Goal: Task Accomplishment & Management: Use online tool/utility

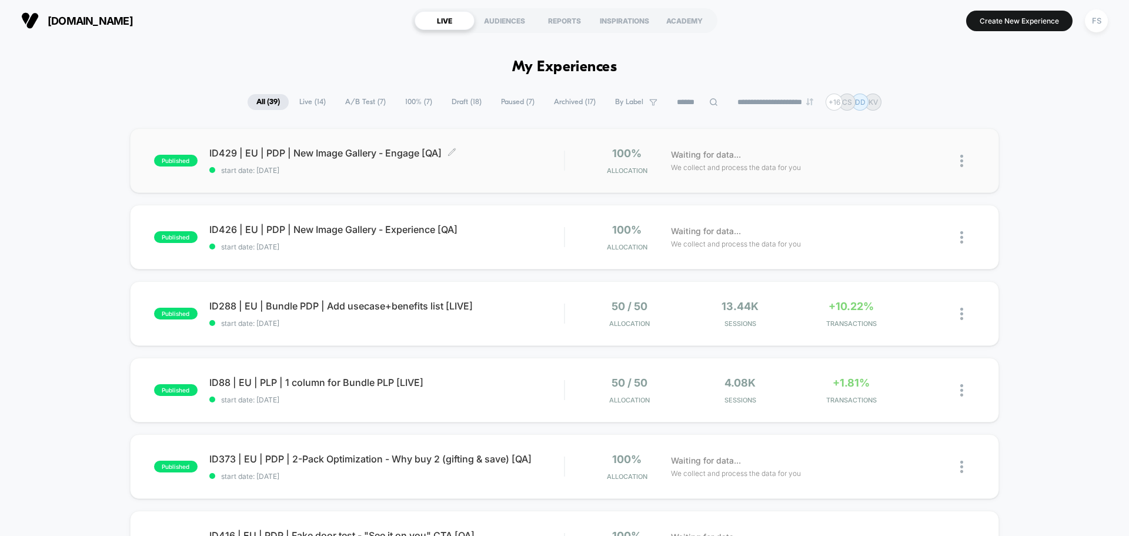
click at [259, 147] on span "ID429 | EU | PDP | New Image Gallery - Engage [QA] Click to edit experience det…" at bounding box center [386, 153] width 355 height 12
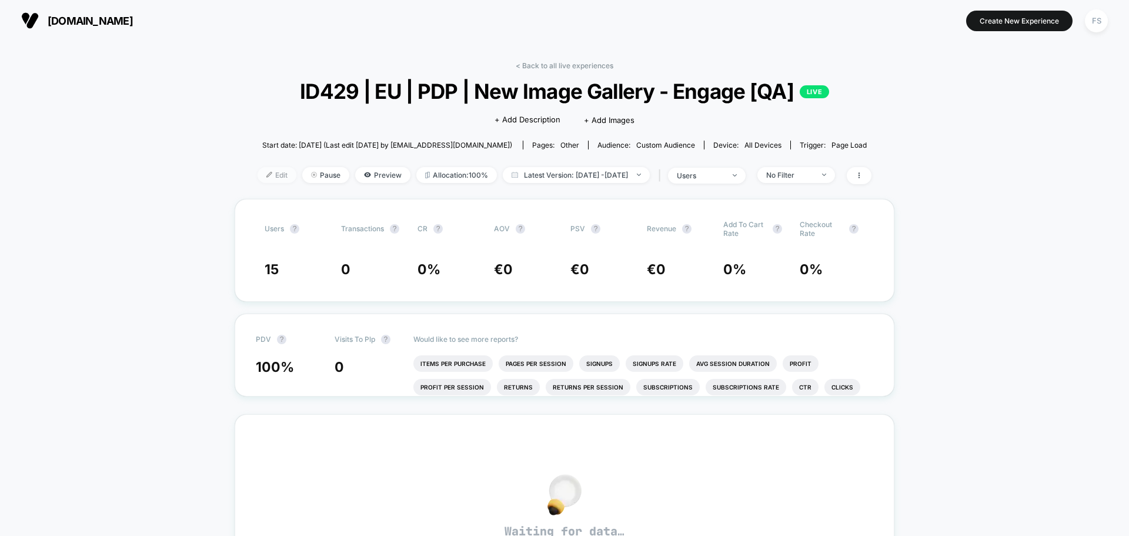
click at [258, 173] on span "Edit" at bounding box center [277, 175] width 39 height 16
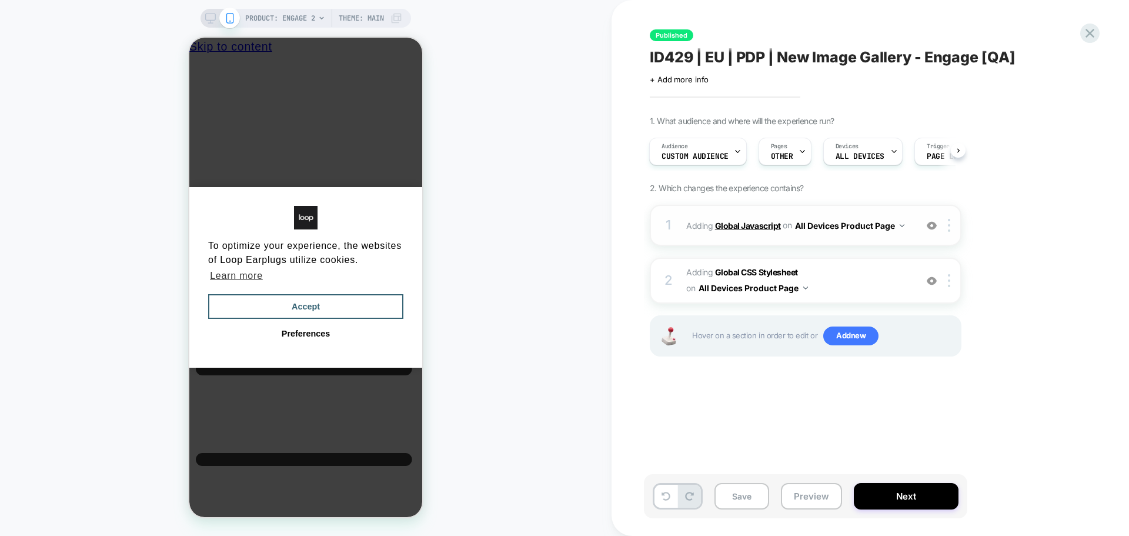
click at [757, 225] on b "Global Javascript" at bounding box center [748, 225] width 66 height 10
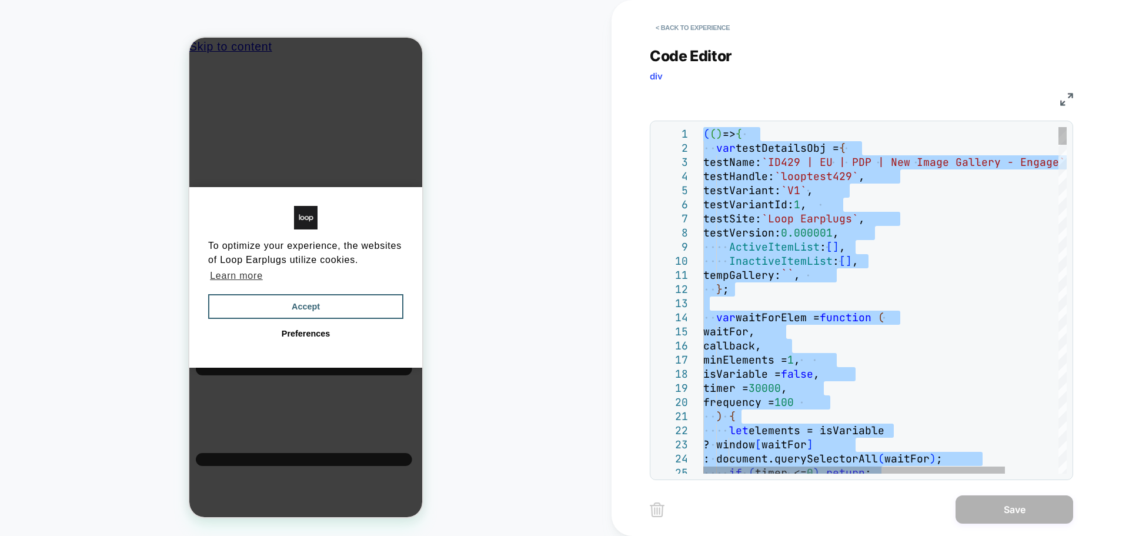
type textarea "**********"
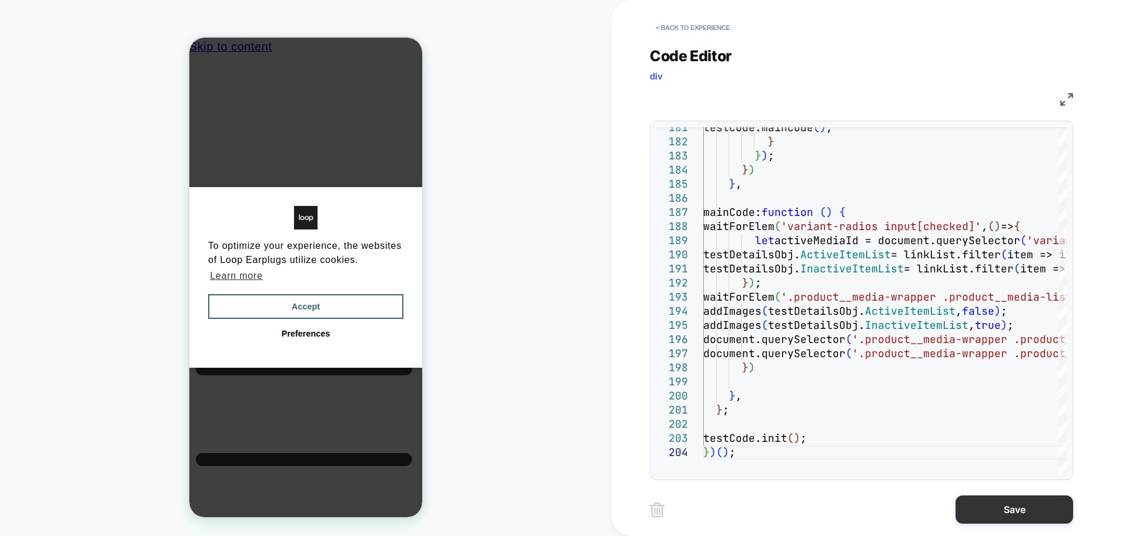
click at [1004, 512] on button "Save" at bounding box center [1014, 509] width 118 height 28
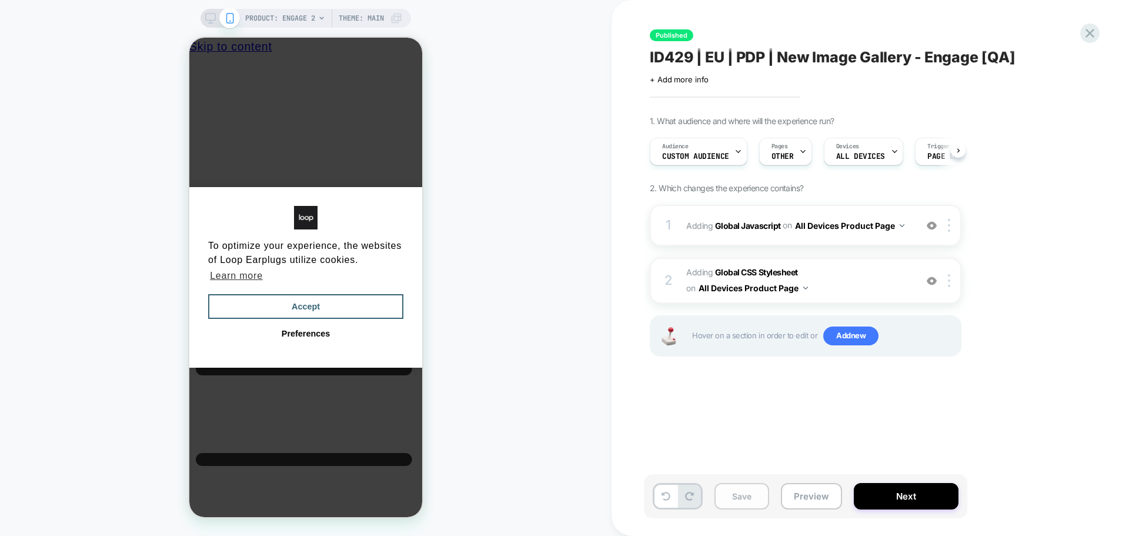
scroll to position [0, 1]
click at [730, 483] on button "Save" at bounding box center [741, 496] width 55 height 26
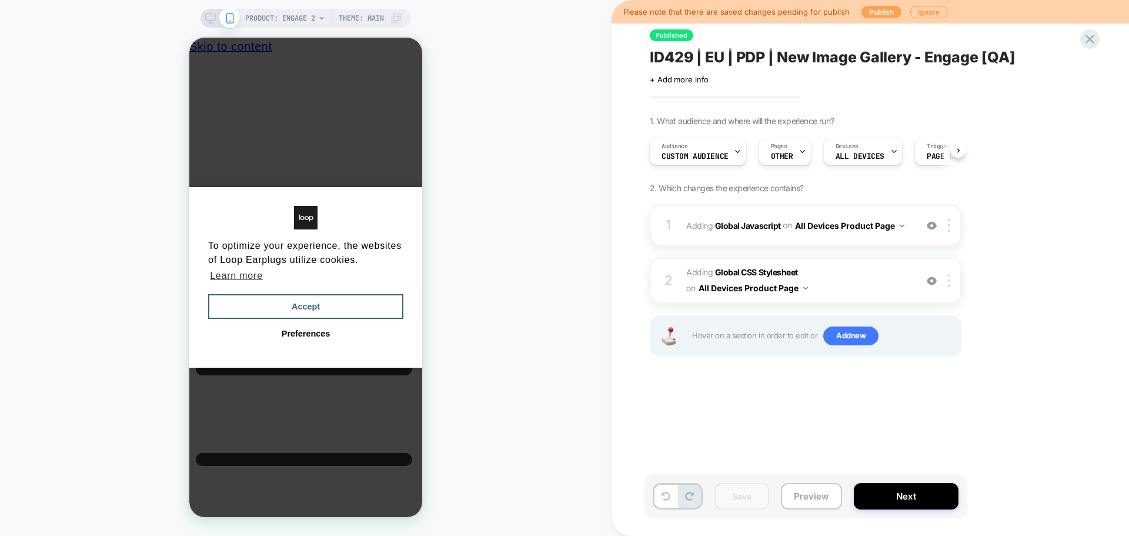
click at [888, 14] on button "Publish" at bounding box center [881, 12] width 40 height 12
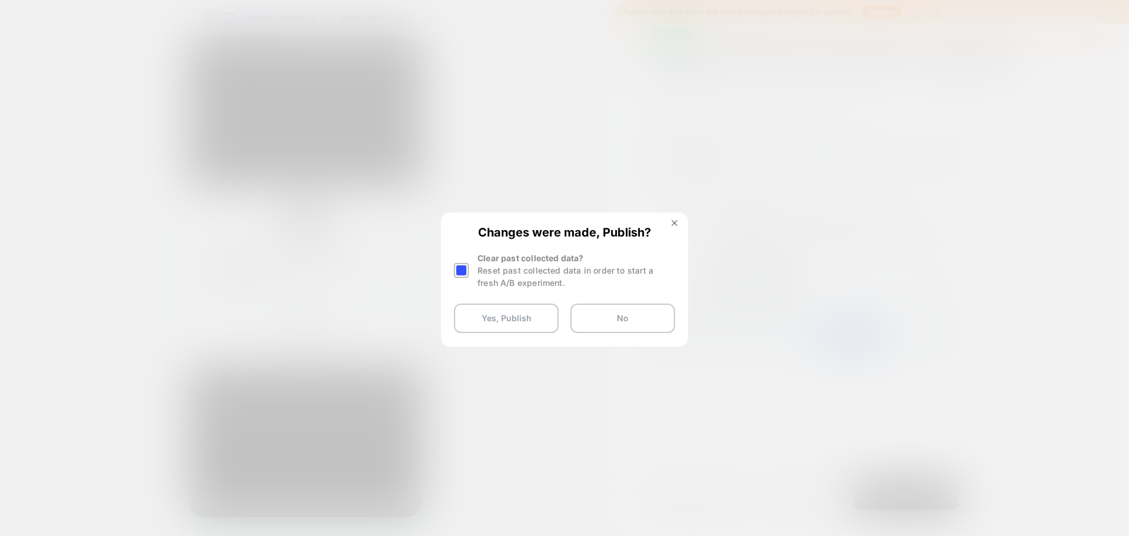
click at [470, 266] on div at bounding box center [463, 270] width 18 height 37
click at [463, 268] on div at bounding box center [461, 270] width 15 height 15
click at [493, 325] on button "Yes, Publish" at bounding box center [506, 317] width 105 height 29
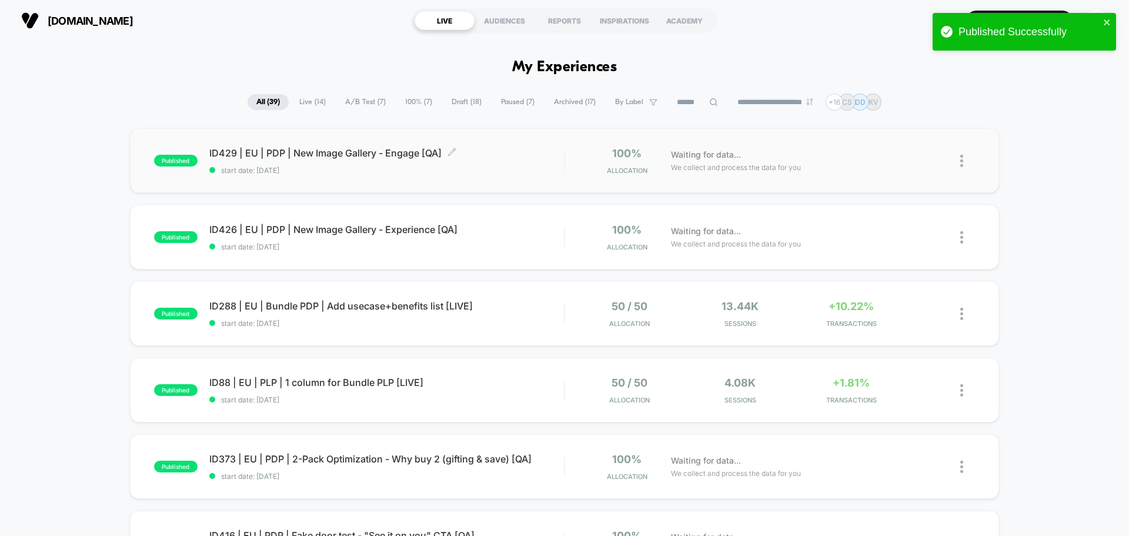
click at [414, 162] on div "ID429 | EU | PDP | New Image Gallery - Engage [QA] Click to edit experience det…" at bounding box center [386, 161] width 355 height 28
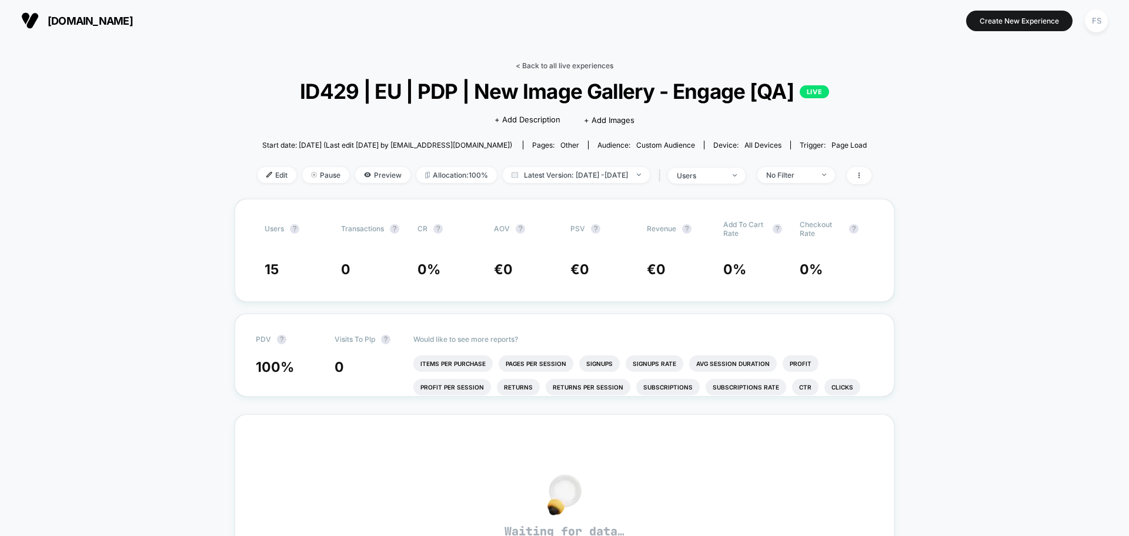
click at [533, 64] on link "< Back to all live experiences" at bounding box center [565, 65] width 98 height 9
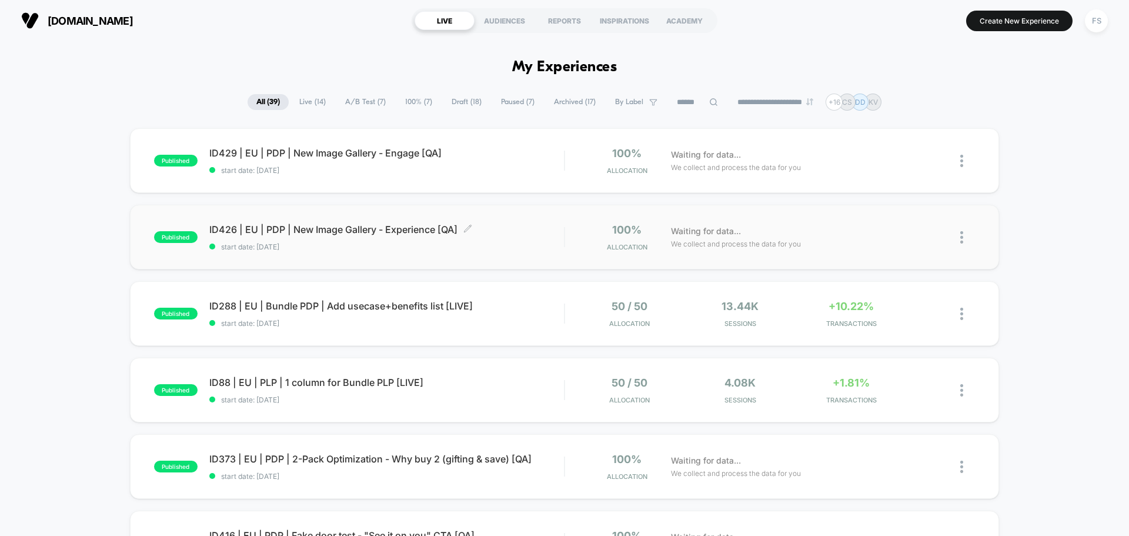
click at [275, 240] on div "ID426 | EU | PDP | New Image Gallery - Experience [QA] Click to edit experience…" at bounding box center [386, 237] width 355 height 28
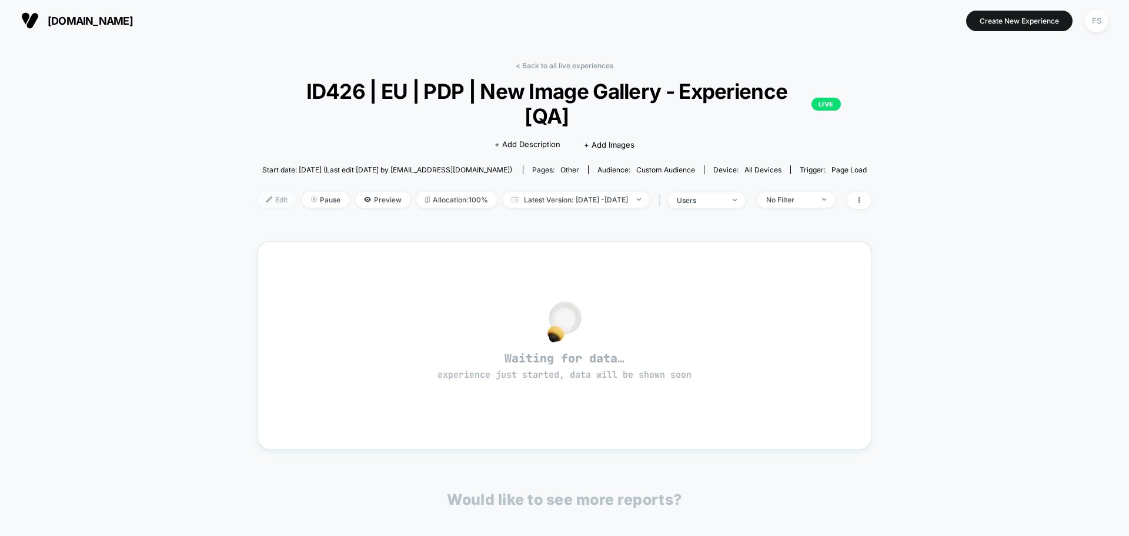
click at [258, 192] on span "Edit" at bounding box center [277, 200] width 39 height 16
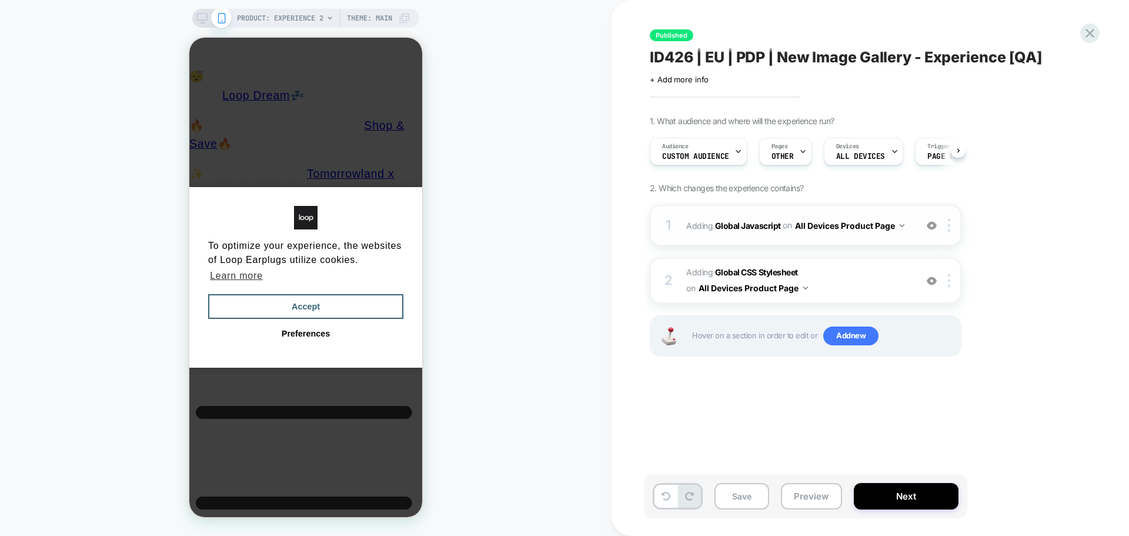
scroll to position [0, 1]
click at [738, 230] on b "Global Javascript" at bounding box center [748, 225] width 66 height 10
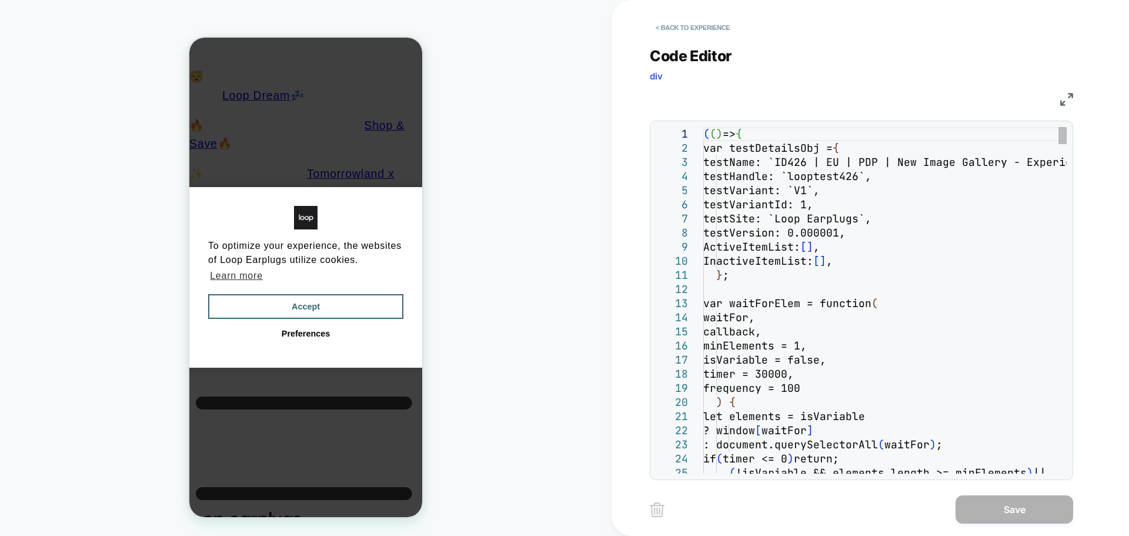
scroll to position [0, 0]
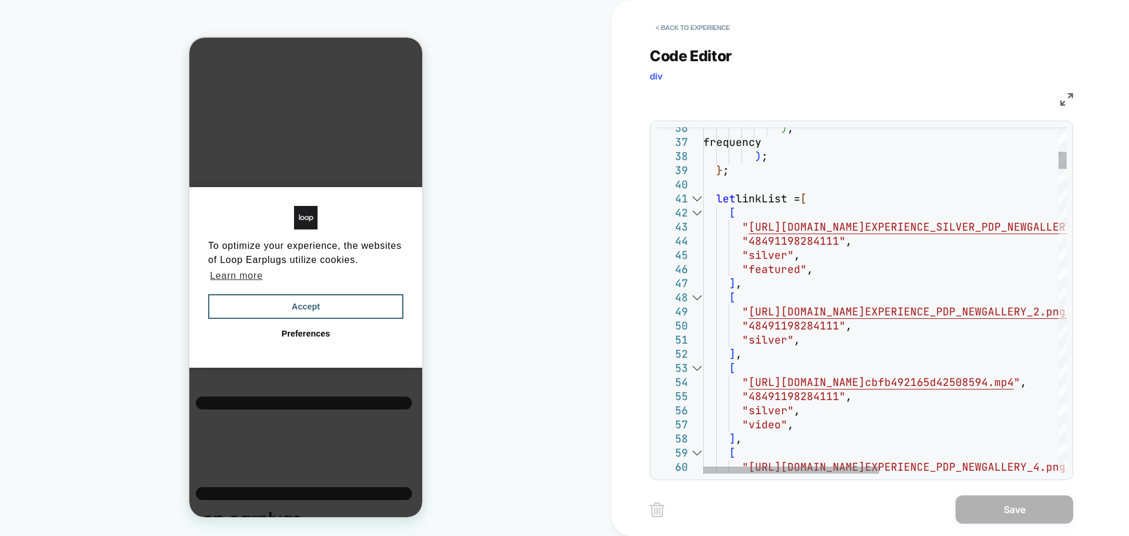
click at [695, 199] on div at bounding box center [696, 199] width 15 height 14
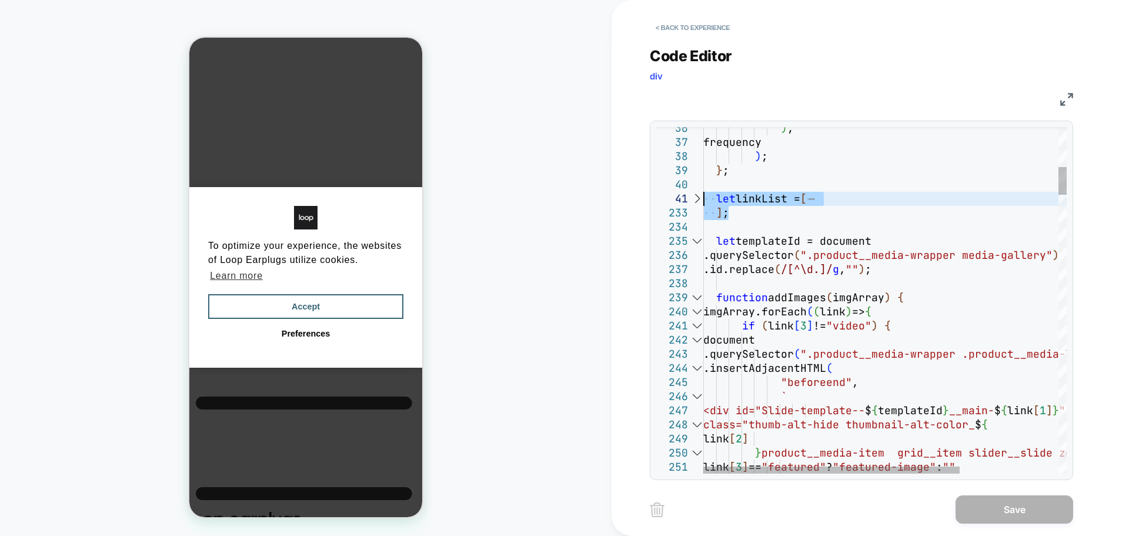
drag, startPoint x: 737, startPoint y: 212, endPoint x: 693, endPoint y: 197, distance: 46.5
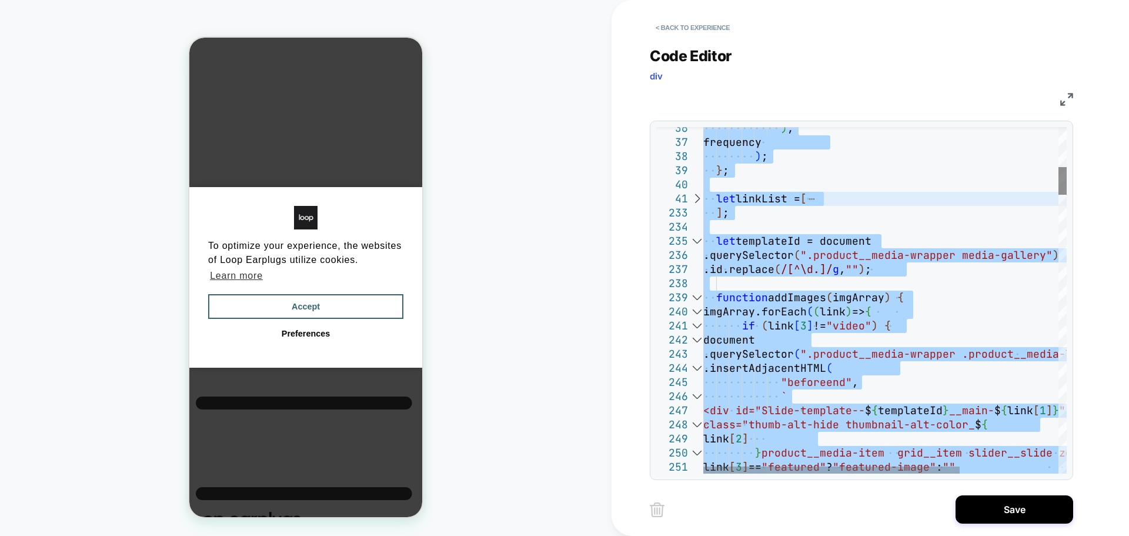
type textarea "**********"
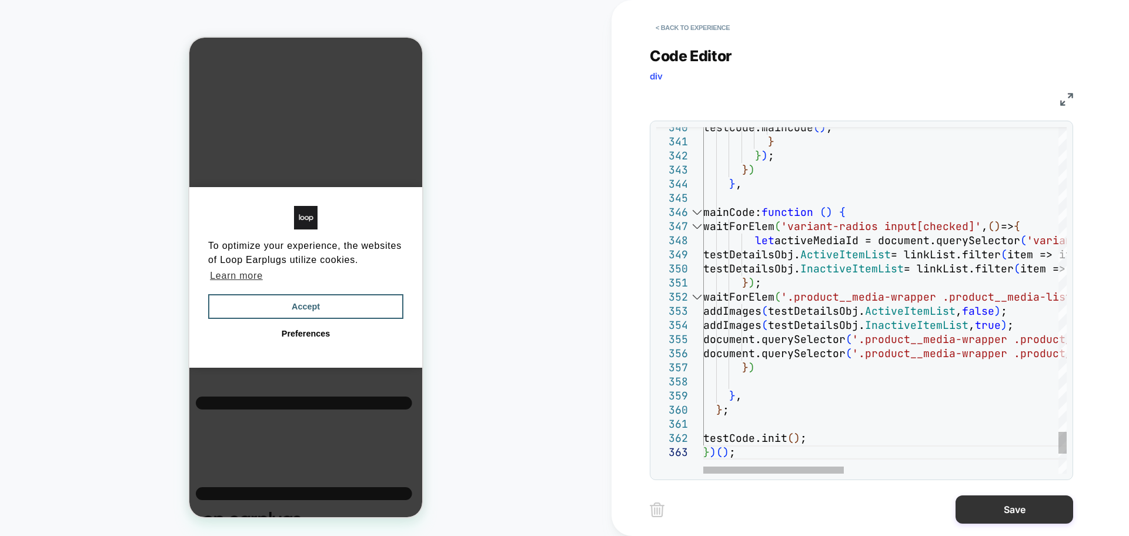
click at [1038, 512] on button "Save" at bounding box center [1014, 509] width 118 height 28
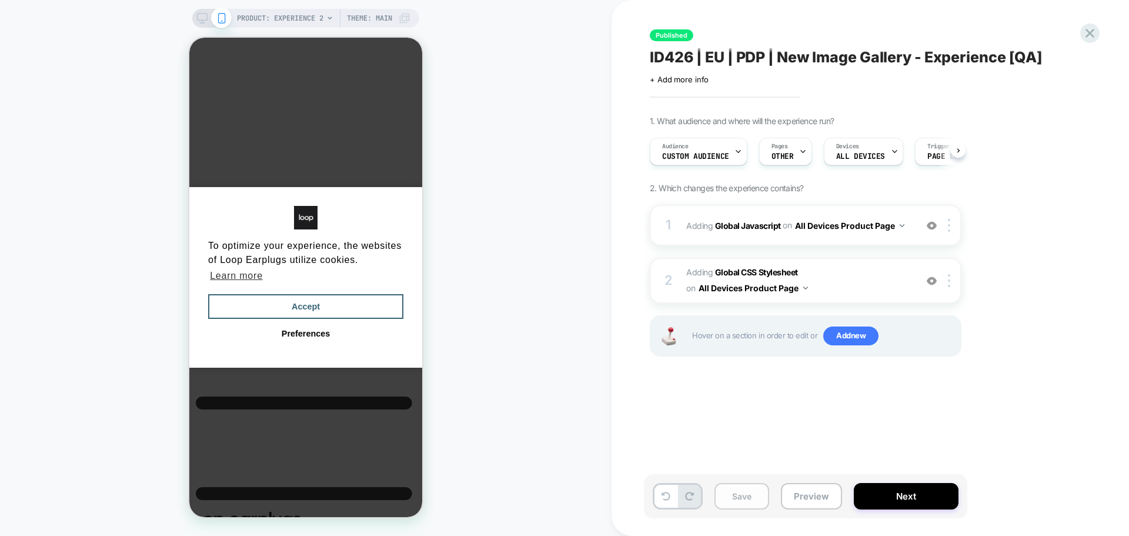
scroll to position [0, 1]
click at [743, 490] on button "Save" at bounding box center [741, 496] width 55 height 26
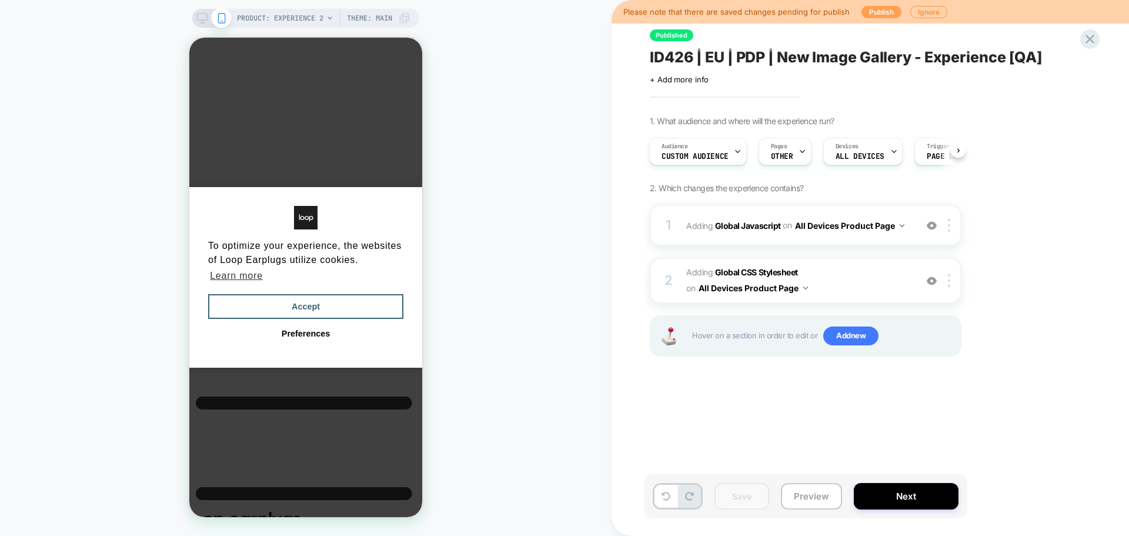
click at [874, 8] on button "Publish" at bounding box center [881, 12] width 40 height 12
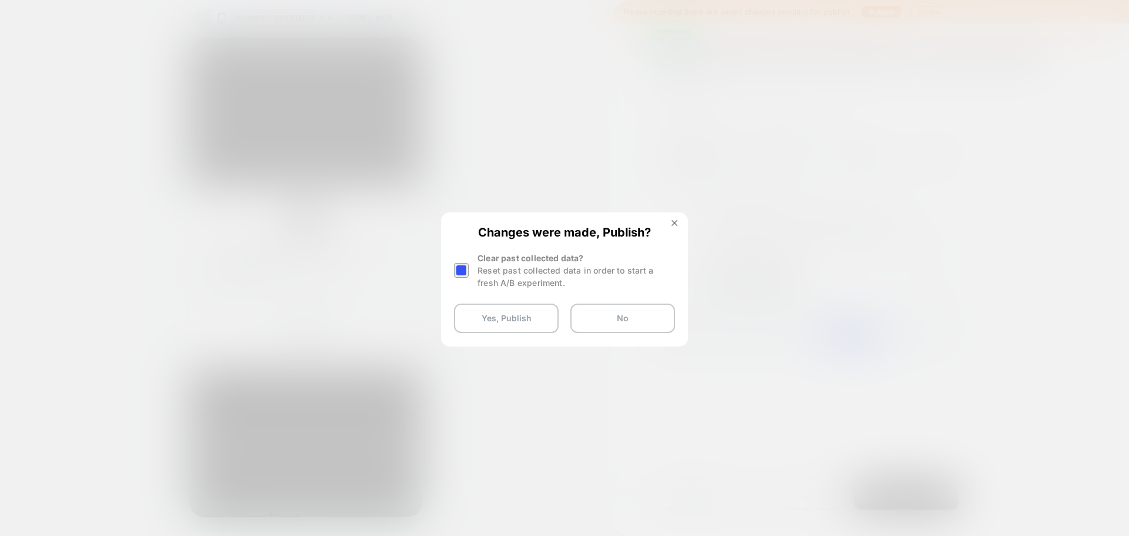
click at [463, 266] on div at bounding box center [461, 270] width 15 height 15
click at [492, 316] on button "Yes, Publish" at bounding box center [506, 317] width 105 height 29
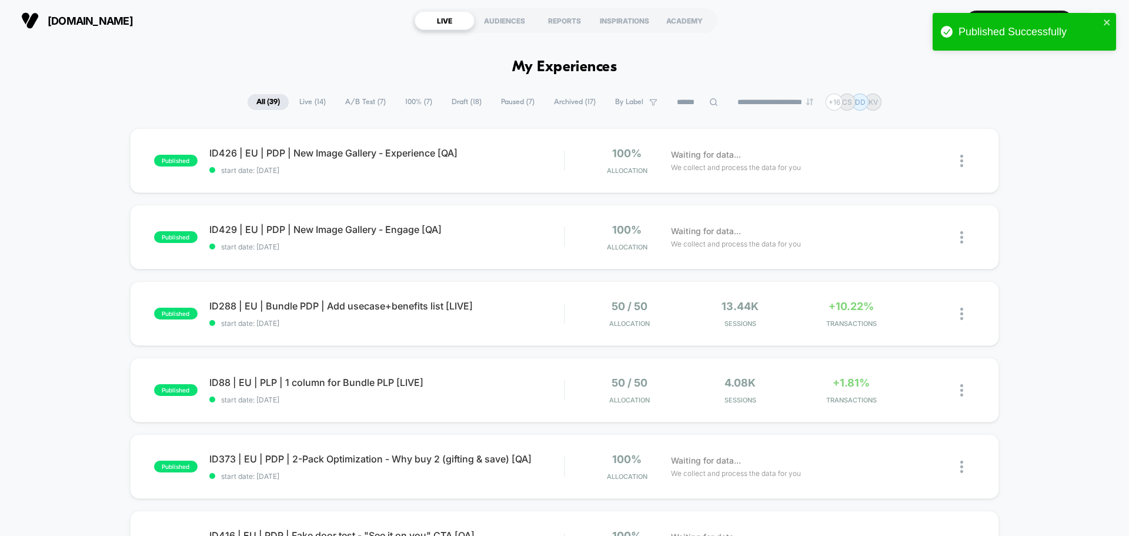
click at [433, 260] on div "published ID429 | EU | PDP | New Image Gallery - Engage [QA] start date: 8/12/2…" at bounding box center [564, 237] width 869 height 65
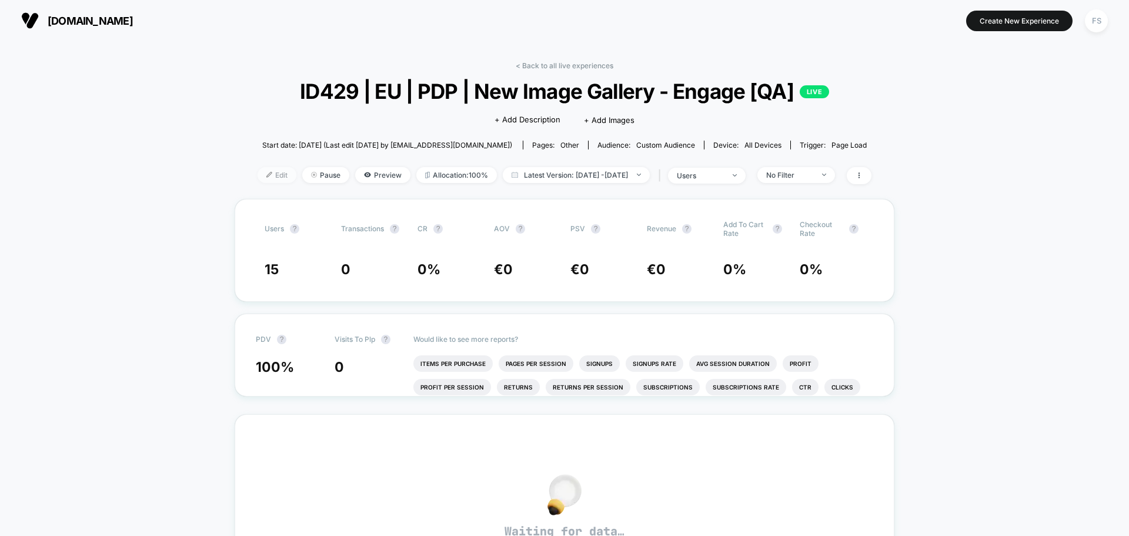
click at [258, 173] on span "Edit" at bounding box center [277, 175] width 39 height 16
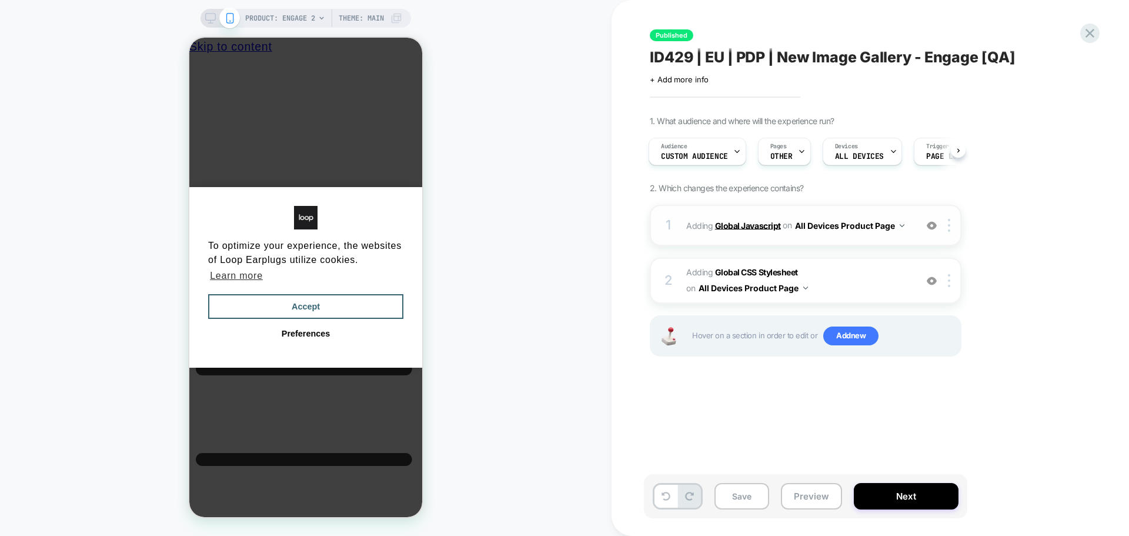
click at [739, 230] on b "Global Javascript" at bounding box center [748, 225] width 66 height 10
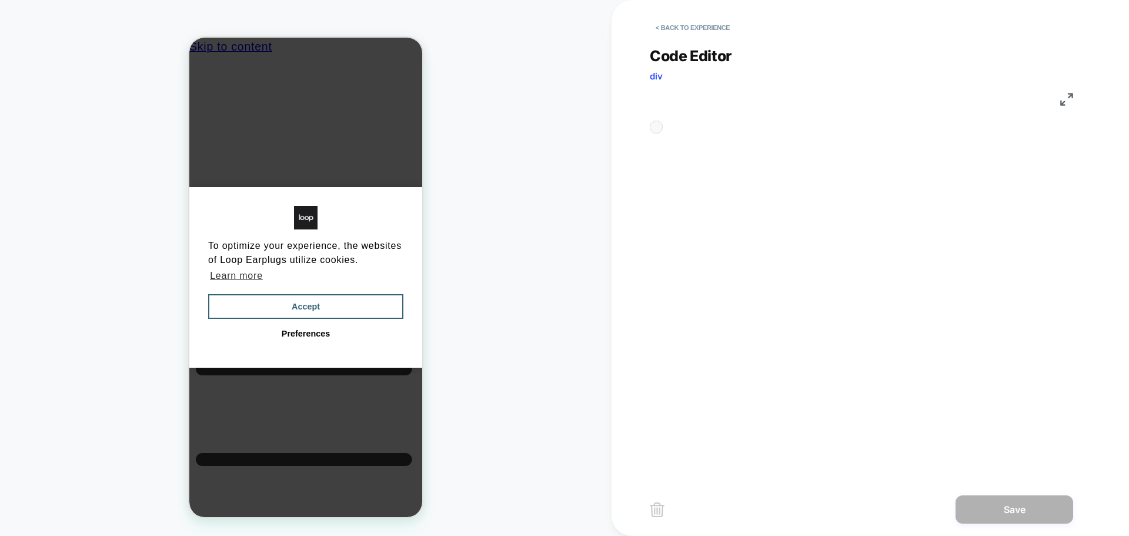
scroll to position [0, 9]
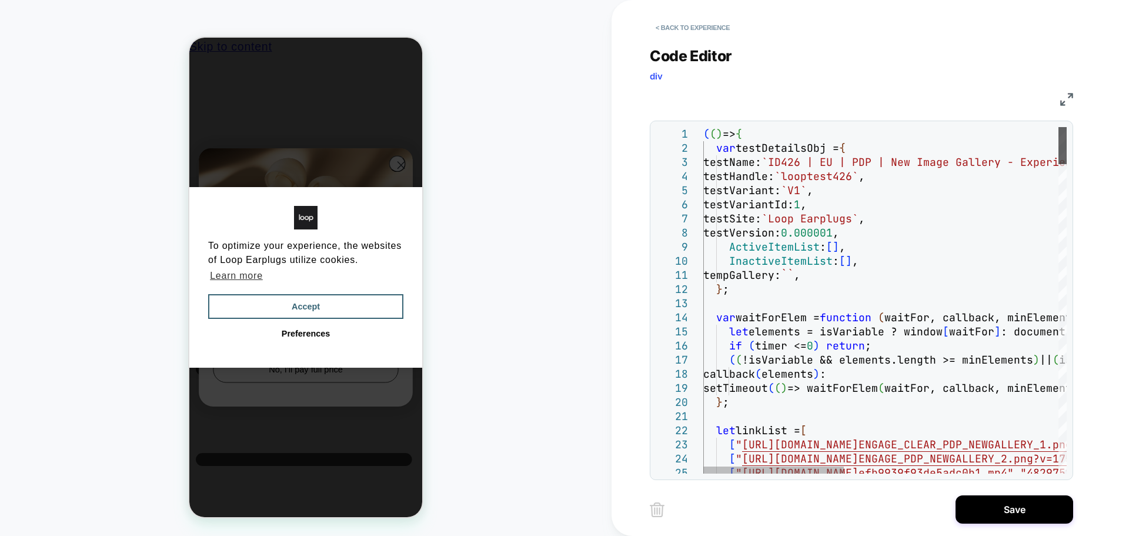
click at [1058, 127] on div at bounding box center [1062, 145] width 8 height 37
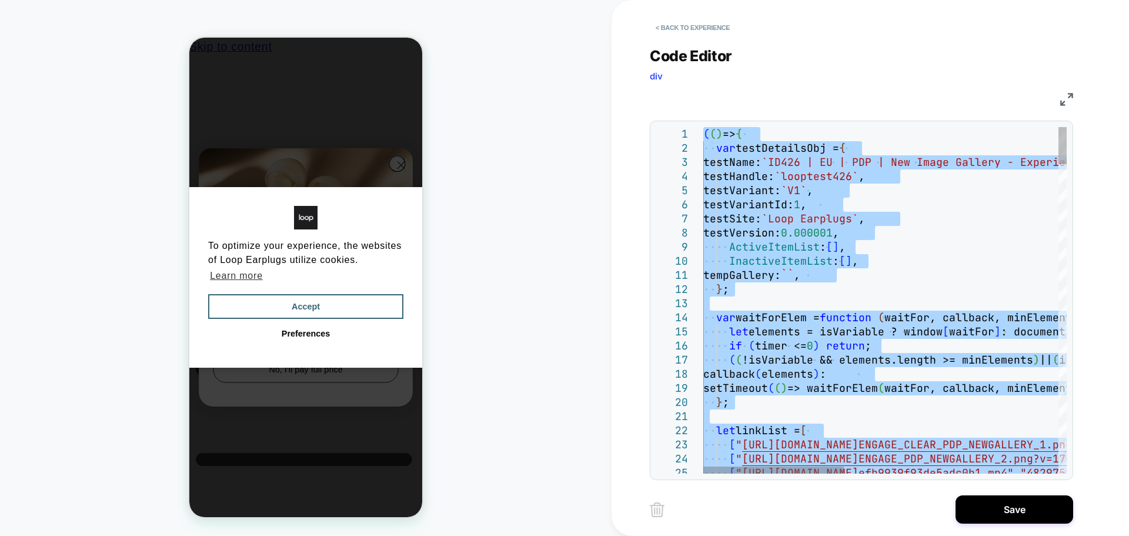
type textarea "**********"
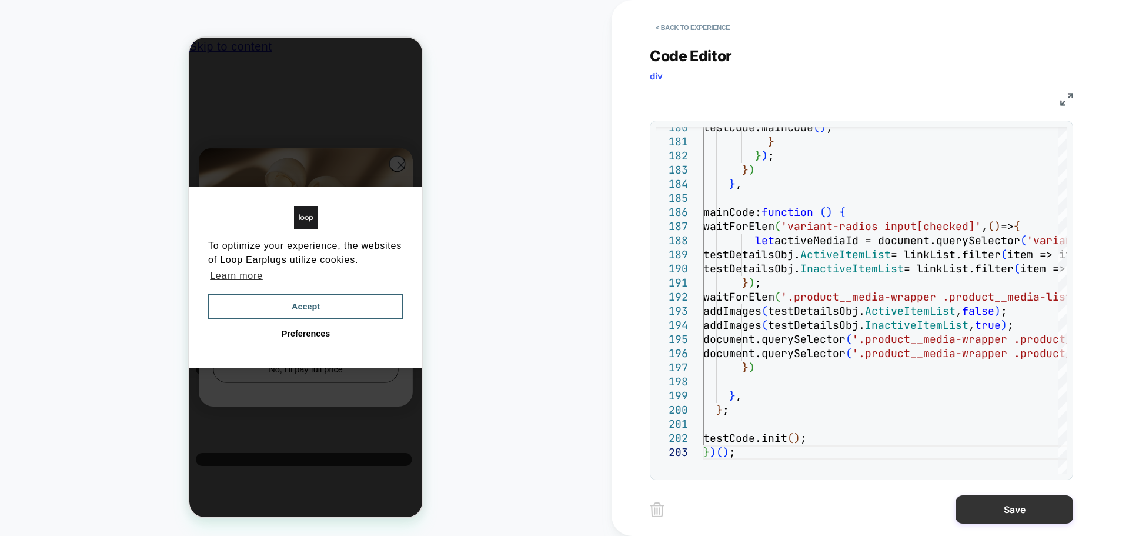
click at [1006, 512] on button "Save" at bounding box center [1014, 509] width 118 height 28
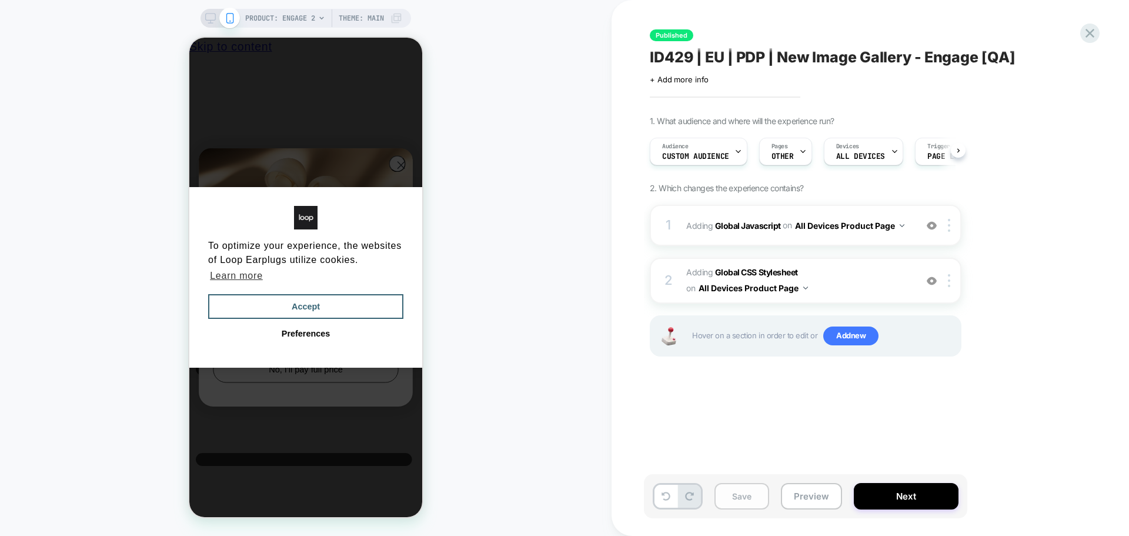
scroll to position [0, 1]
click at [746, 488] on button "Save" at bounding box center [741, 496] width 55 height 26
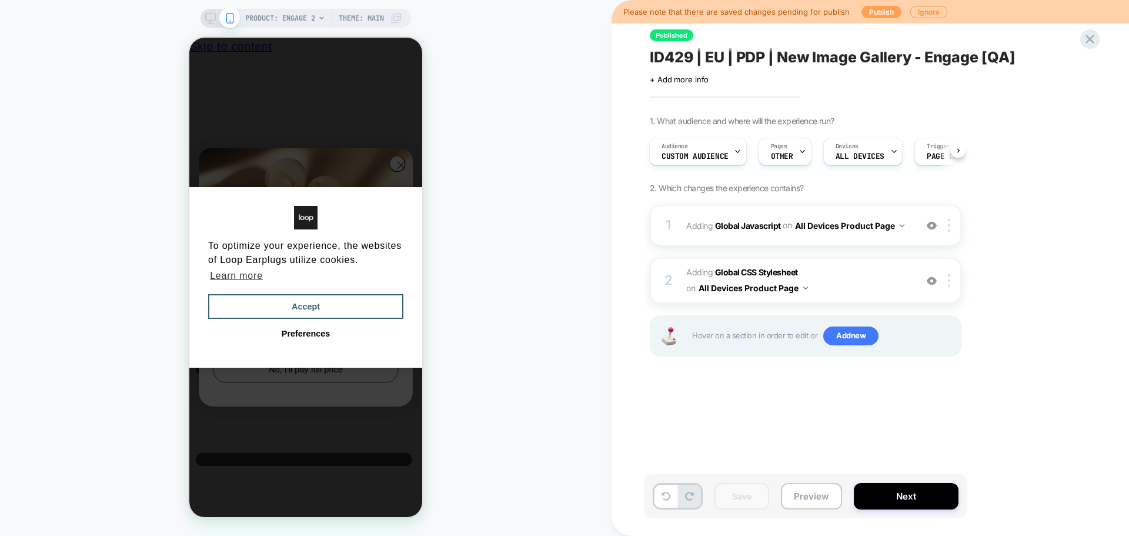
click at [868, 13] on button "Publish" at bounding box center [881, 12] width 40 height 12
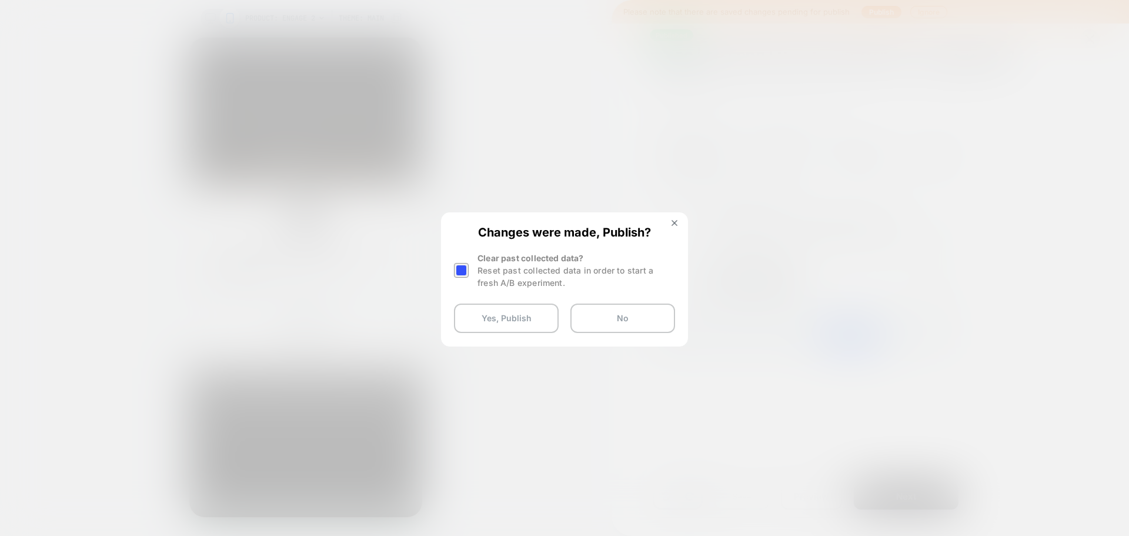
click at [463, 262] on div at bounding box center [463, 270] width 18 height 37
click at [484, 322] on button "Yes, Publish" at bounding box center [506, 317] width 105 height 29
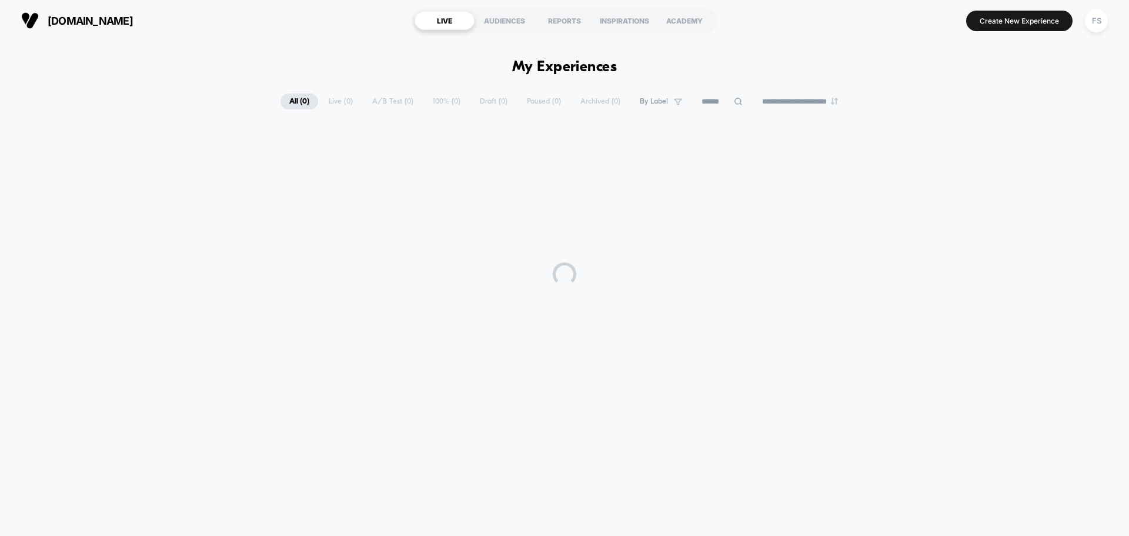
drag, startPoint x: 484, startPoint y: 322, endPoint x: 867, endPoint y: 192, distance: 404.4
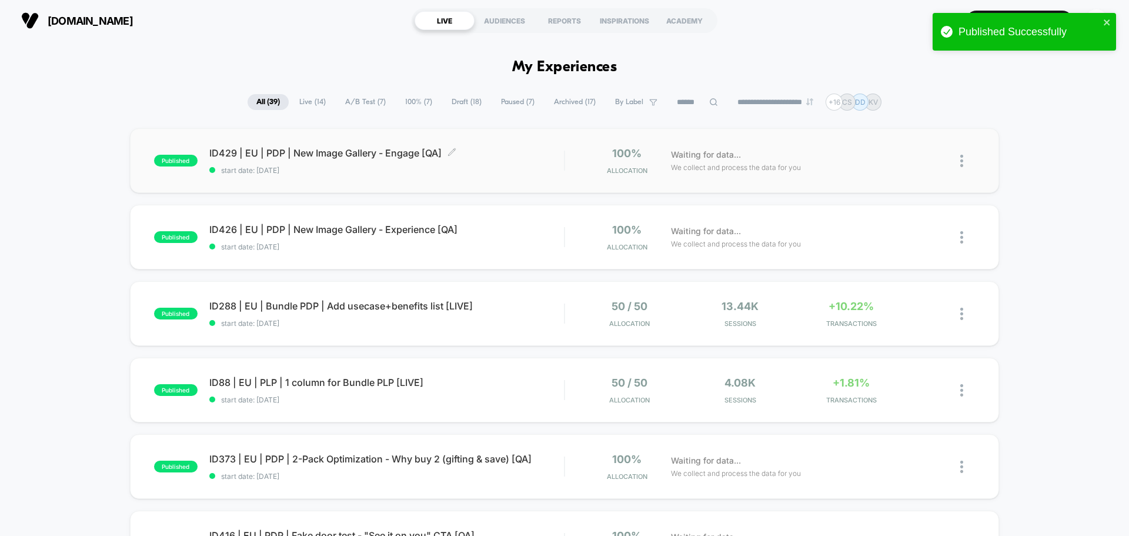
click at [419, 154] on span "ID429 | EU | PDP | New Image Gallery - Engage [QA] Click to edit experience det…" at bounding box center [386, 153] width 355 height 12
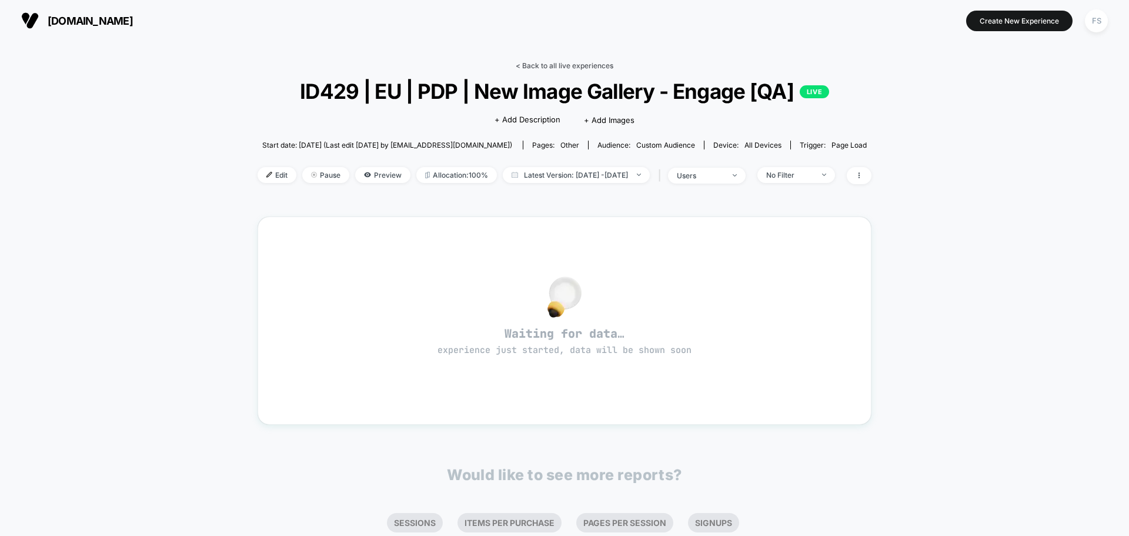
click at [590, 62] on link "< Back to all live experiences" at bounding box center [565, 65] width 98 height 9
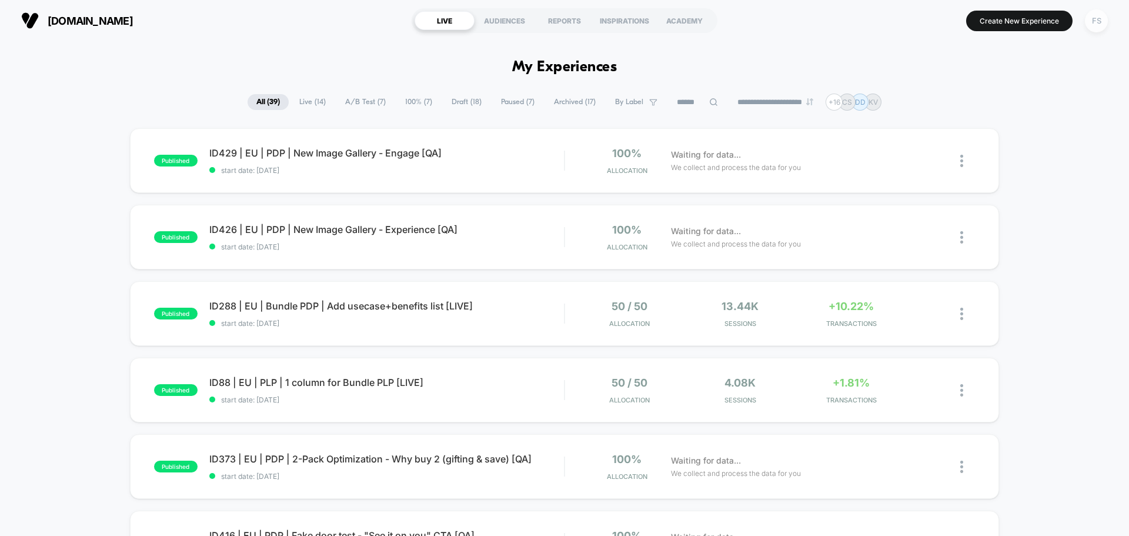
click at [1100, 25] on div "FS" at bounding box center [1096, 20] width 23 height 23
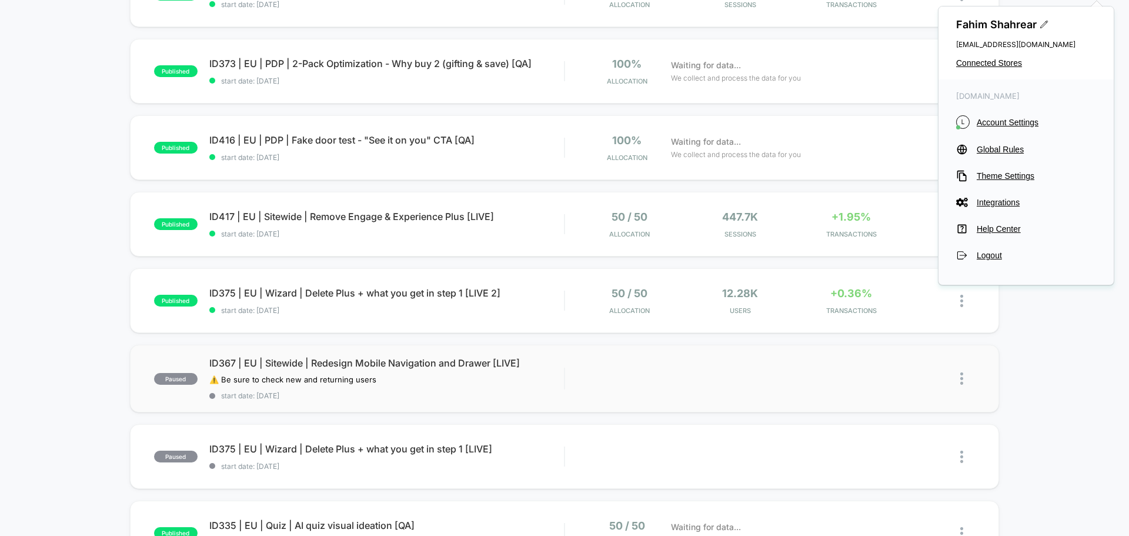
scroll to position [529, 0]
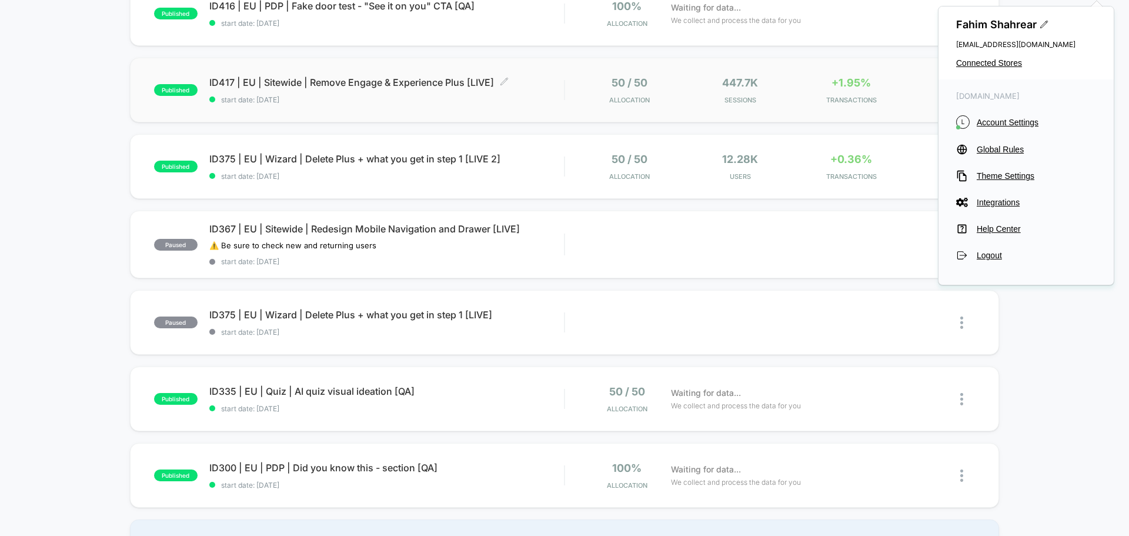
click at [422, 90] on div "ID417 | EU | Sitewide | Remove Engage & Experience Plus [LIVE] Click to edit ex…" at bounding box center [386, 90] width 355 height 28
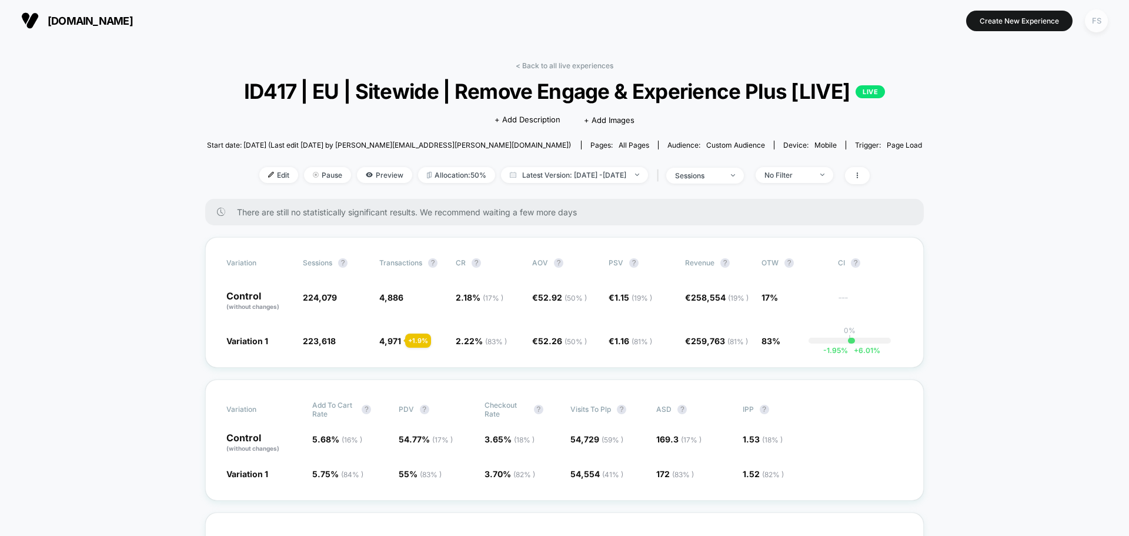
click at [1097, 22] on div "FS" at bounding box center [1096, 20] width 23 height 23
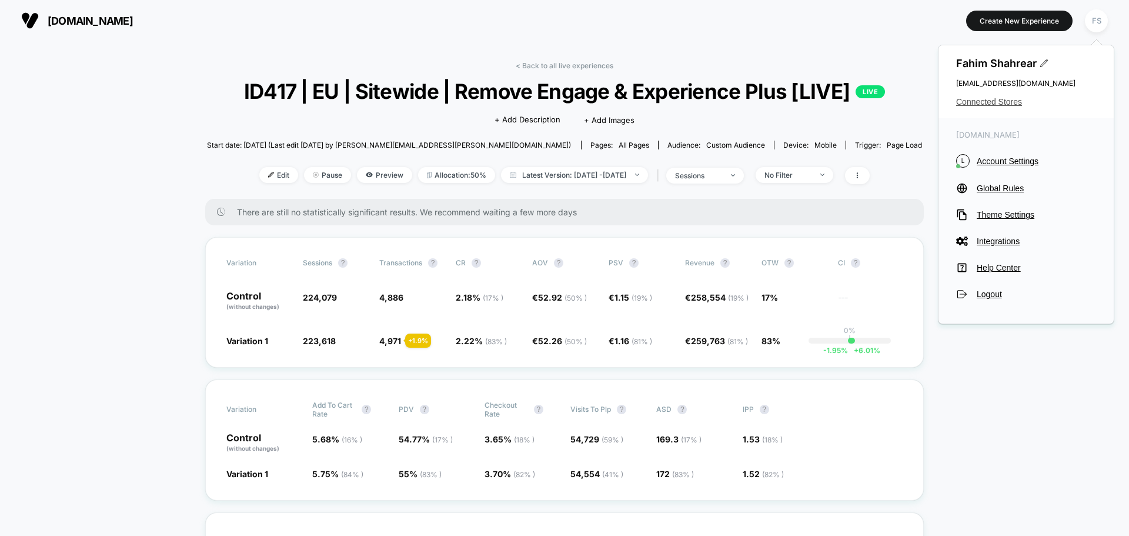
click at [973, 103] on span "Connected Stores" at bounding box center [1026, 101] width 140 height 9
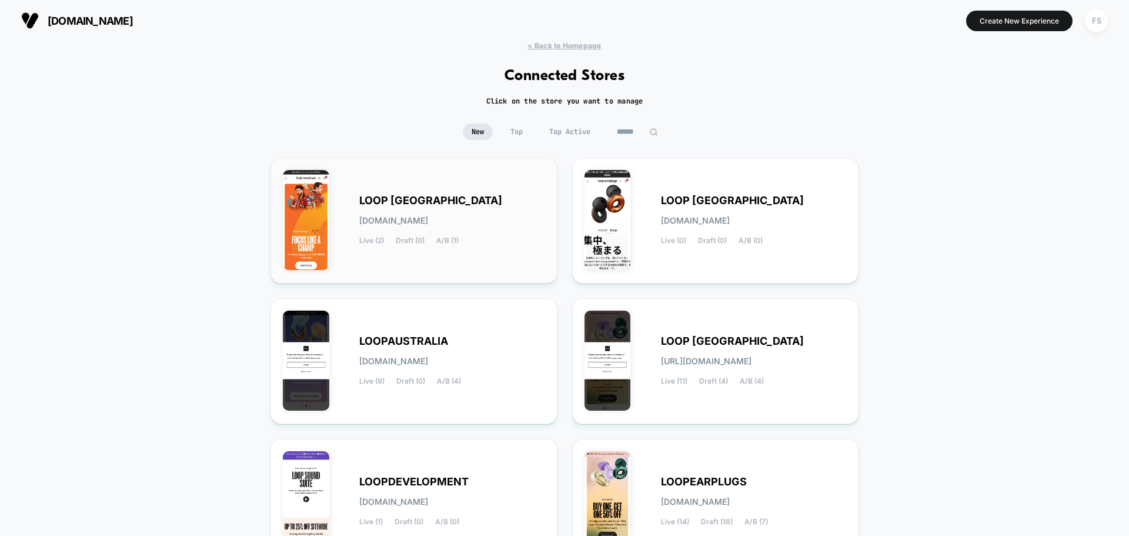
click at [410, 210] on div "LOOP INDIA loop-india.myshopify.com Live (2) Draft (0) A/B (1)" at bounding box center [452, 220] width 186 height 48
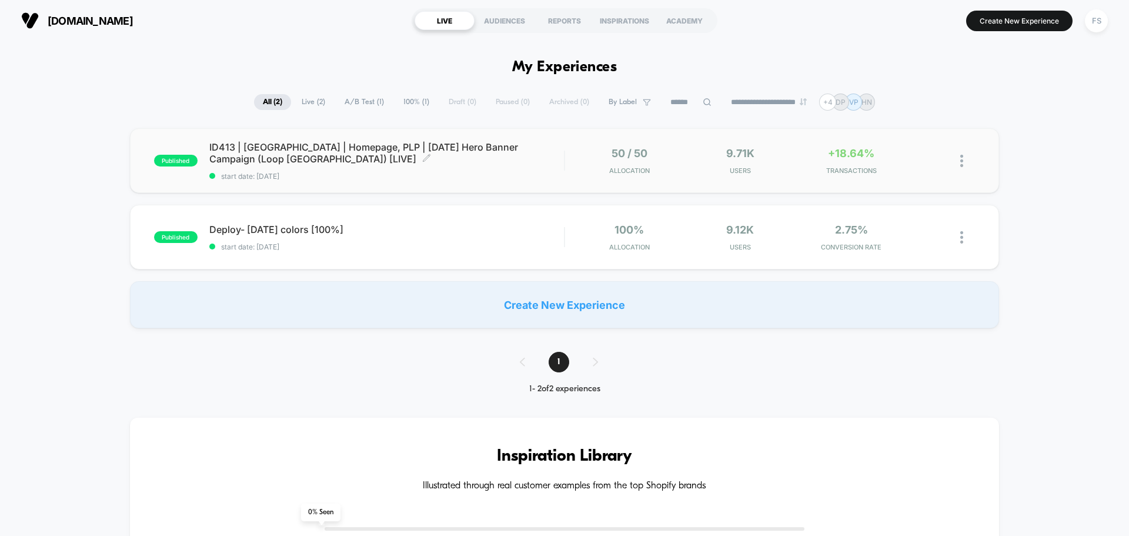
click at [514, 161] on span "ID413 | India | Homepage, PLP | Independence Day Hero Banner Campaign (Loop Ind…" at bounding box center [386, 153] width 355 height 24
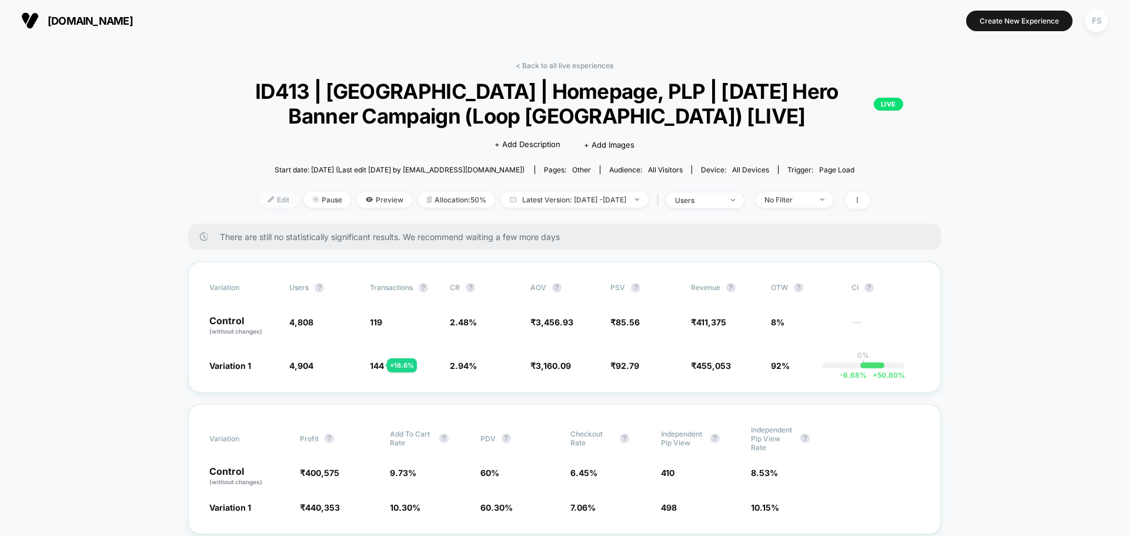
click at [259, 193] on span "Edit" at bounding box center [278, 200] width 39 height 16
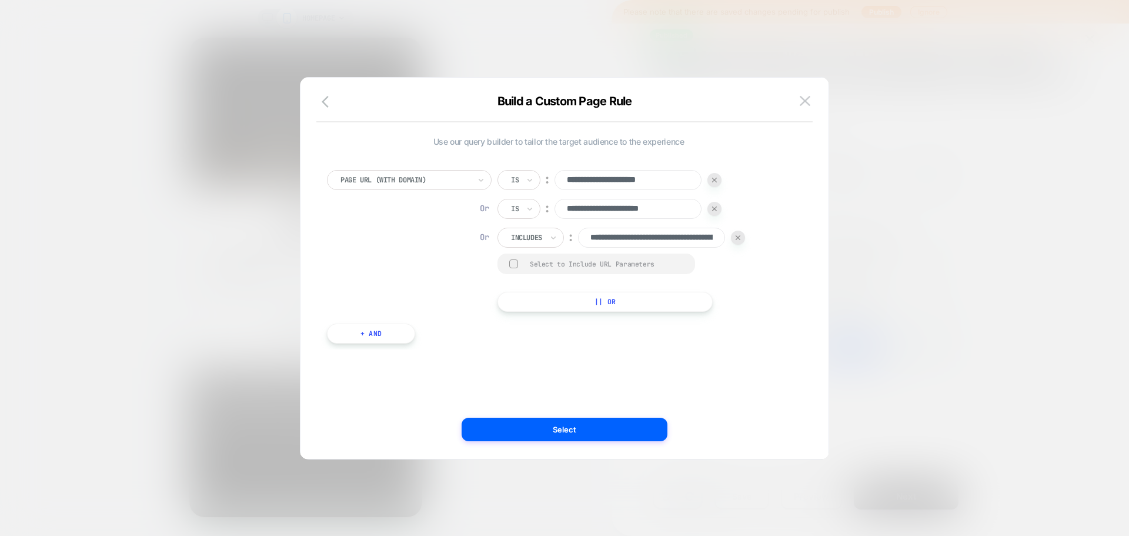
click at [808, 91] on div "**********" at bounding box center [564, 273] width 493 height 369
click at [808, 102] on img at bounding box center [805, 101] width 11 height 10
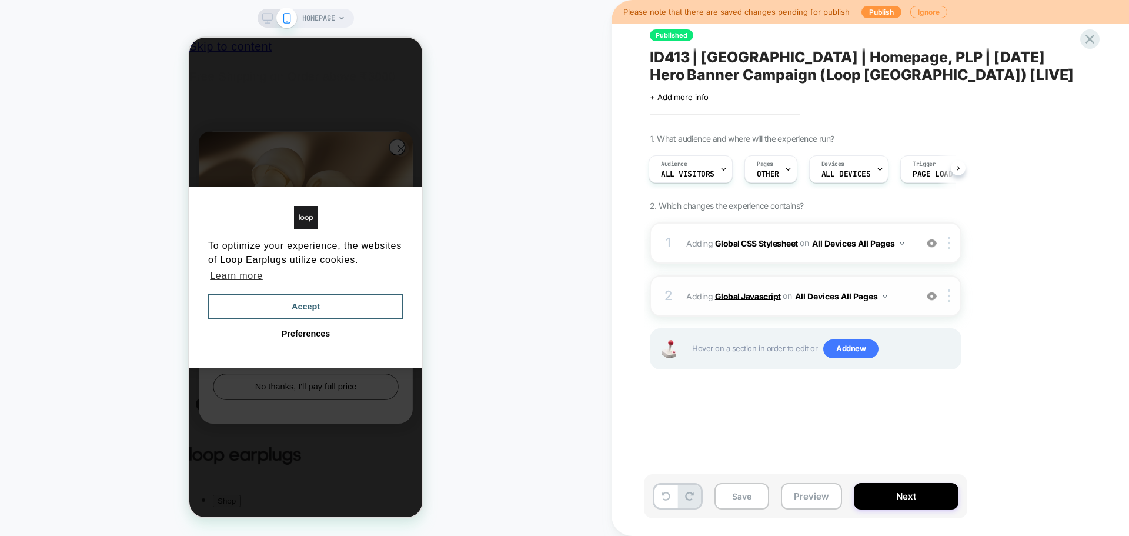
click at [756, 296] on b "Global Javascript" at bounding box center [748, 295] width 66 height 10
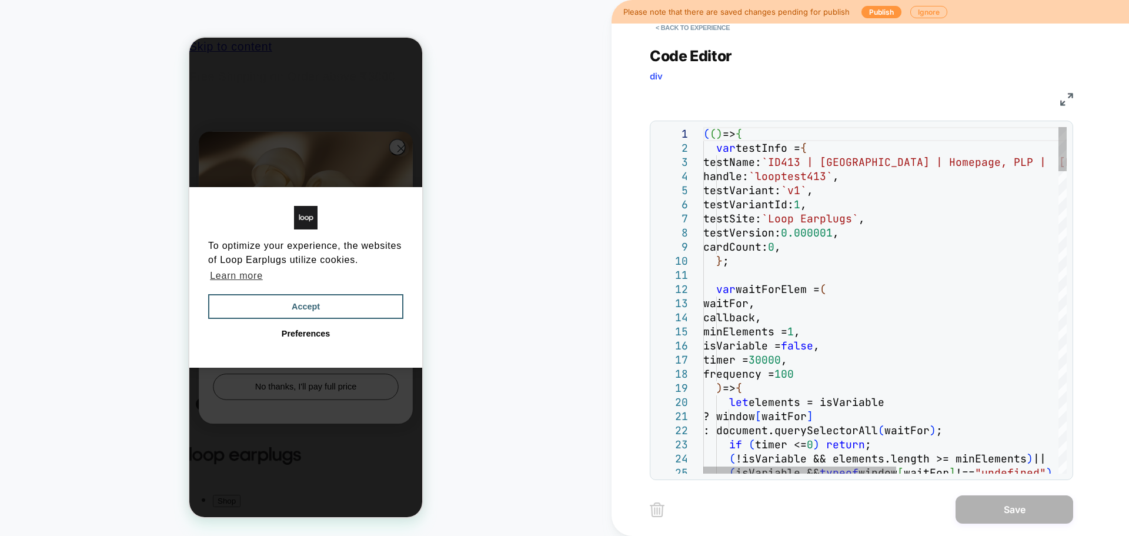
scroll to position [0, 0]
drag, startPoint x: 704, startPoint y: 135, endPoint x: 730, endPoint y: 142, distance: 26.8
click at [701, 29] on button "< Back to experience" at bounding box center [693, 27] width 86 height 19
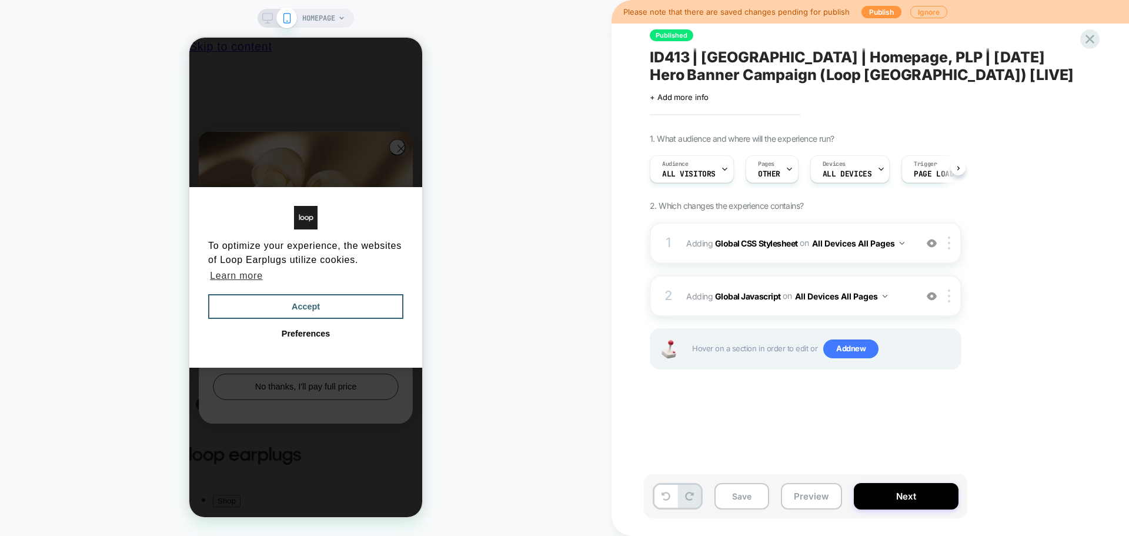
scroll to position [0, 1]
click at [1087, 36] on icon at bounding box center [1089, 39] width 9 height 9
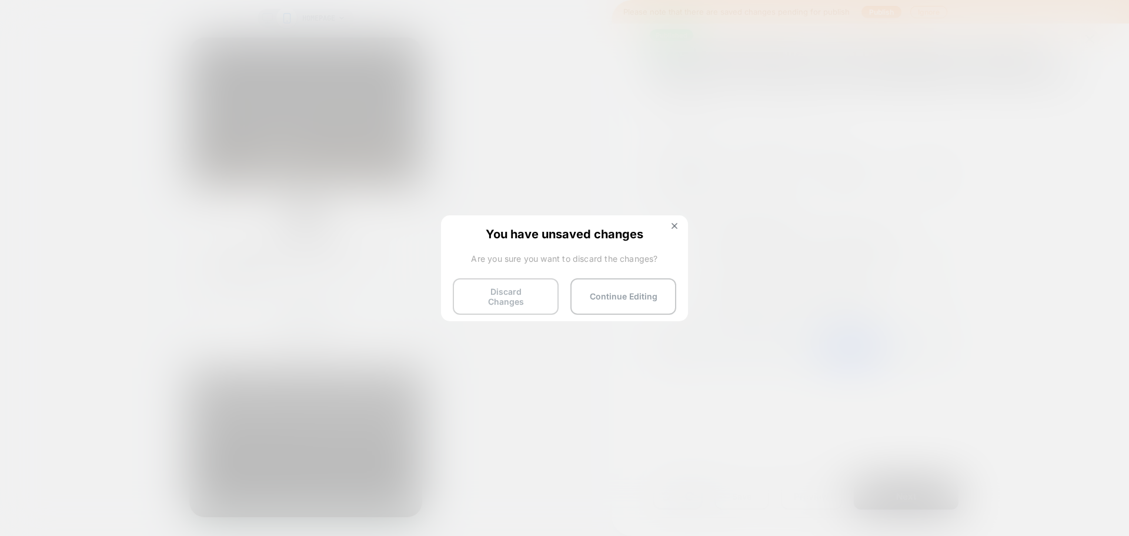
click at [551, 286] on button "Discard Changes" at bounding box center [506, 296] width 106 height 36
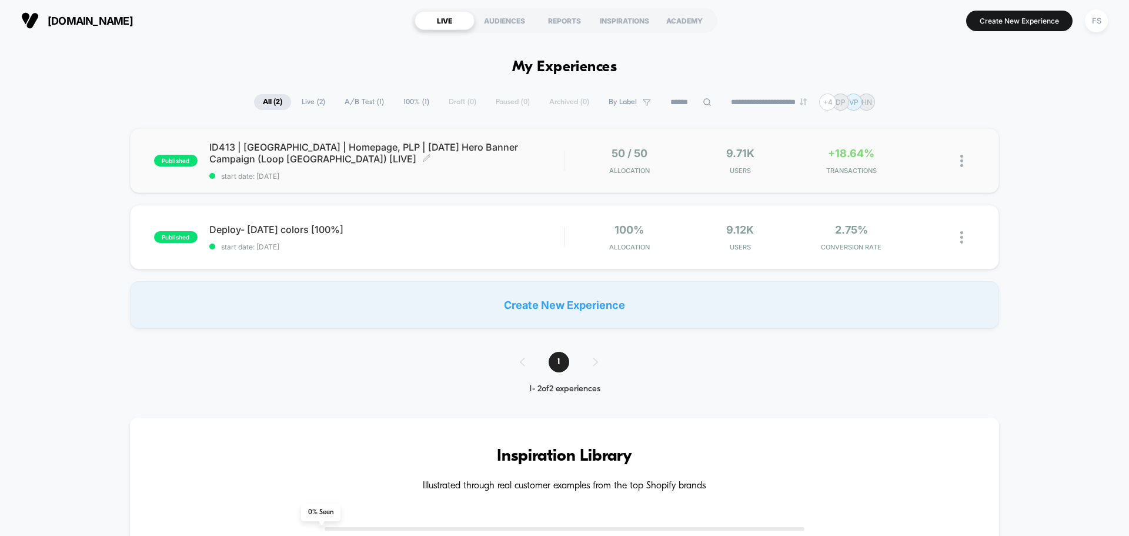
click at [300, 166] on div "ID413 | India | Homepage, PLP | Independence Day Hero Banner Campaign (Loop Ind…" at bounding box center [386, 160] width 355 height 39
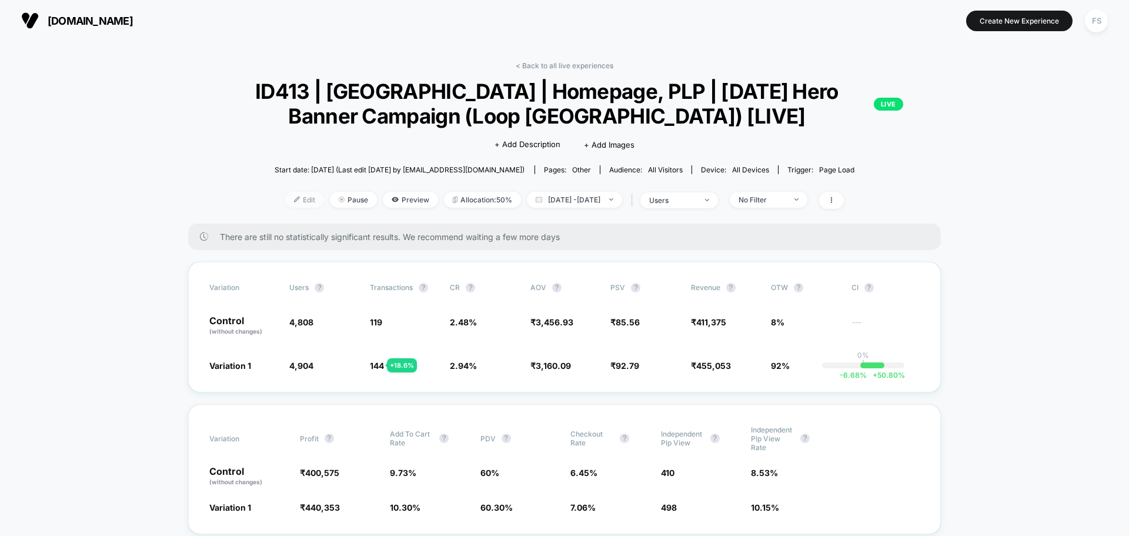
click at [285, 194] on span "Edit" at bounding box center [304, 200] width 39 height 16
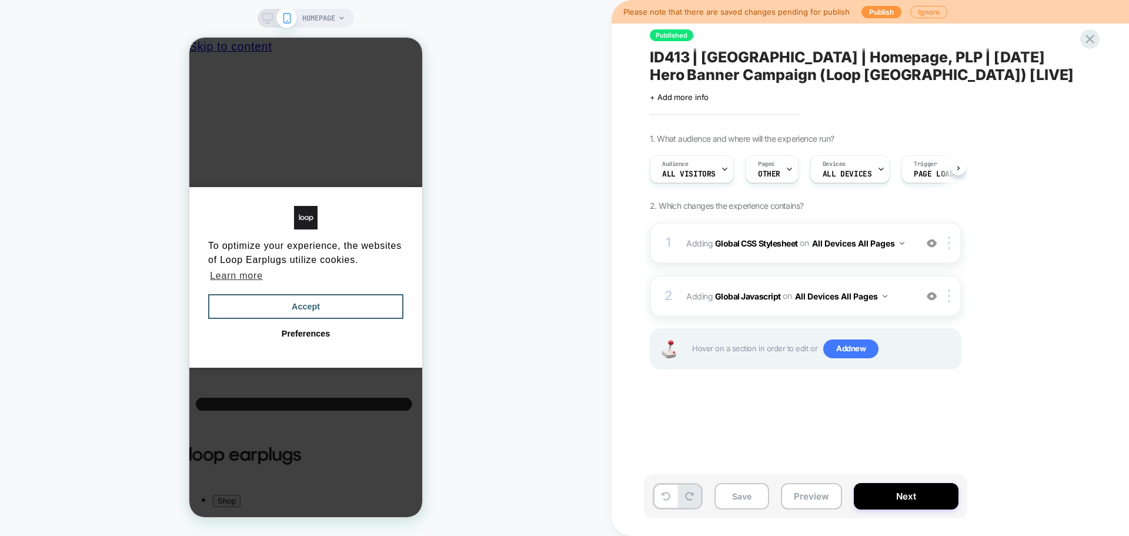
scroll to position [0, 1]
click at [750, 293] on b "Global Javascript" at bounding box center [748, 295] width 66 height 10
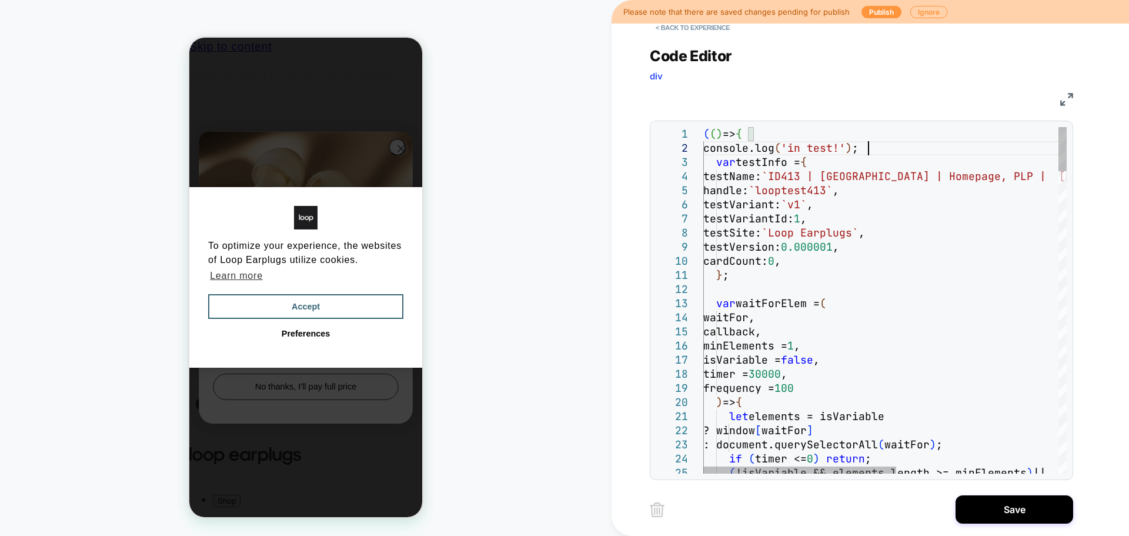
scroll to position [14, 164]
type textarea "**********"
click at [1010, 513] on button "Save" at bounding box center [1014, 509] width 118 height 28
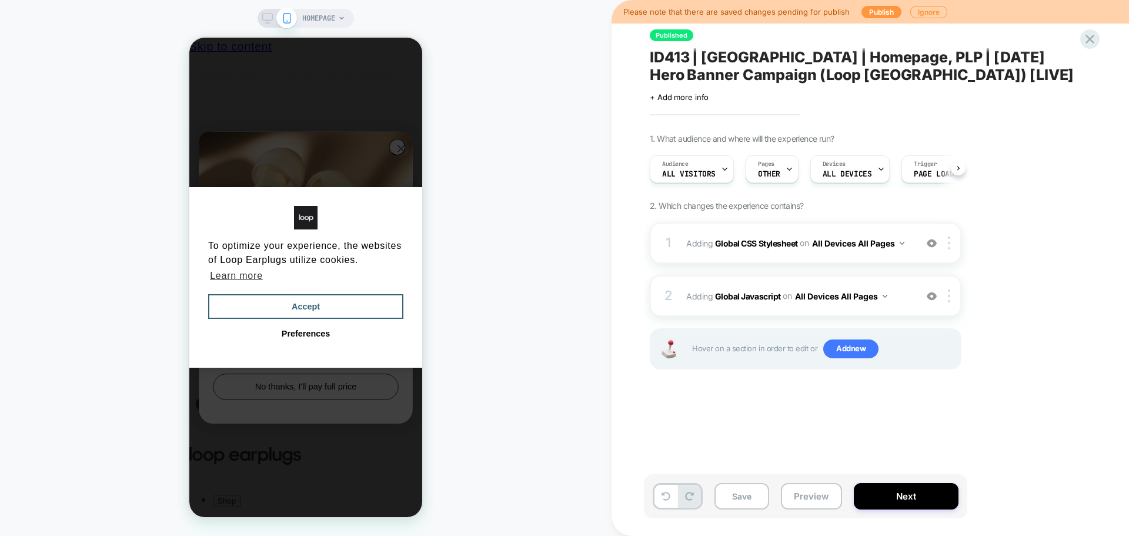
scroll to position [0, 1]
click at [750, 496] on button "Save" at bounding box center [741, 496] width 55 height 26
click at [869, 6] on button "Publish" at bounding box center [881, 12] width 40 height 12
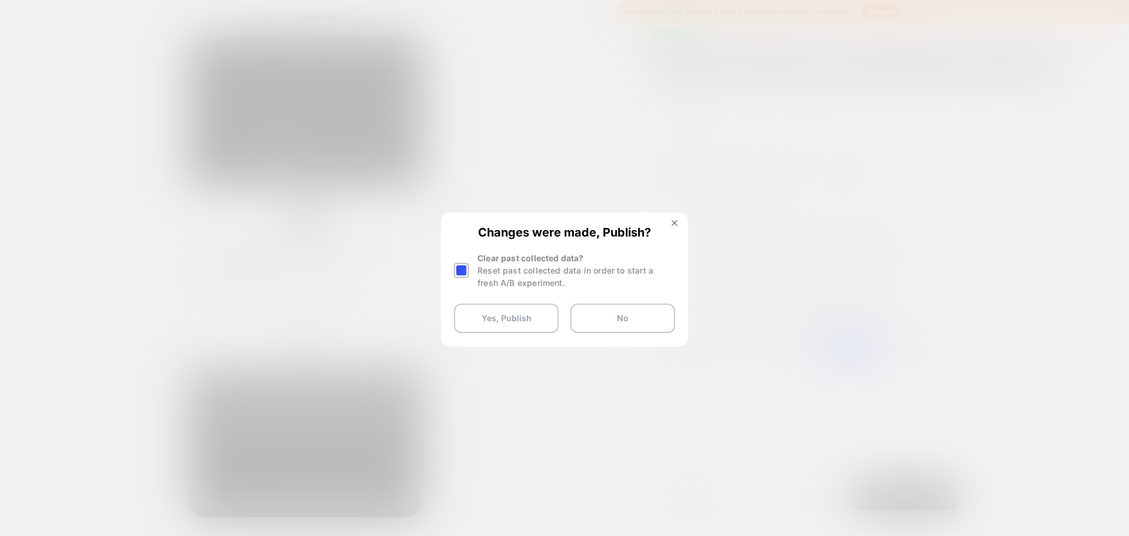
click at [460, 262] on div at bounding box center [463, 270] width 18 height 37
click at [456, 273] on div at bounding box center [461, 270] width 15 height 15
click at [499, 318] on button "Yes, Publish" at bounding box center [506, 317] width 105 height 29
click at [512, 320] on button "Yes, Publish" at bounding box center [506, 317] width 105 height 29
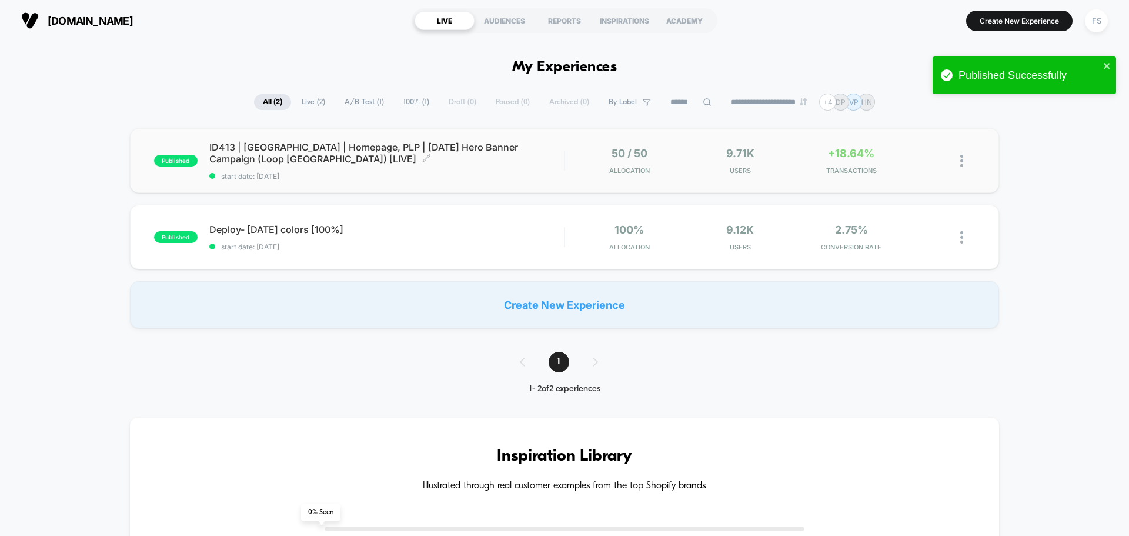
click at [466, 153] on span "ID413 | [GEOGRAPHIC_DATA] | Homepage, PLP | [DATE] Hero Banner Campaign (Loop […" at bounding box center [386, 153] width 355 height 24
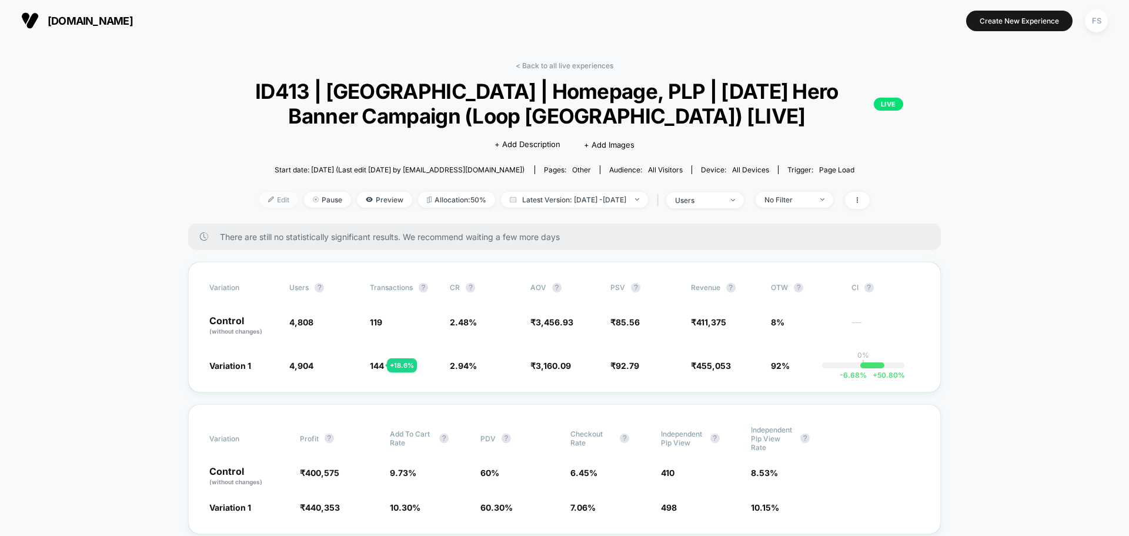
click at [274, 199] on div at bounding box center [275, 199] width 3 height 1
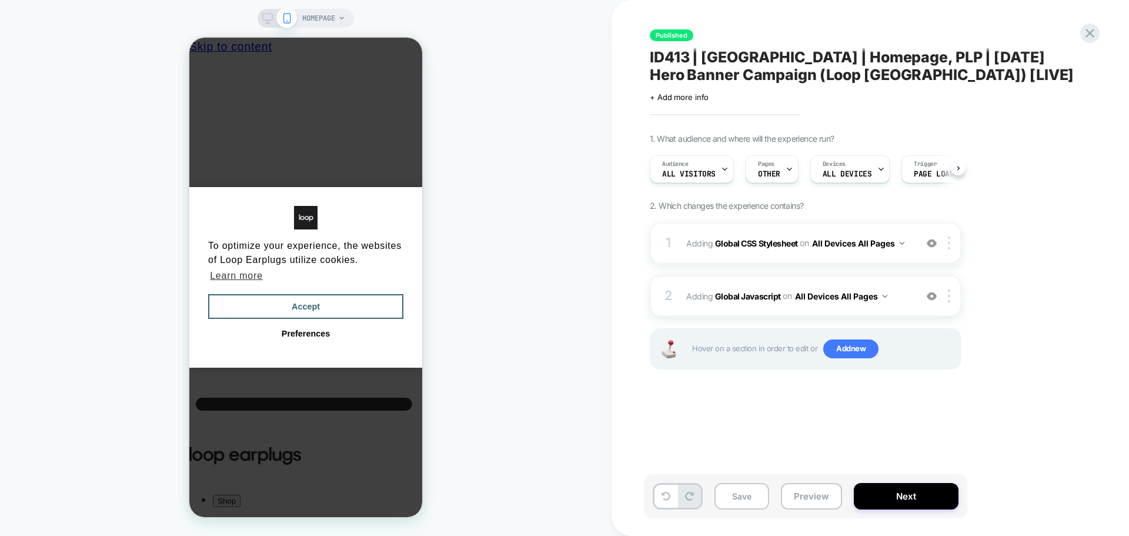
scroll to position [0, 1]
click at [747, 298] on b "Global Javascript" at bounding box center [748, 295] width 66 height 10
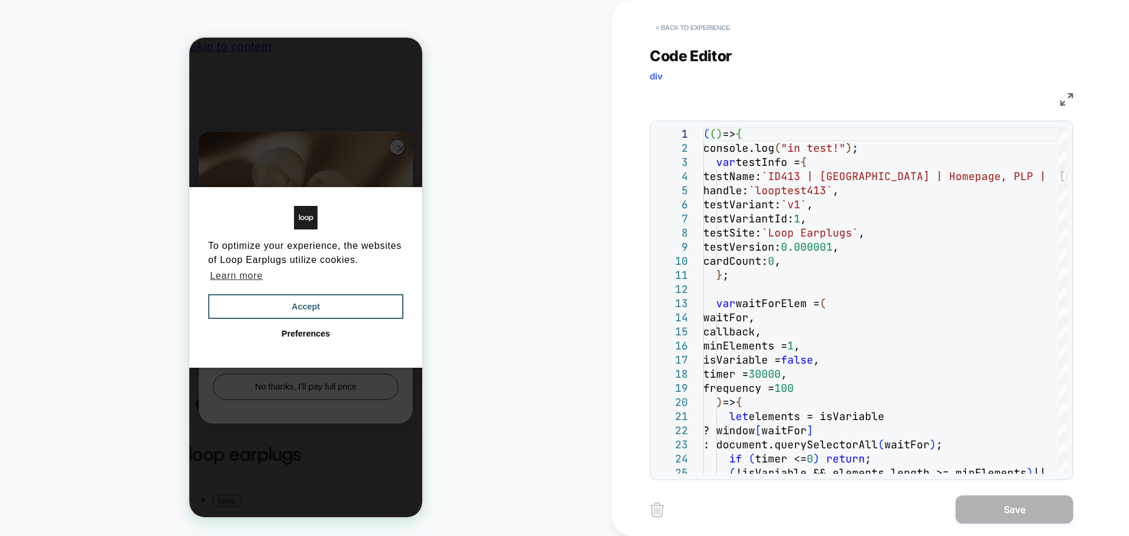
click at [664, 22] on button "< Back to experience" at bounding box center [693, 27] width 86 height 19
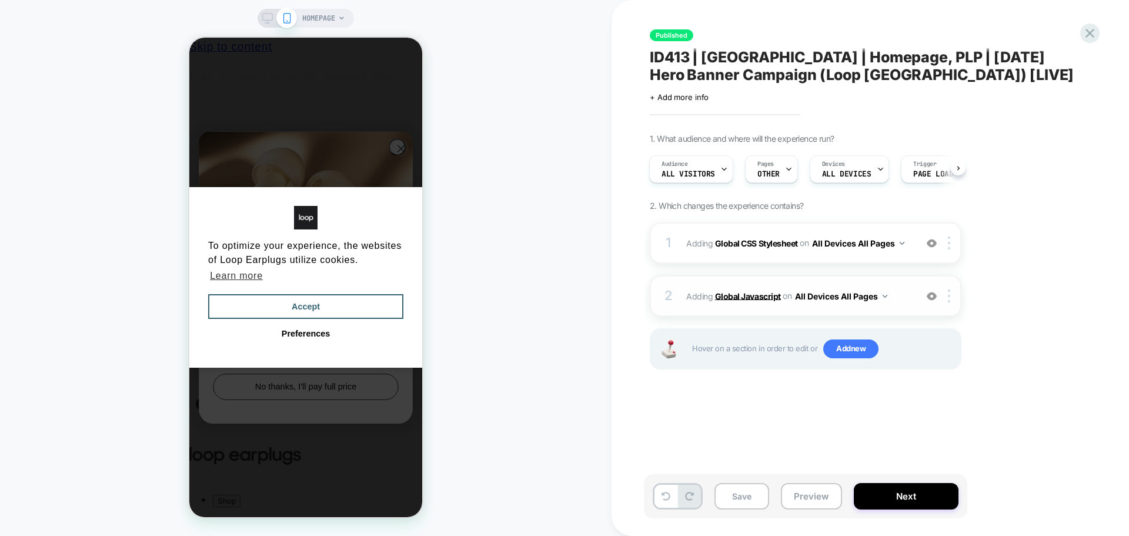
click at [754, 295] on b "Global Javascript" at bounding box center [748, 295] width 66 height 10
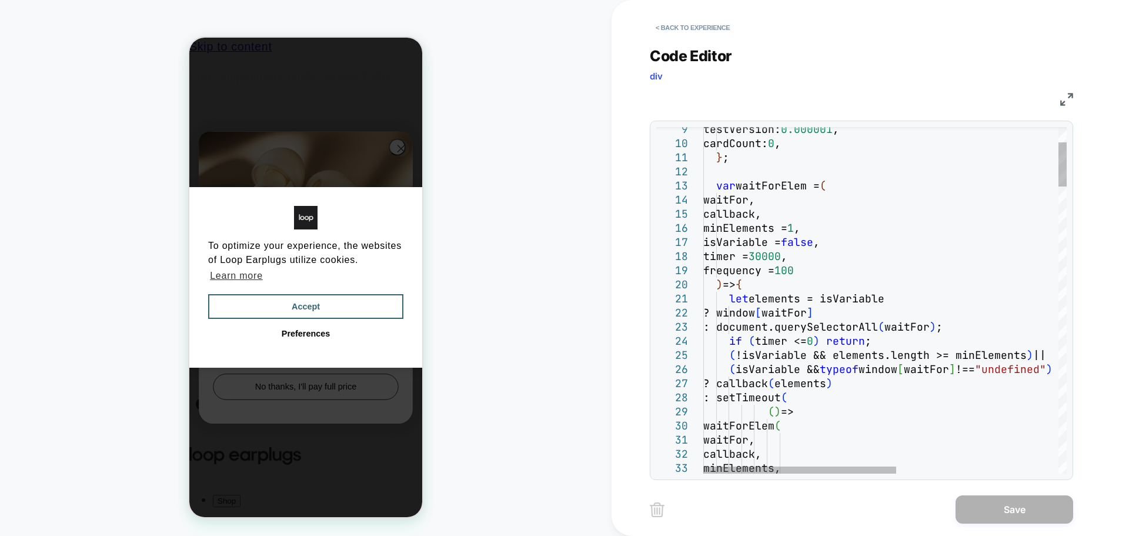
scroll to position [0, 0]
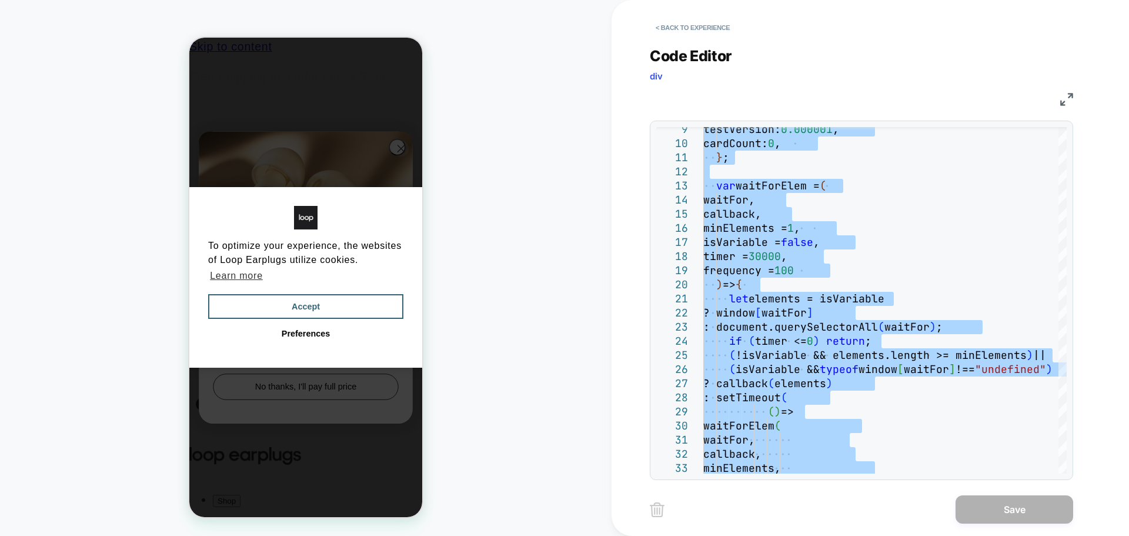
click at [1062, 100] on img at bounding box center [1066, 99] width 13 height 13
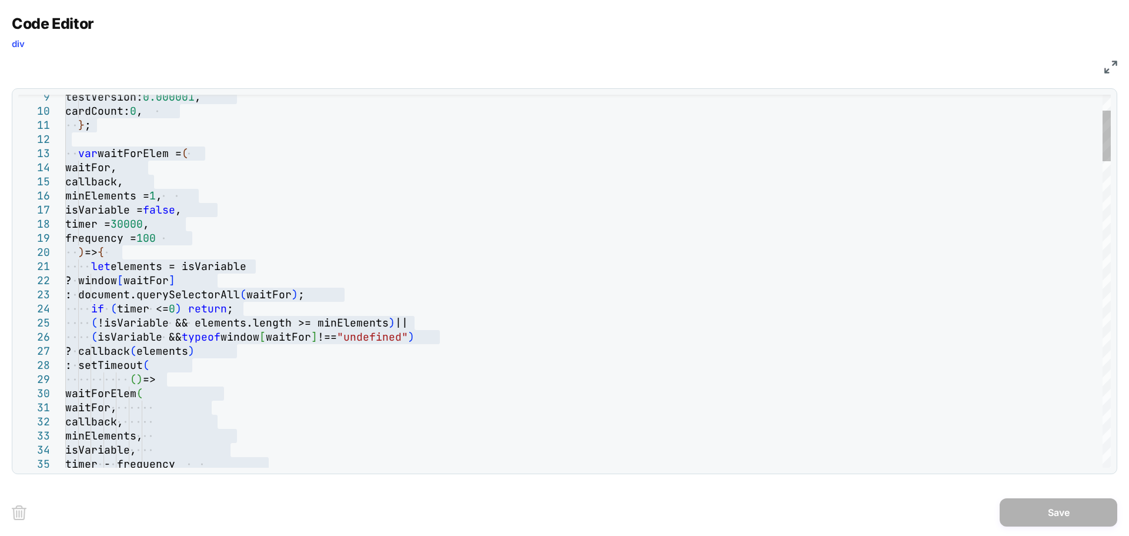
type textarea "**********"
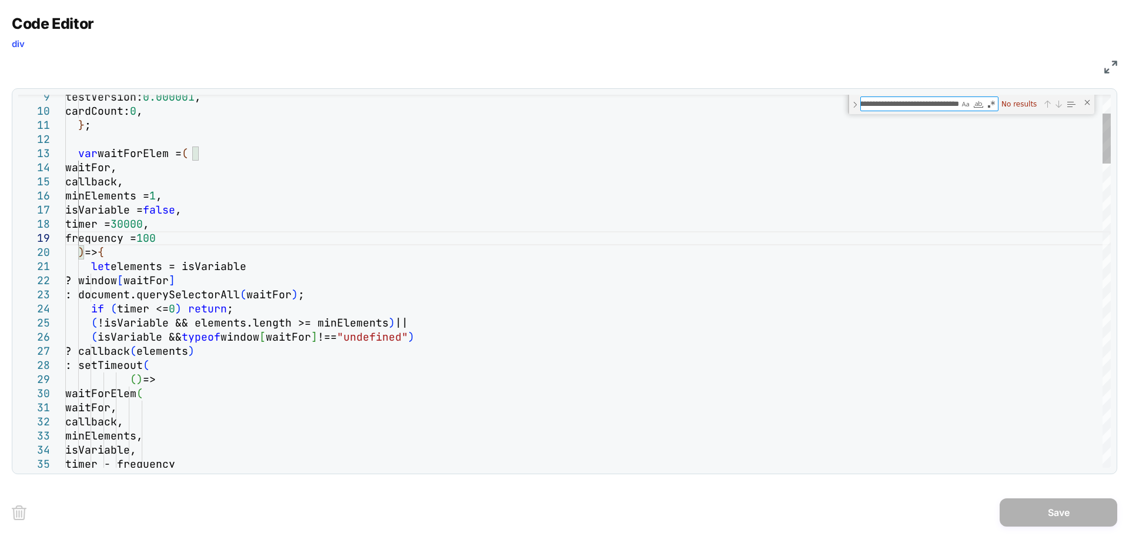
scroll to position [0, 110]
click at [868, 105] on textarea "**********" at bounding box center [910, 104] width 98 height 14
type textarea "**********"
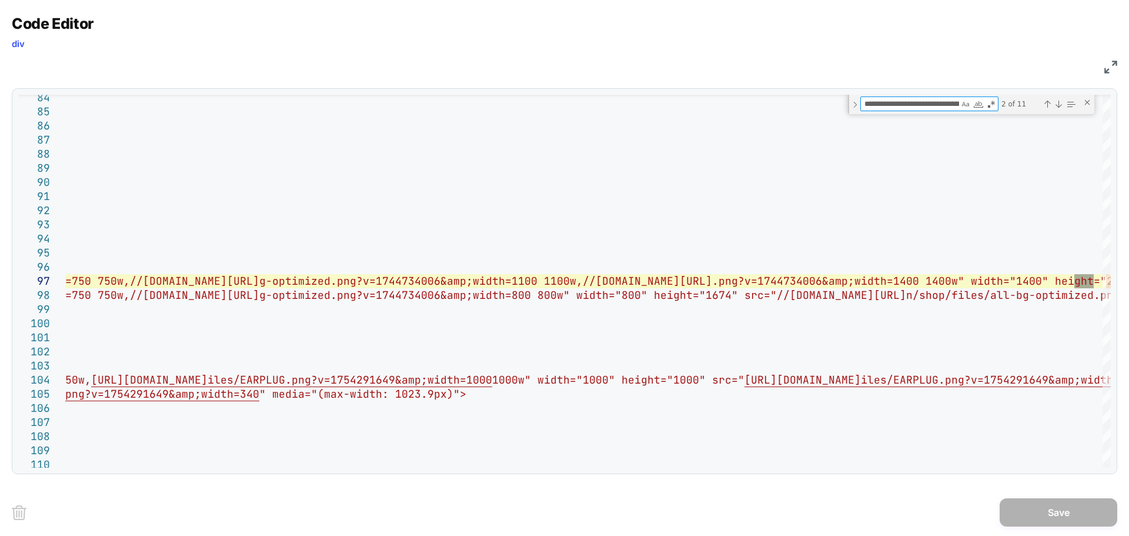
scroll to position [0, 114]
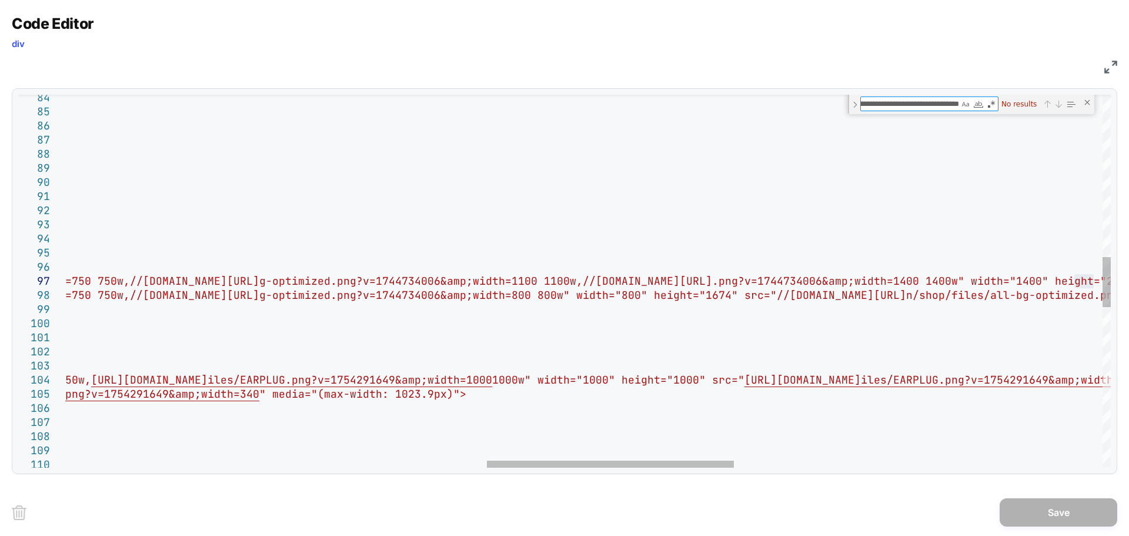
type textarea "**********"
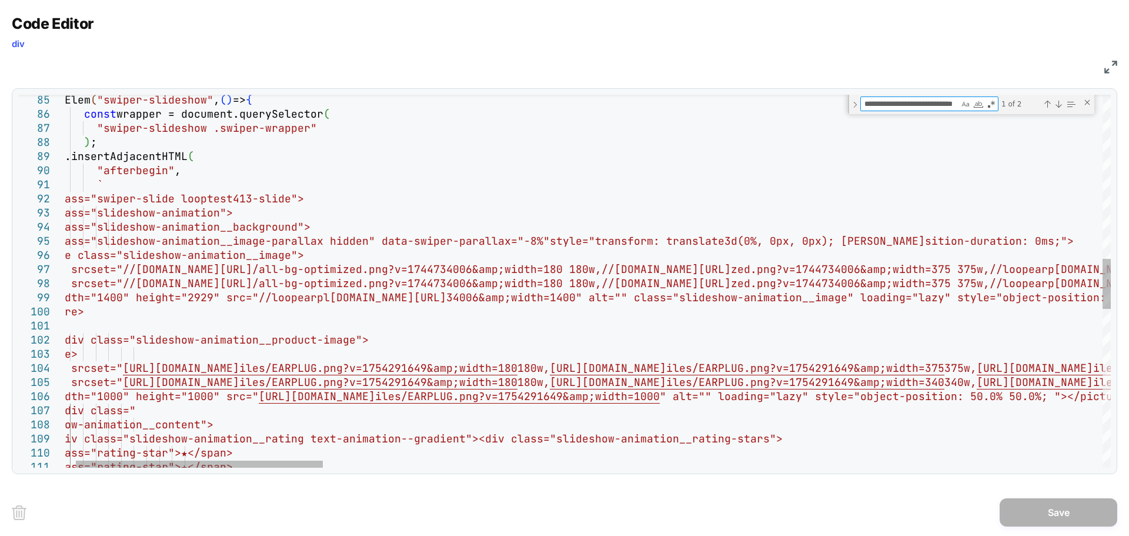
scroll to position [0, 0]
drag, startPoint x: 933, startPoint y: 105, endPoint x: 699, endPoint y: 105, distance: 234.0
click at [699, 105] on div "110 111 108 109 105 106 107 103 104 101 102 99 100 97 98 95 96 93 94 91 92 89 9…" at bounding box center [564, 281] width 1092 height 373
drag, startPoint x: 861, startPoint y: 103, endPoint x: 804, endPoint y: 103, distance: 57.6
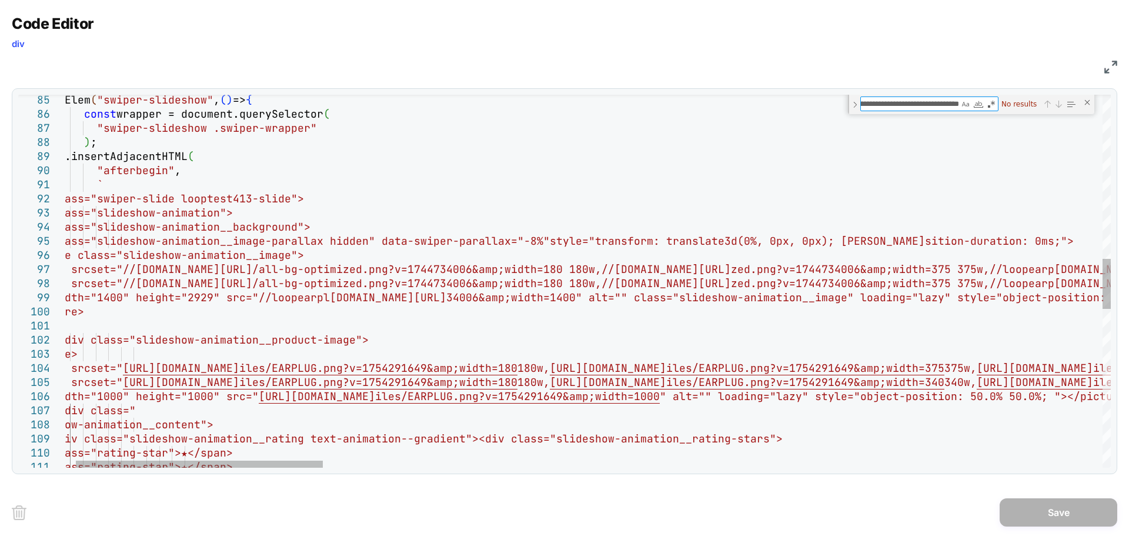
click at [804, 103] on div "110 111 108 109 105 106 107 103 104 101 102 99 100 97 98 95 96 93 94 91 92 89 9…" at bounding box center [564, 281] width 1092 height 373
drag, startPoint x: 881, startPoint y: 106, endPoint x: 910, endPoint y: 120, distance: 32.1
click at [881, 106] on textarea "**********" at bounding box center [910, 104] width 98 height 14
click at [890, 108] on textarea "**********" at bounding box center [910, 104] width 98 height 14
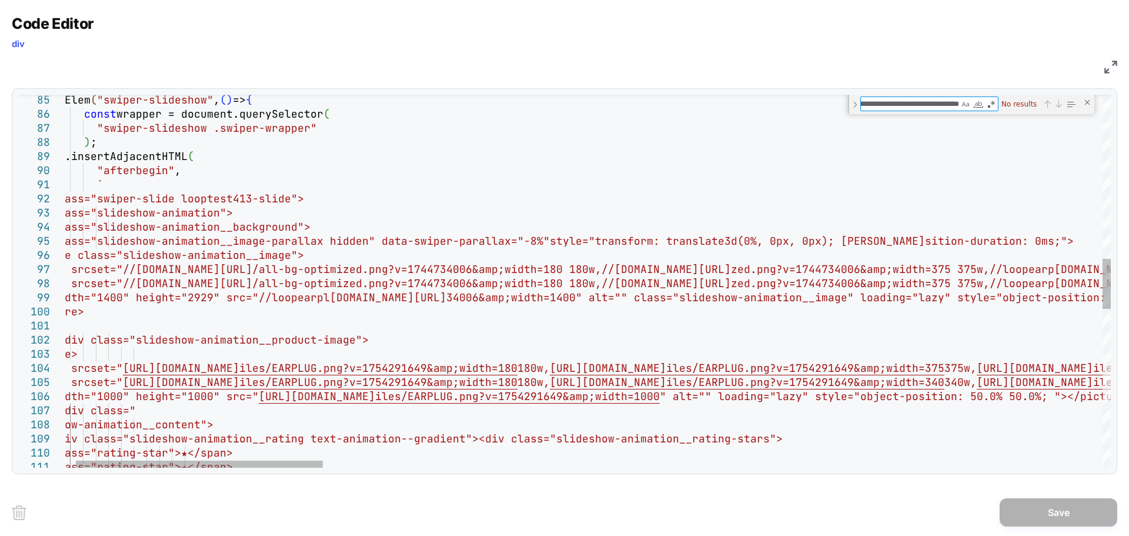
scroll to position [0, 4]
type textarea "**********"
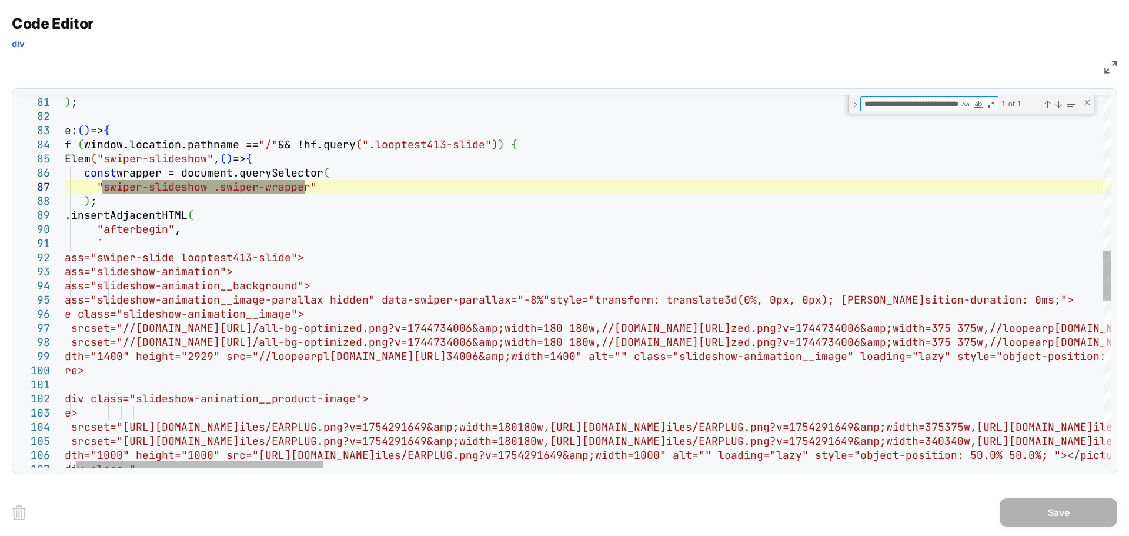
type textarea "**********"
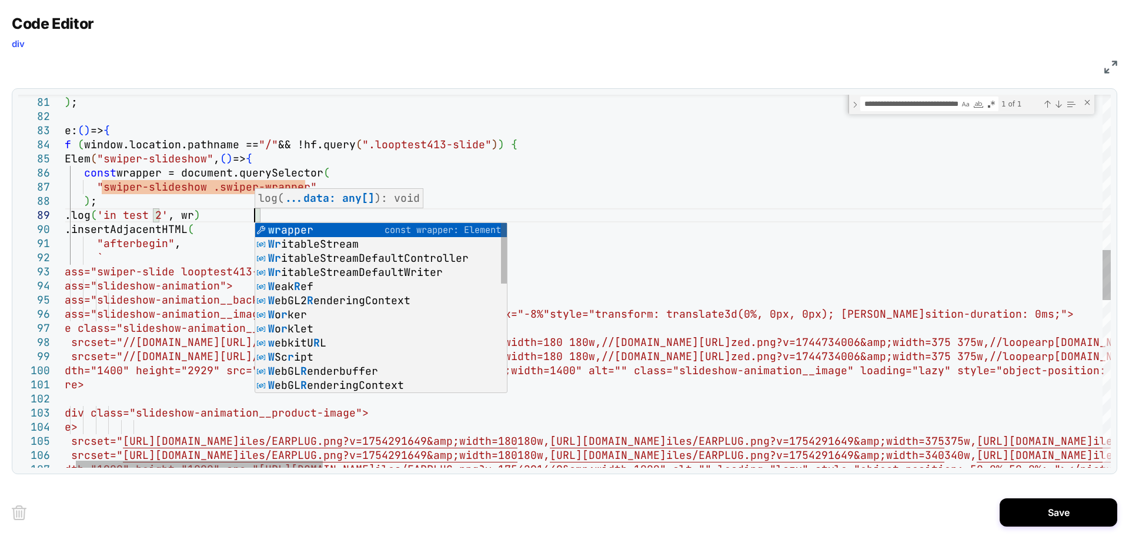
scroll to position [113, 241]
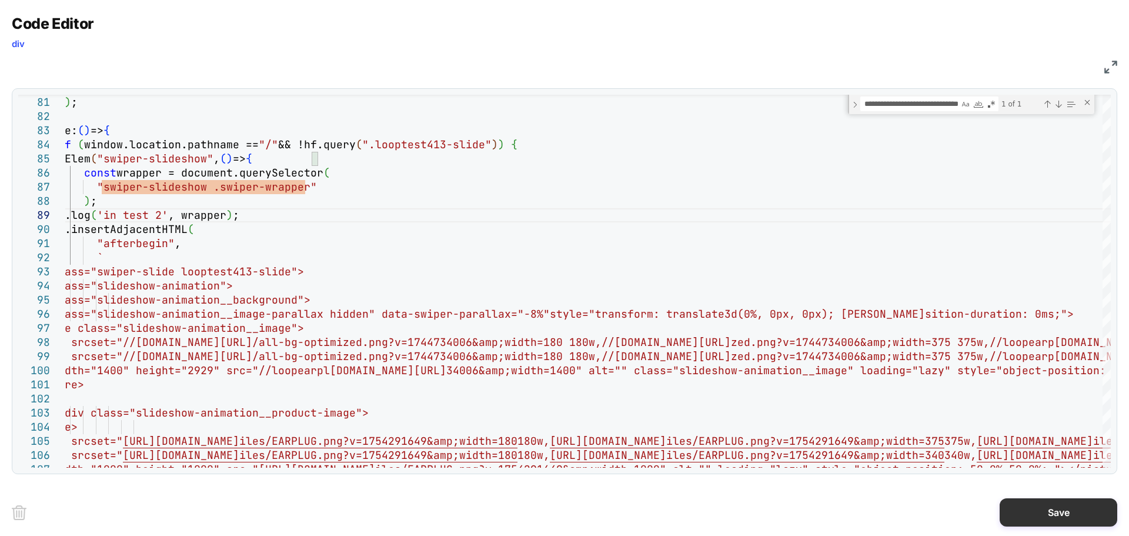
type textarea "**********"
click at [1100, 513] on button "Save" at bounding box center [1059, 512] width 118 height 28
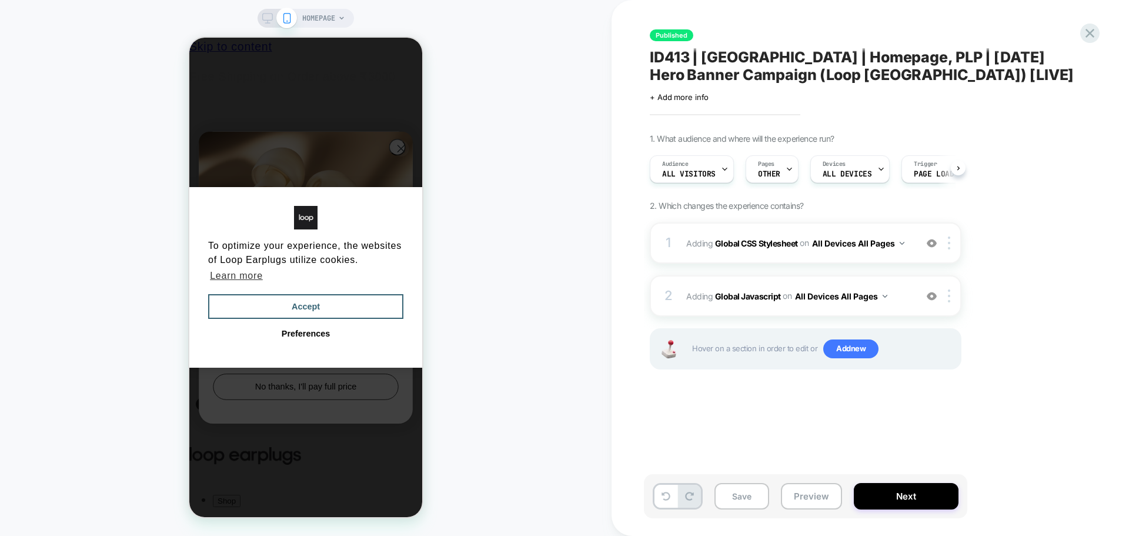
scroll to position [0, 1]
click at [732, 497] on button "Save" at bounding box center [741, 496] width 55 height 26
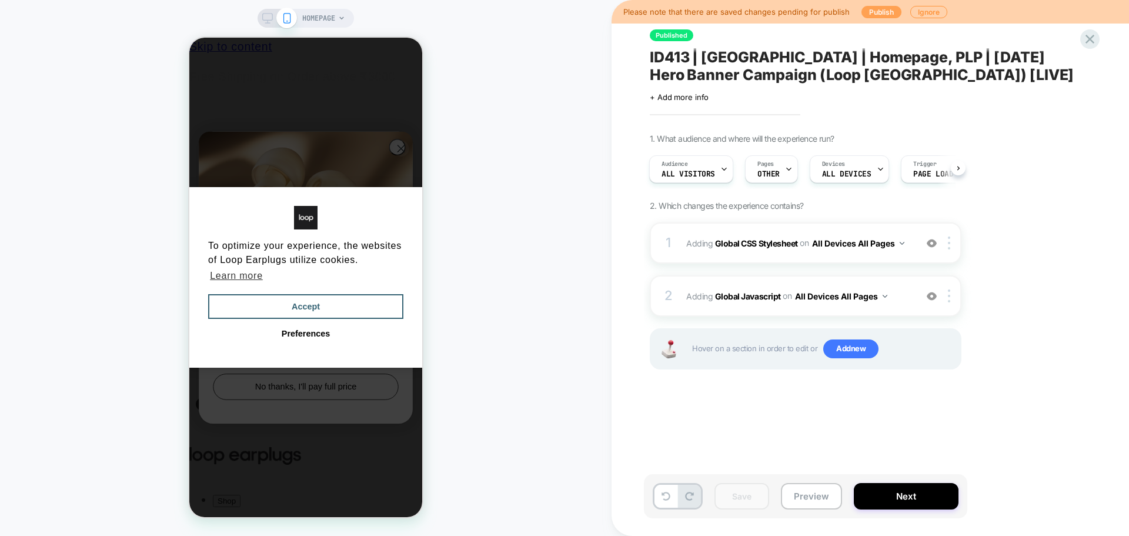
click at [873, 15] on button "Publish" at bounding box center [881, 12] width 40 height 12
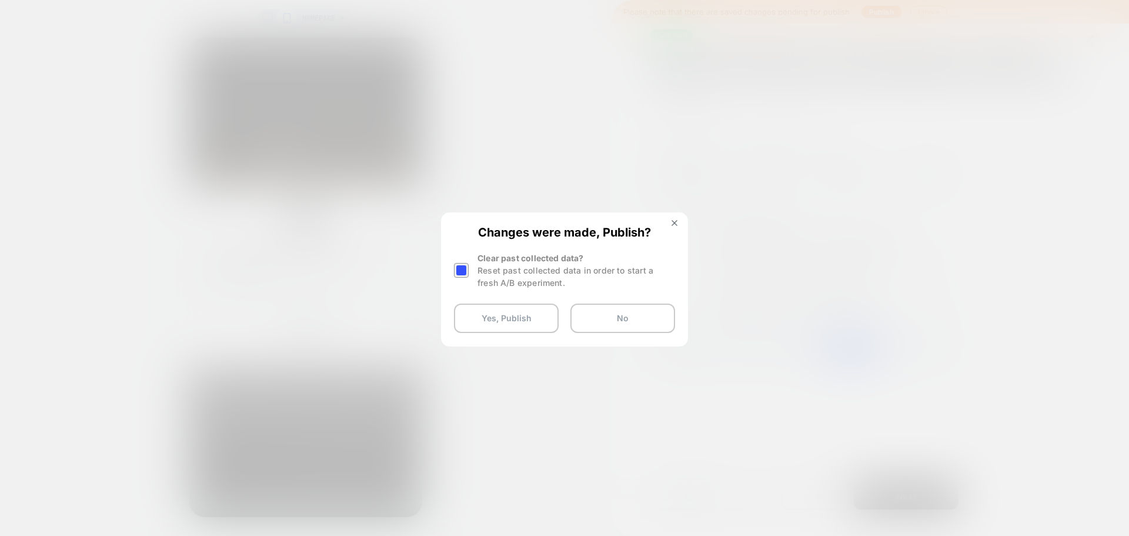
click at [460, 269] on div at bounding box center [461, 270] width 15 height 15
click at [490, 318] on button "Yes, Publish" at bounding box center [506, 317] width 105 height 29
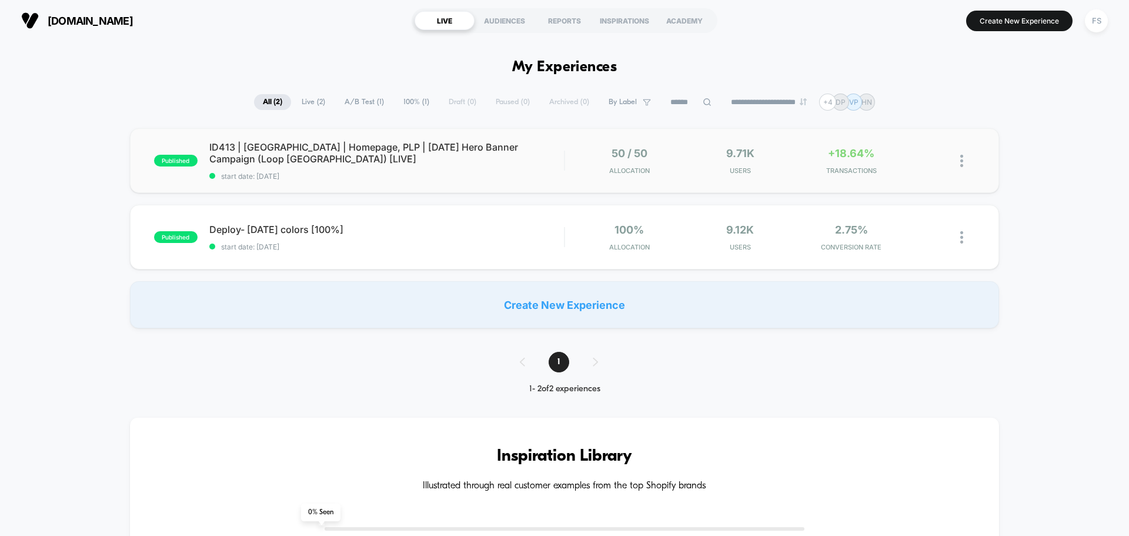
click at [282, 138] on div "published ID413 | India | Homepage, PLP | Independence Day Hero Banner Campaign…" at bounding box center [564, 160] width 869 height 65
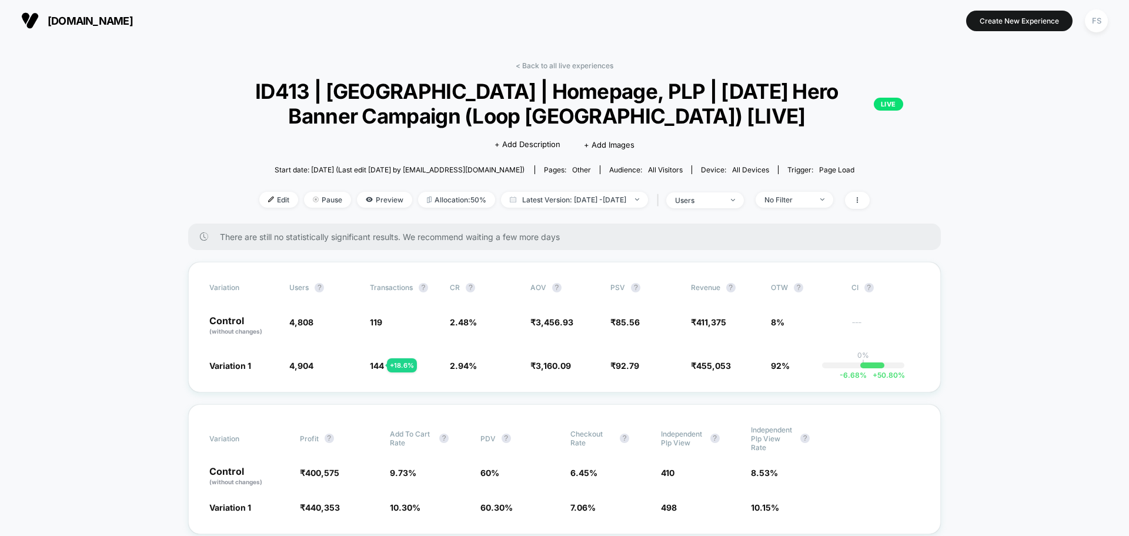
click at [268, 199] on img at bounding box center [271, 199] width 6 height 6
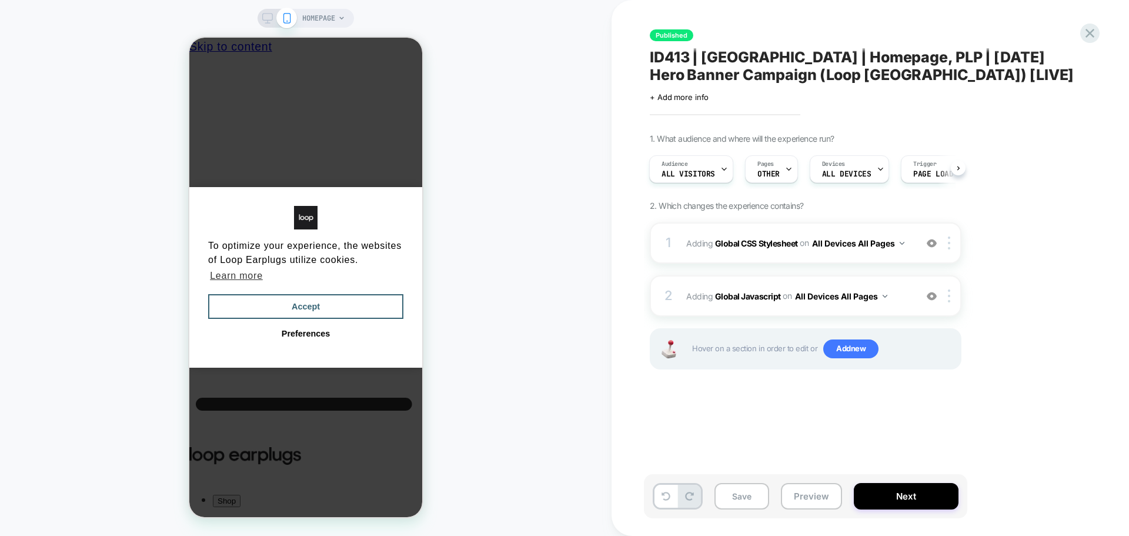
scroll to position [0, 9]
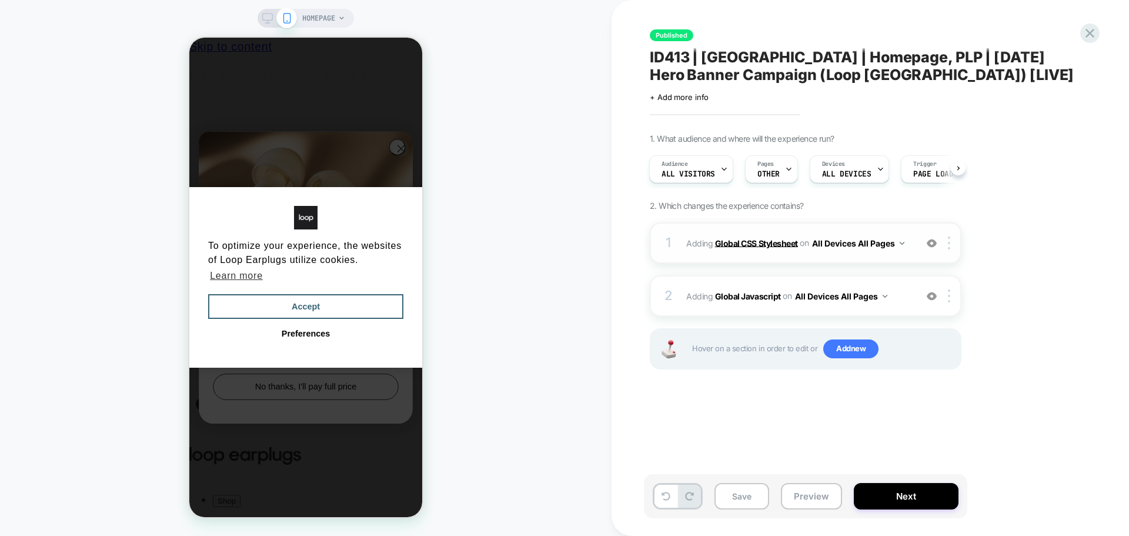
click at [721, 242] on b "Global CSS Stylesheet" at bounding box center [756, 243] width 83 height 10
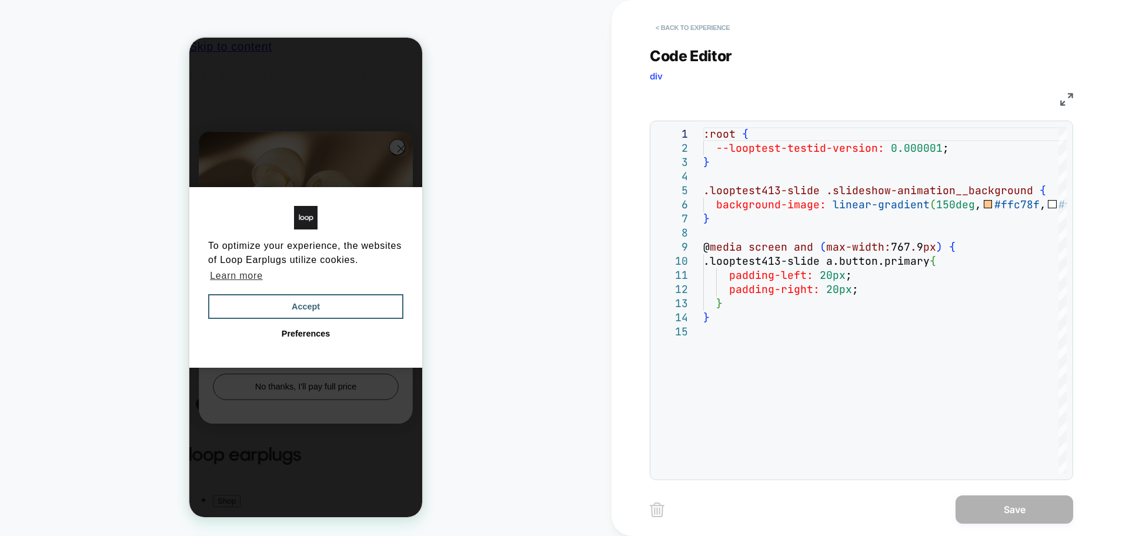
click at [674, 26] on button "< Back to experience" at bounding box center [693, 27] width 86 height 19
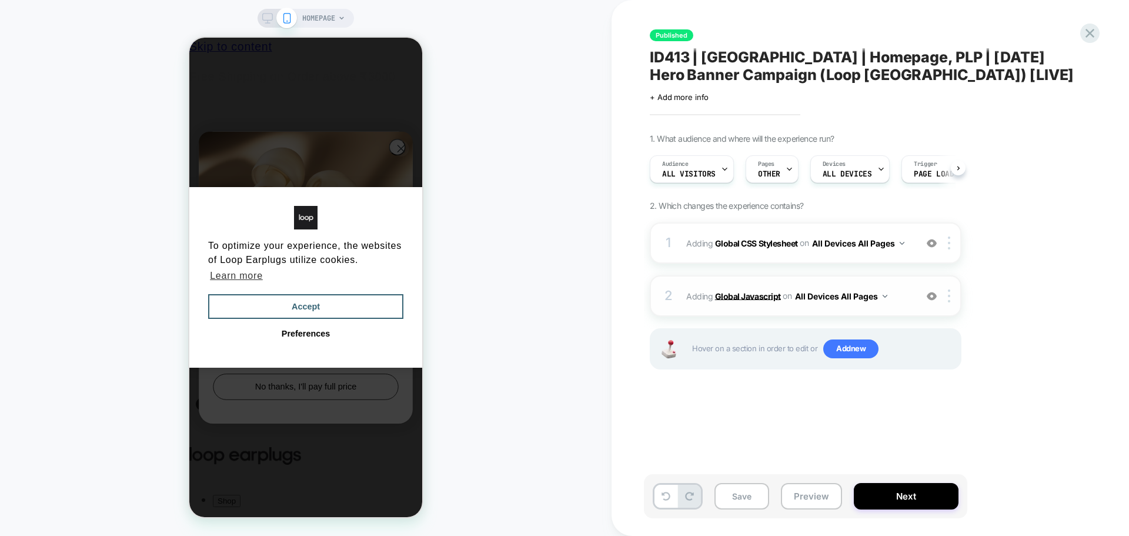
scroll to position [0, 1]
click at [758, 290] on b "Global Javascript" at bounding box center [748, 295] width 66 height 10
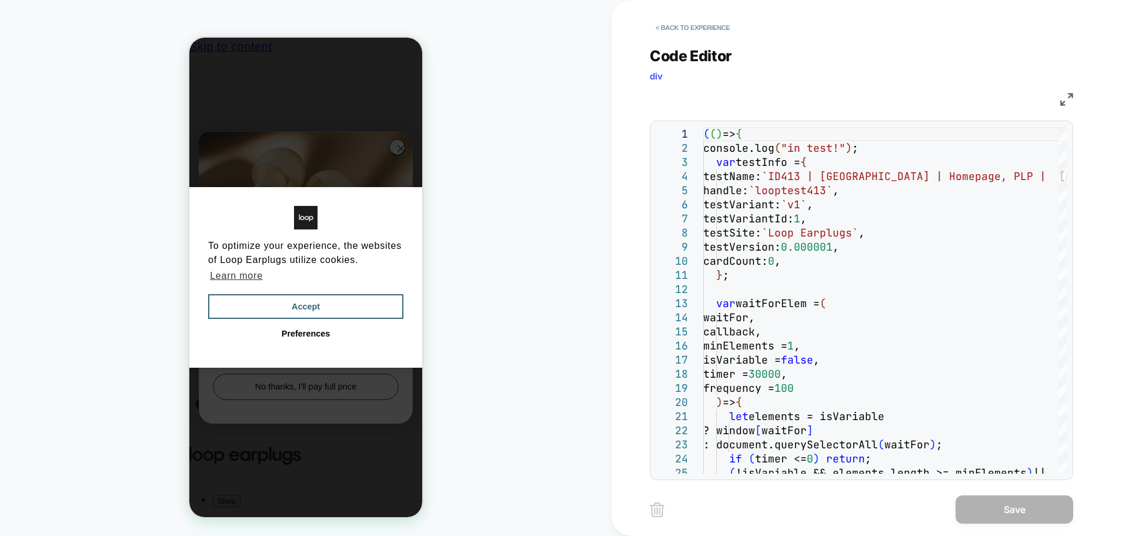
click at [1070, 101] on img at bounding box center [1066, 99] width 13 height 13
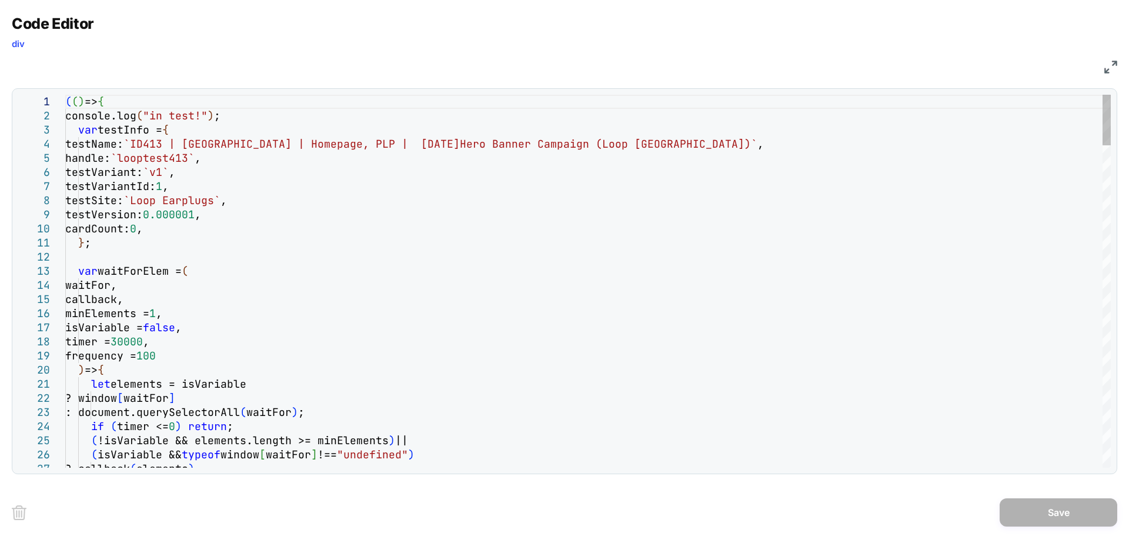
type textarea "**********"
type textarea "*"
type textarea "**********"
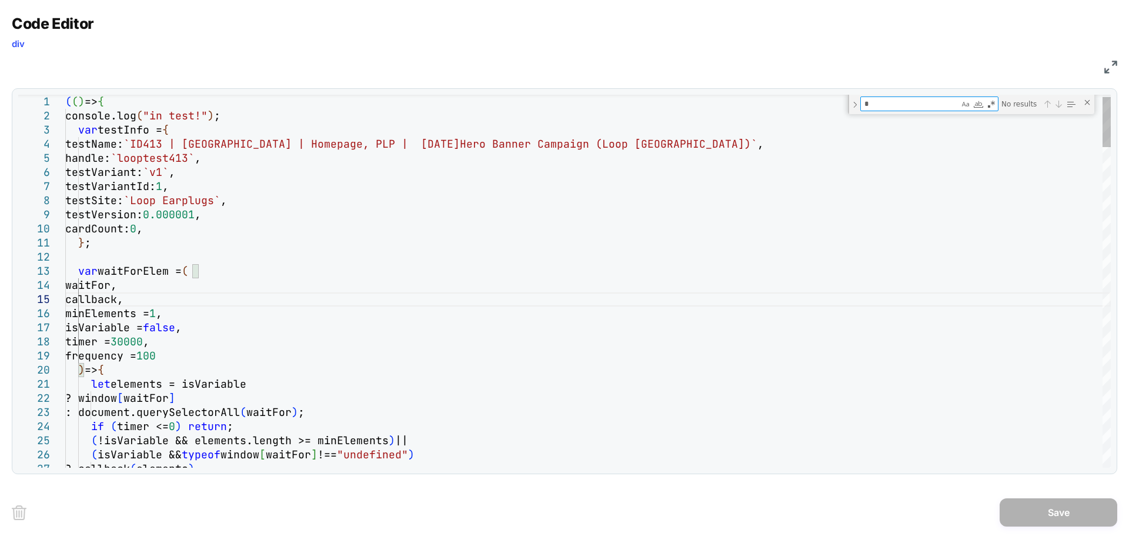
type textarea "**"
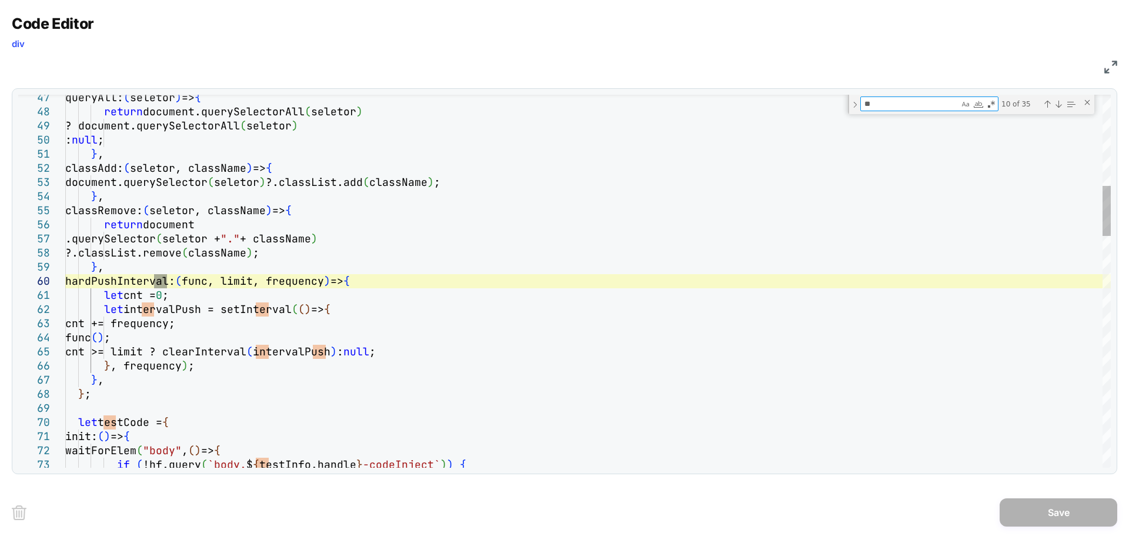
type textarea "**********"
type textarea "****"
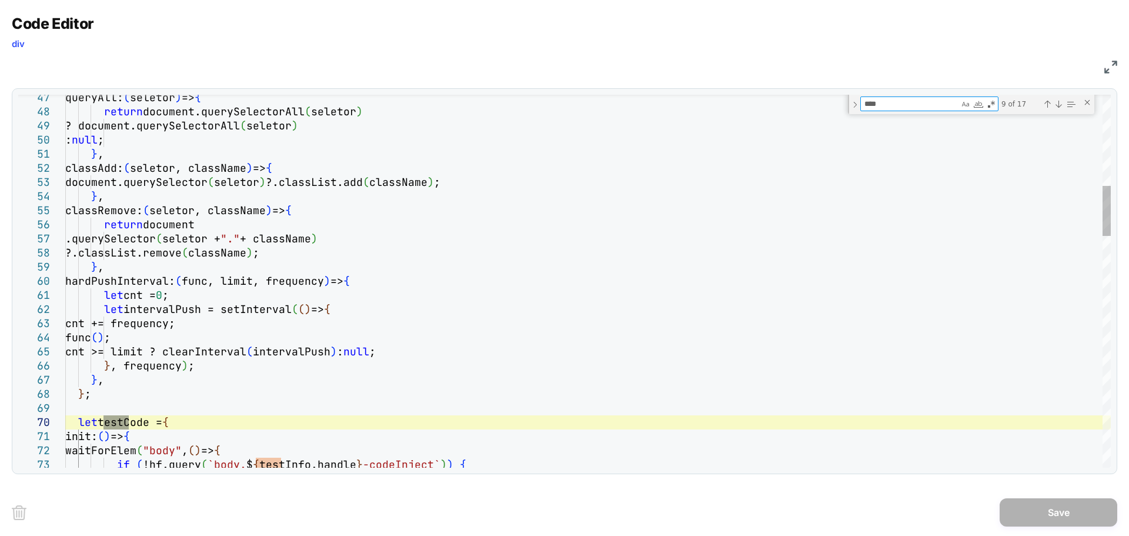
type textarea "**********"
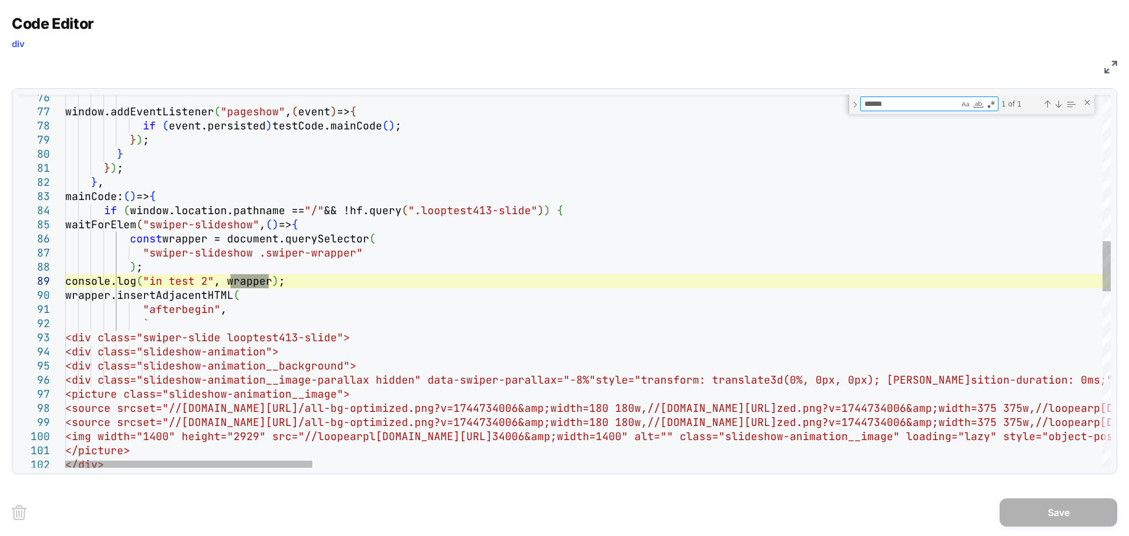
type textarea "******"
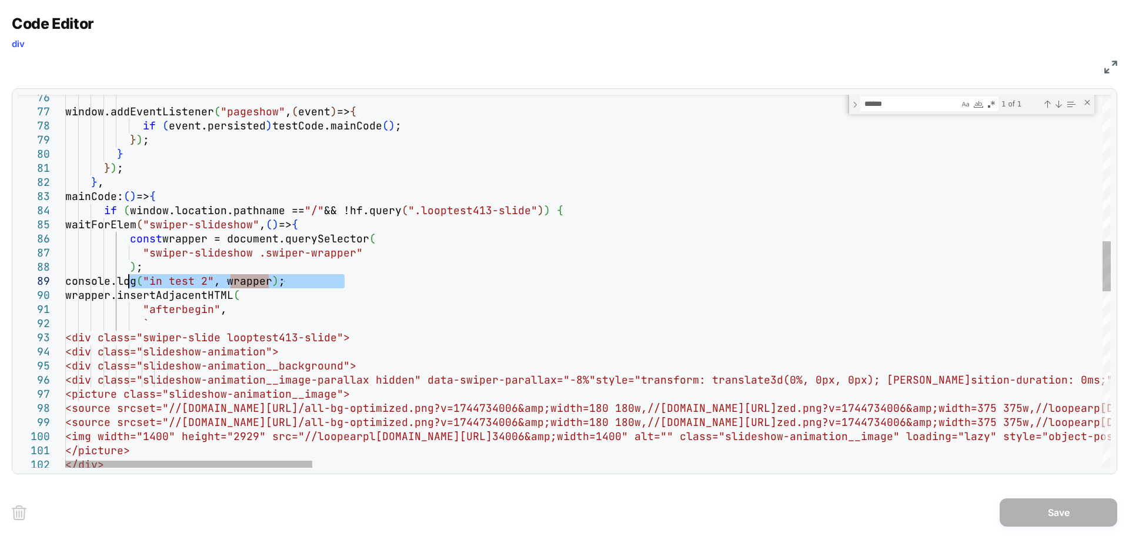
drag, startPoint x: 379, startPoint y: 280, endPoint x: 126, endPoint y: 282, distance: 252.8
drag, startPoint x: 355, startPoint y: 280, endPoint x: 128, endPoint y: 281, distance: 226.4
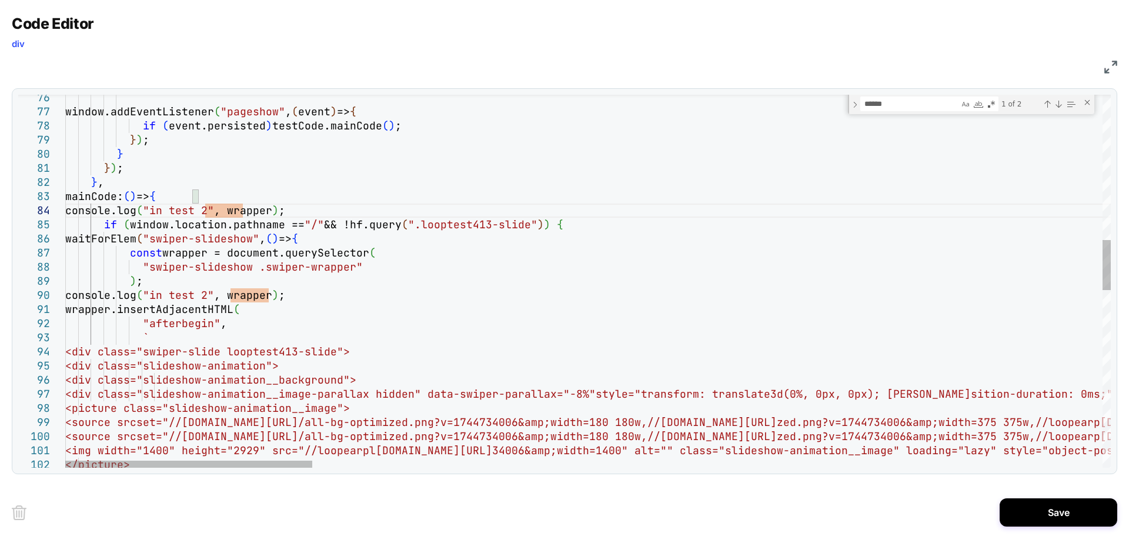
drag, startPoint x: 273, startPoint y: 208, endPoint x: 103, endPoint y: 214, distance: 170.0
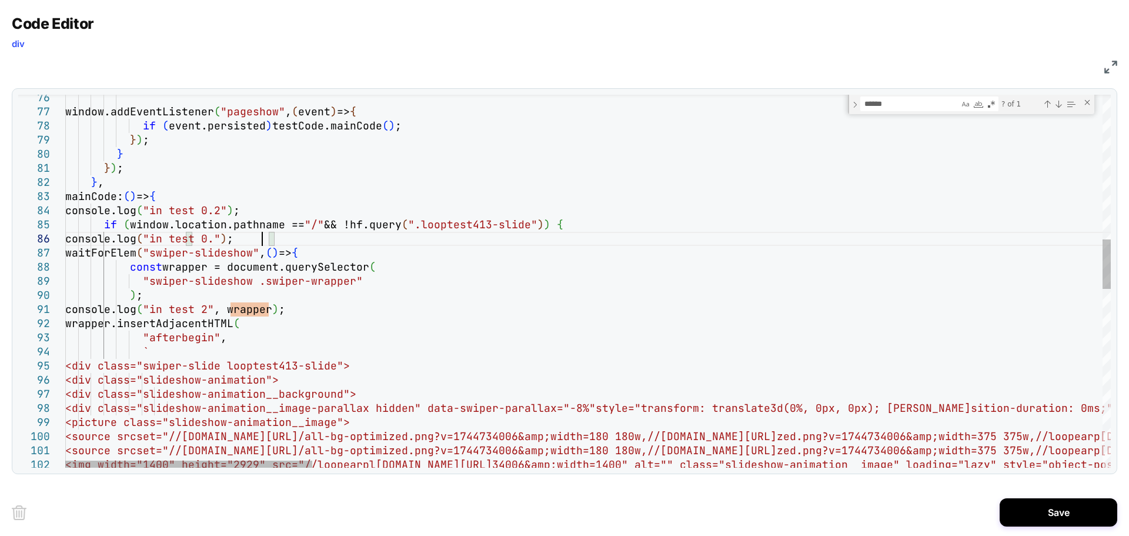
scroll to position [71, 203]
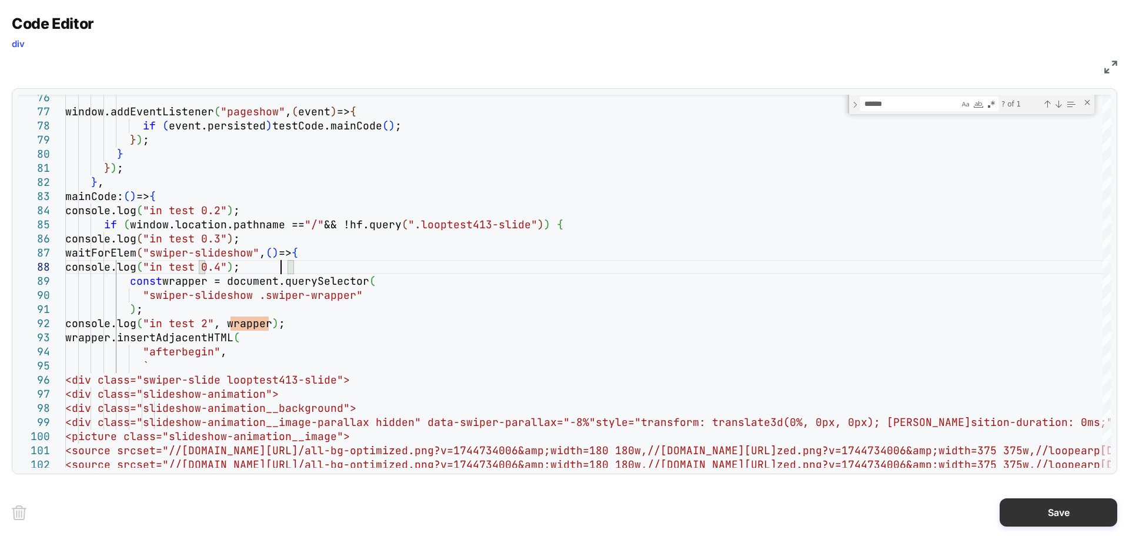
type textarea "**********"
click at [1078, 519] on button "Save" at bounding box center [1059, 512] width 118 height 28
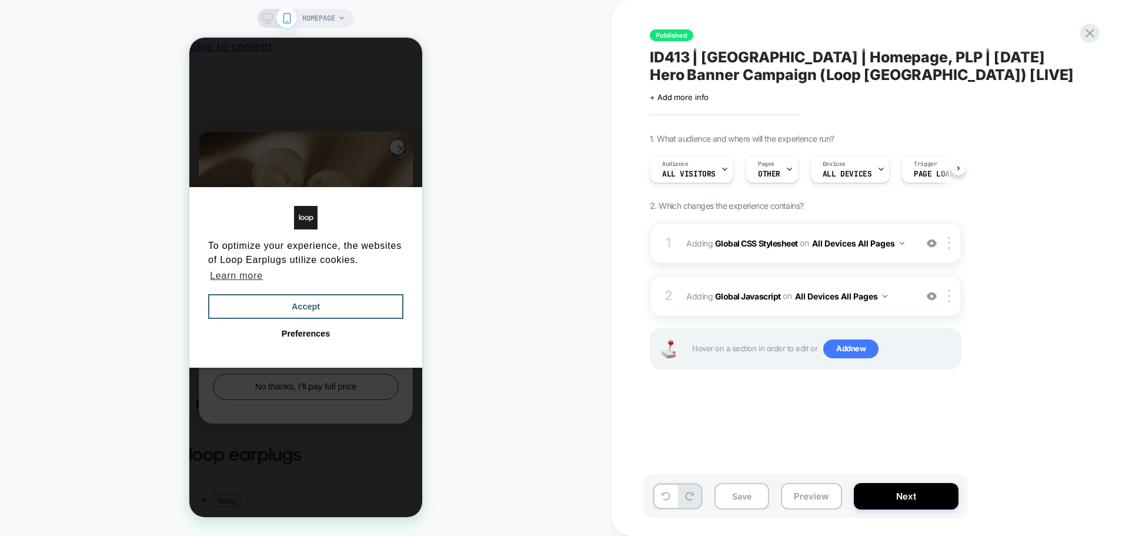
scroll to position [0, 1]
click at [748, 496] on button "Save" at bounding box center [741, 496] width 55 height 26
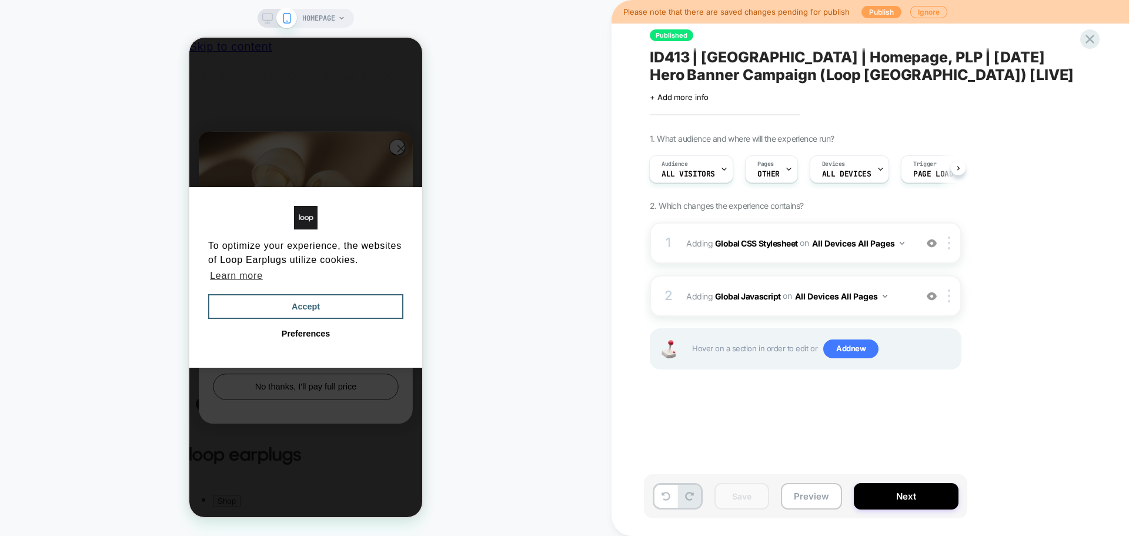
click at [861, 8] on button "Publish" at bounding box center [881, 12] width 40 height 12
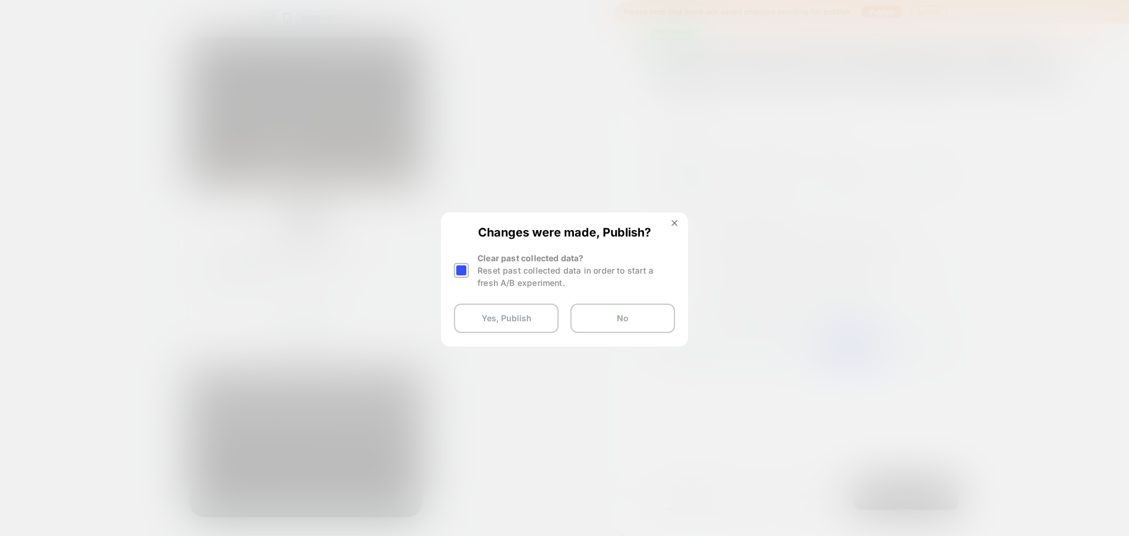
click at [453, 265] on div "Changes were made, Publish? Clear past collected data? Reset past collected dat…" at bounding box center [564, 278] width 245 height 131
click at [457, 269] on div at bounding box center [461, 270] width 15 height 15
click at [505, 321] on button "Yes, Publish" at bounding box center [506, 317] width 105 height 29
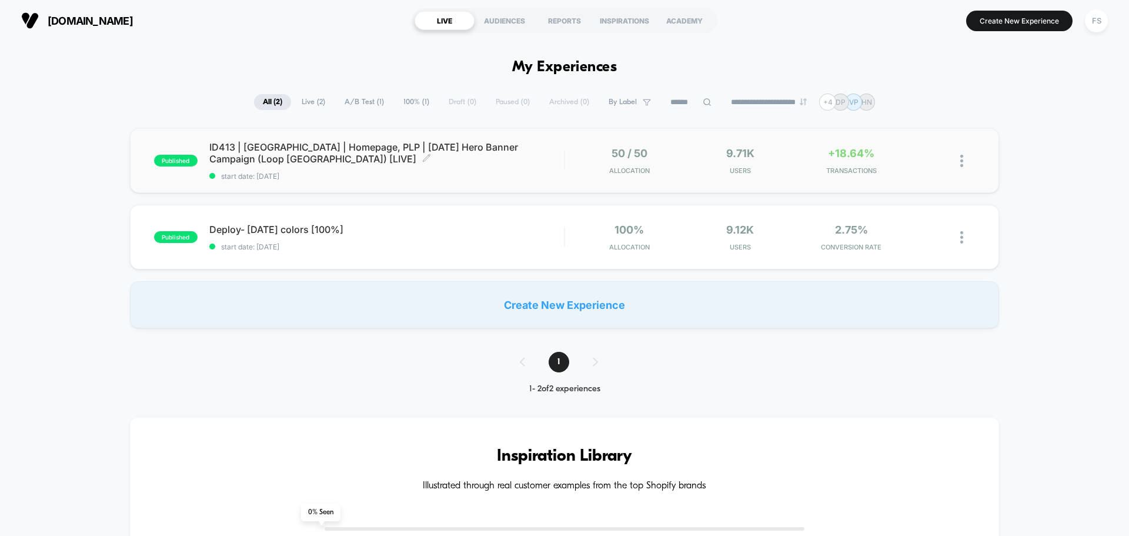
click at [270, 162] on span "ID413 | India | Homepage, PLP | Independence Day Hero Banner Campaign (Loop Ind…" at bounding box center [386, 153] width 355 height 24
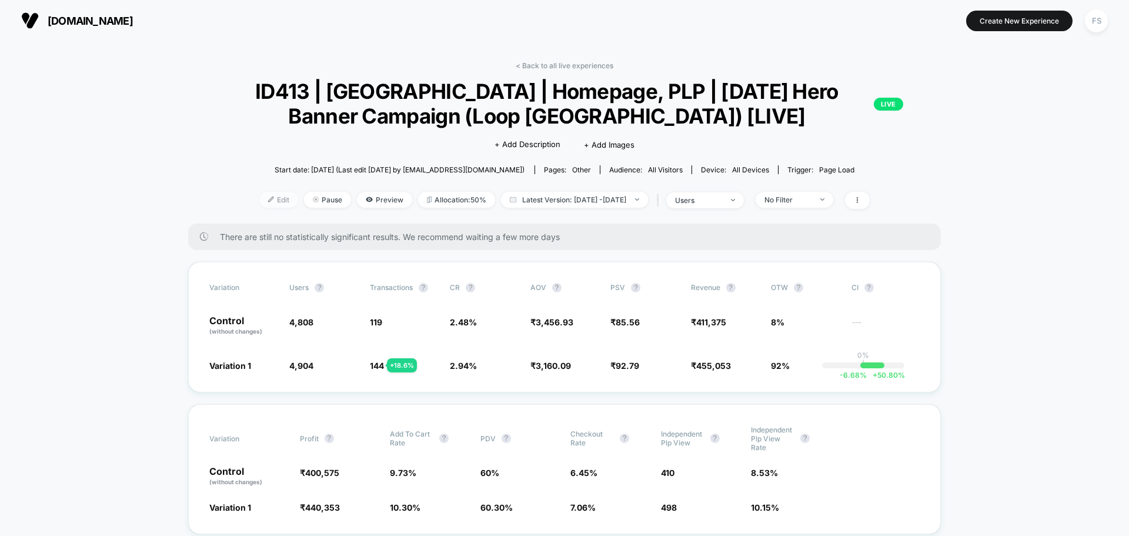
click at [268, 199] on img at bounding box center [271, 199] width 6 height 6
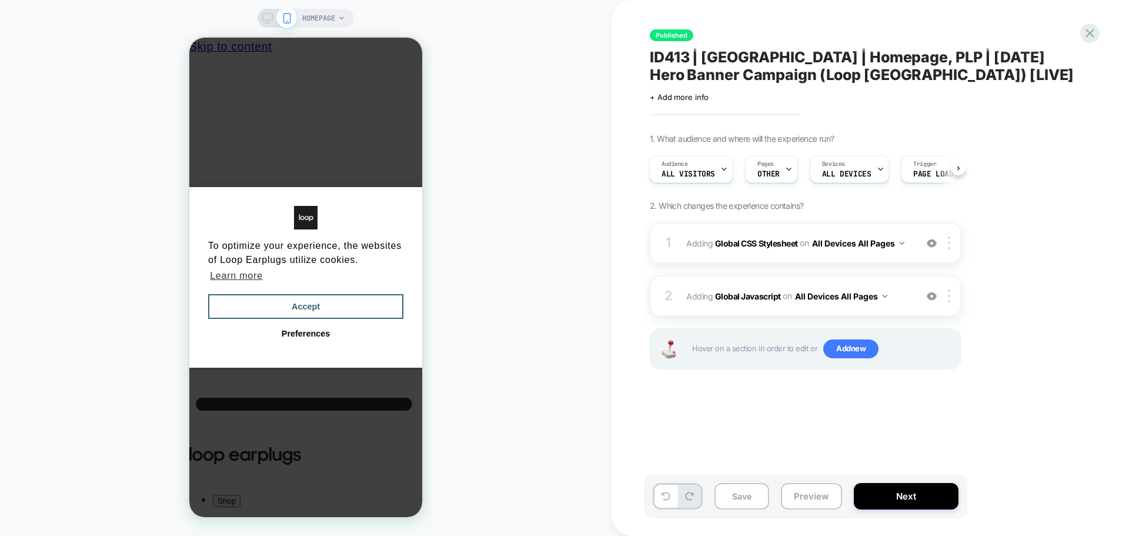
click at [743, 299] on b "Global Javascript" at bounding box center [748, 295] width 66 height 10
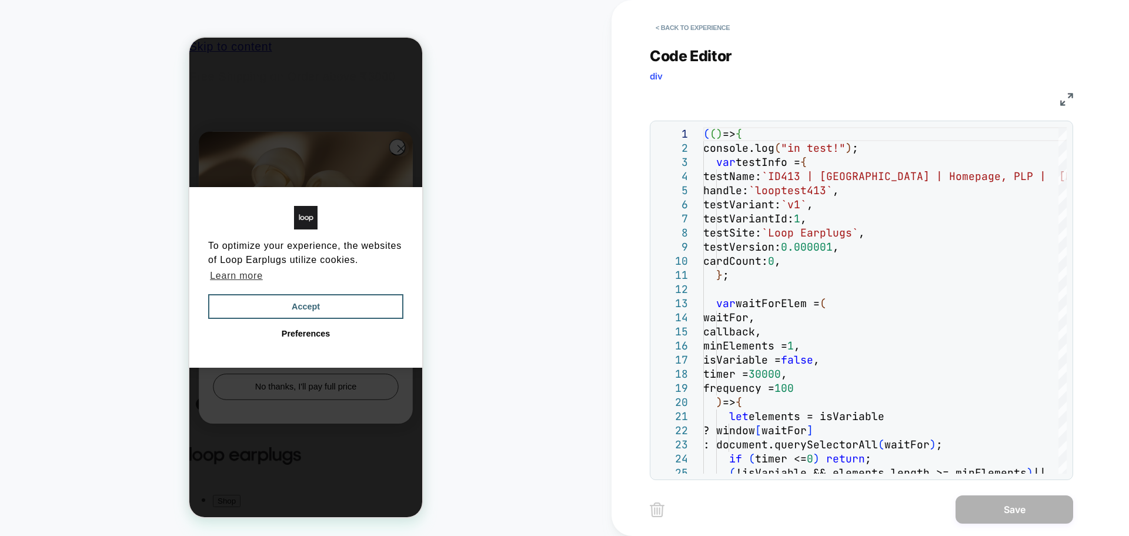
click at [1062, 99] on img at bounding box center [1066, 99] width 13 height 13
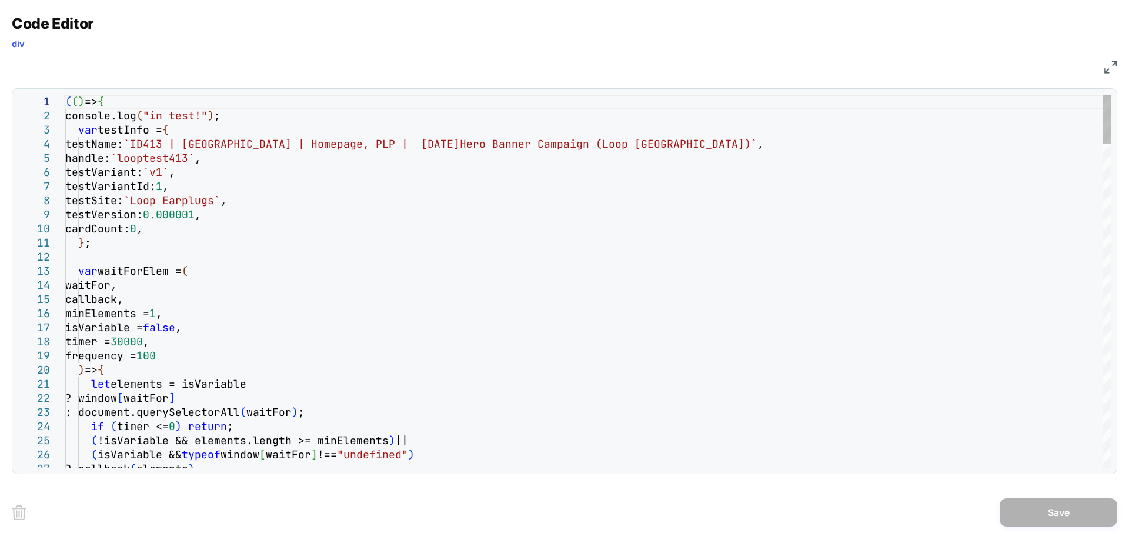
click at [1111, 95] on div at bounding box center [1106, 119] width 8 height 49
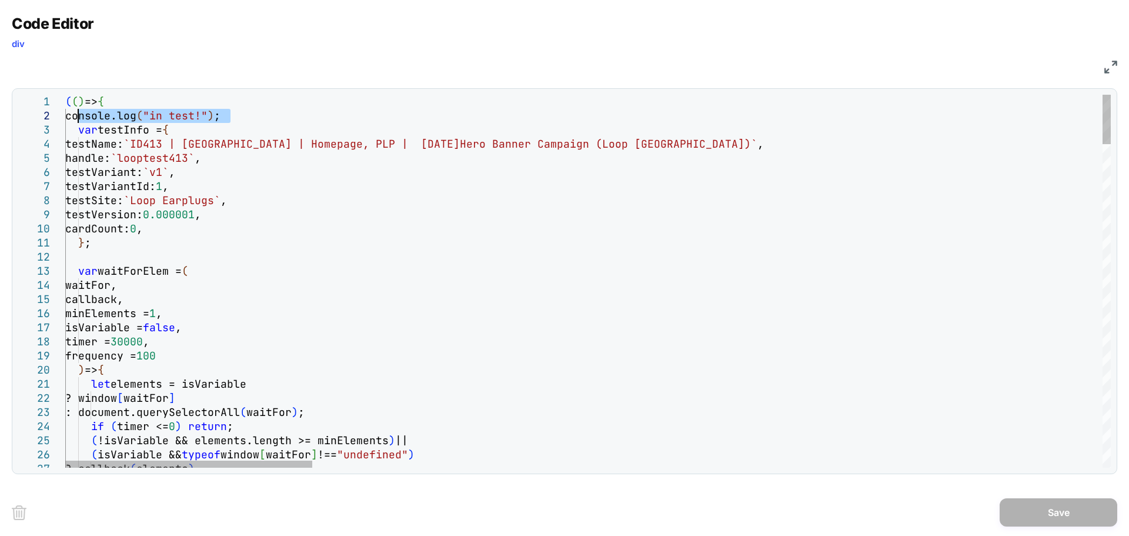
drag, startPoint x: 236, startPoint y: 110, endPoint x: 78, endPoint y: 116, distance: 157.7
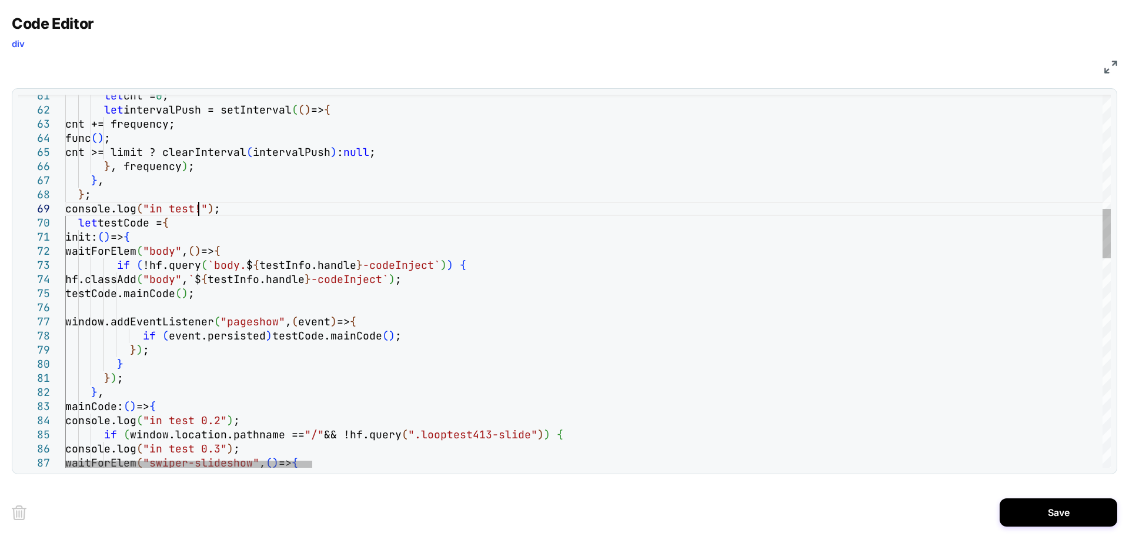
drag, startPoint x: 250, startPoint y: 209, endPoint x: 56, endPoint y: 202, distance: 194.7
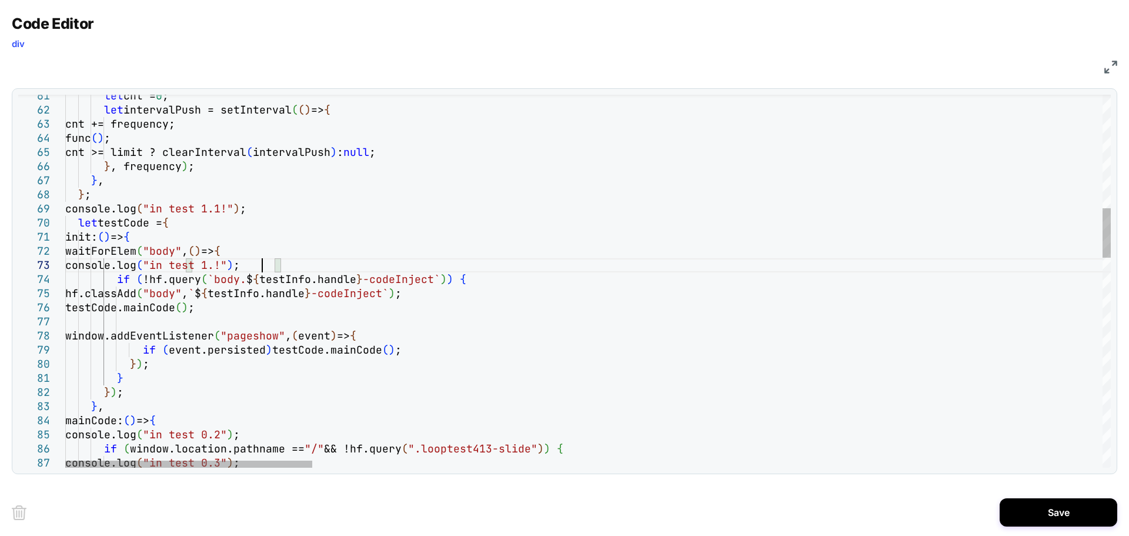
scroll to position [41, 203]
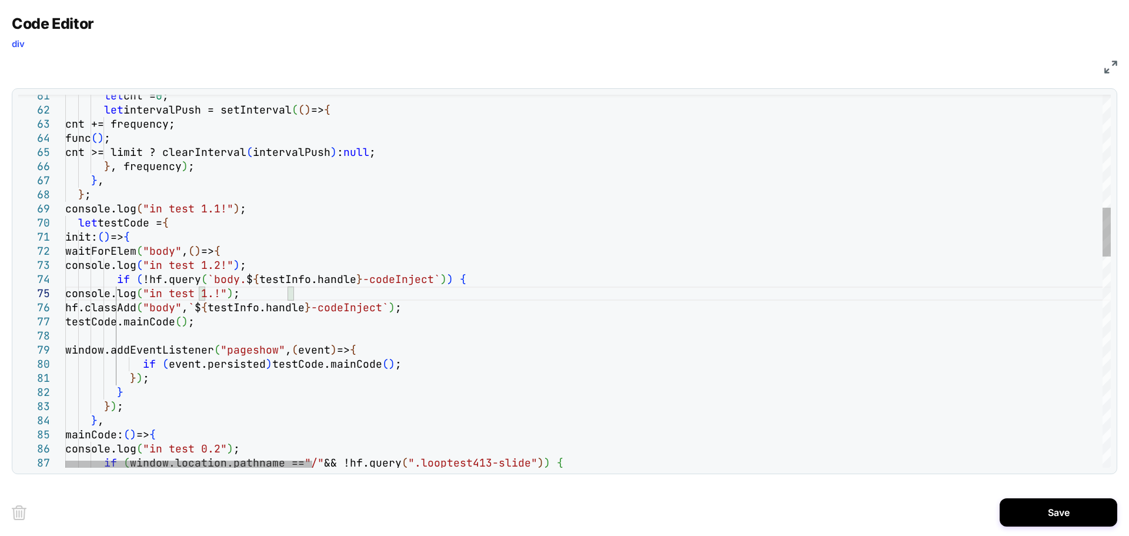
scroll to position [56, 216]
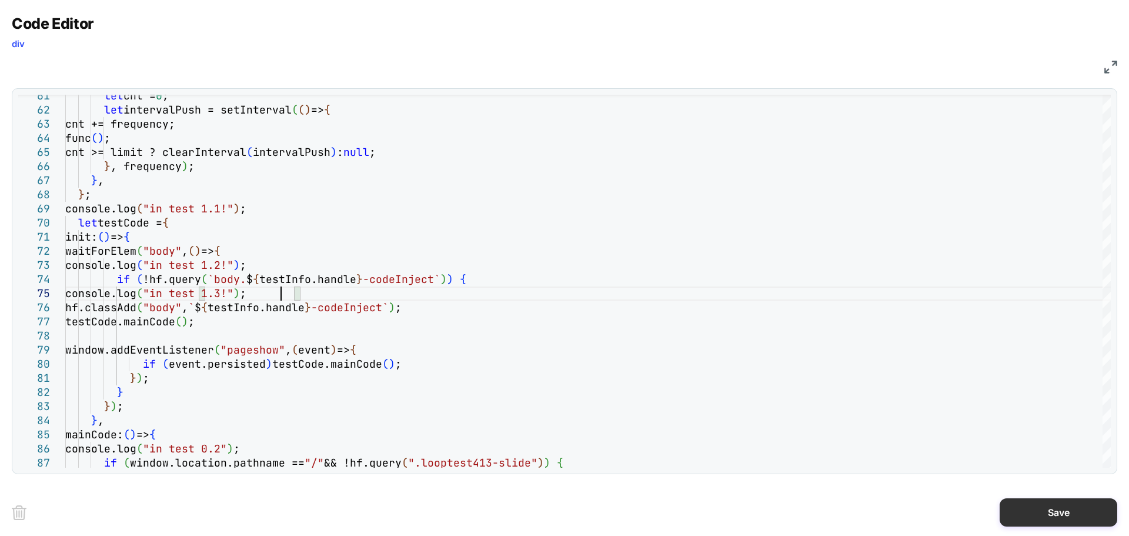
type textarea "**********"
click at [1032, 502] on button "Save" at bounding box center [1059, 512] width 118 height 28
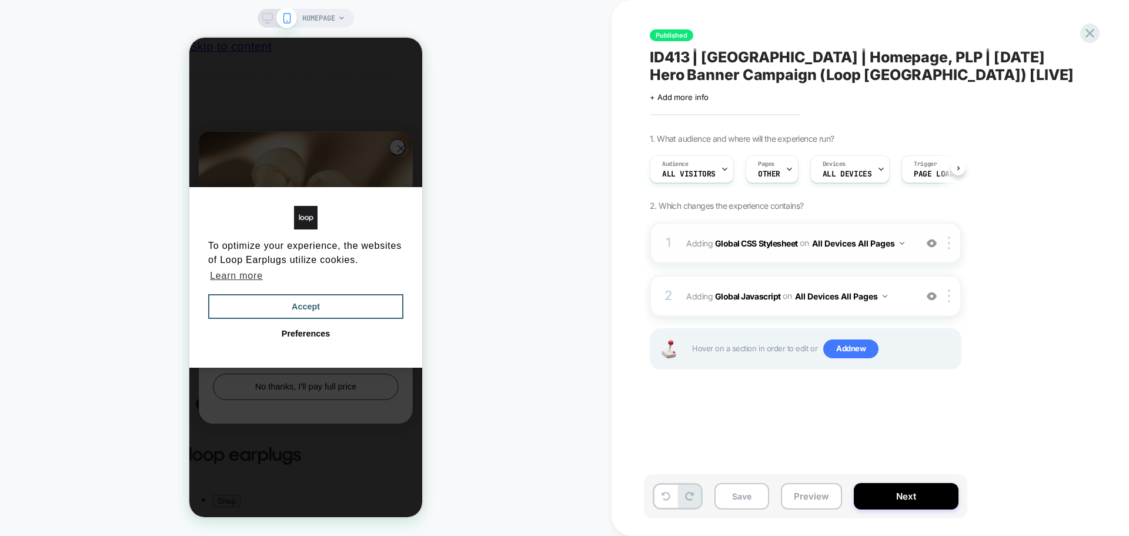
scroll to position [0, 1]
click at [758, 506] on button "Save" at bounding box center [741, 496] width 55 height 26
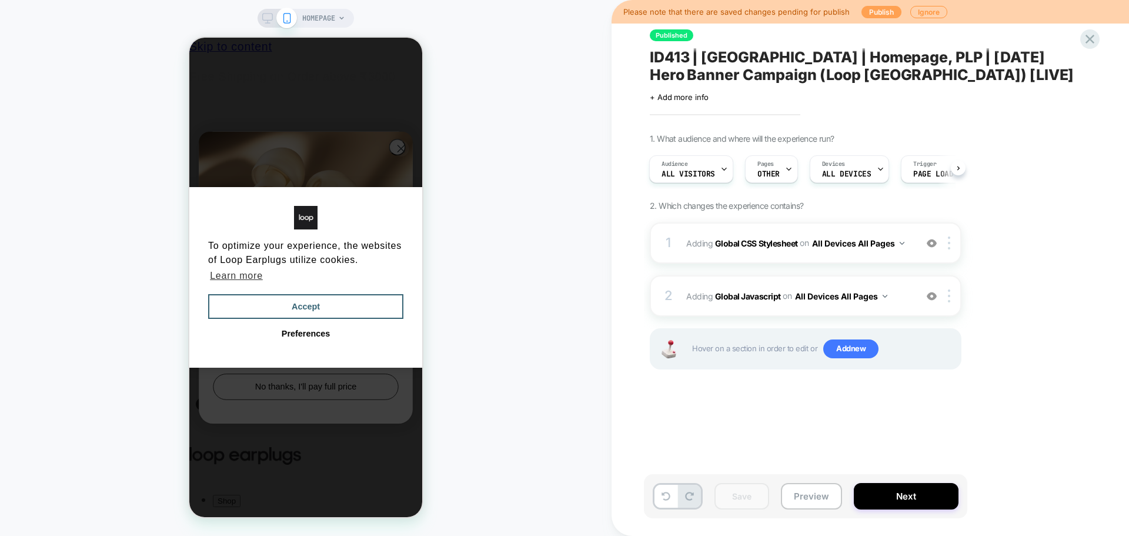
click at [867, 14] on button "Publish" at bounding box center [881, 12] width 40 height 12
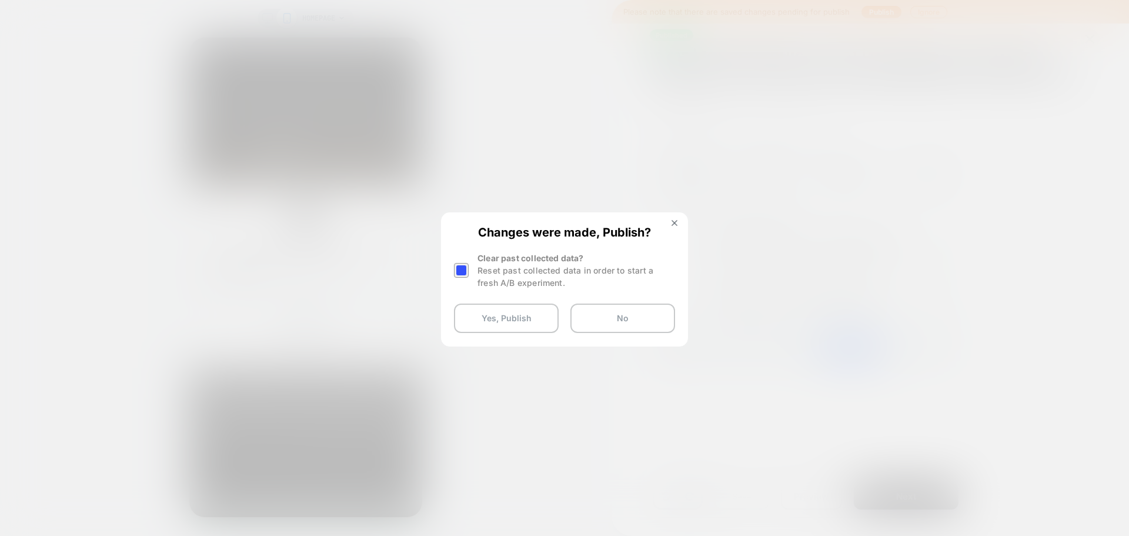
click at [458, 270] on div at bounding box center [461, 270] width 15 height 15
click at [517, 321] on button "Yes, Publish" at bounding box center [506, 317] width 105 height 29
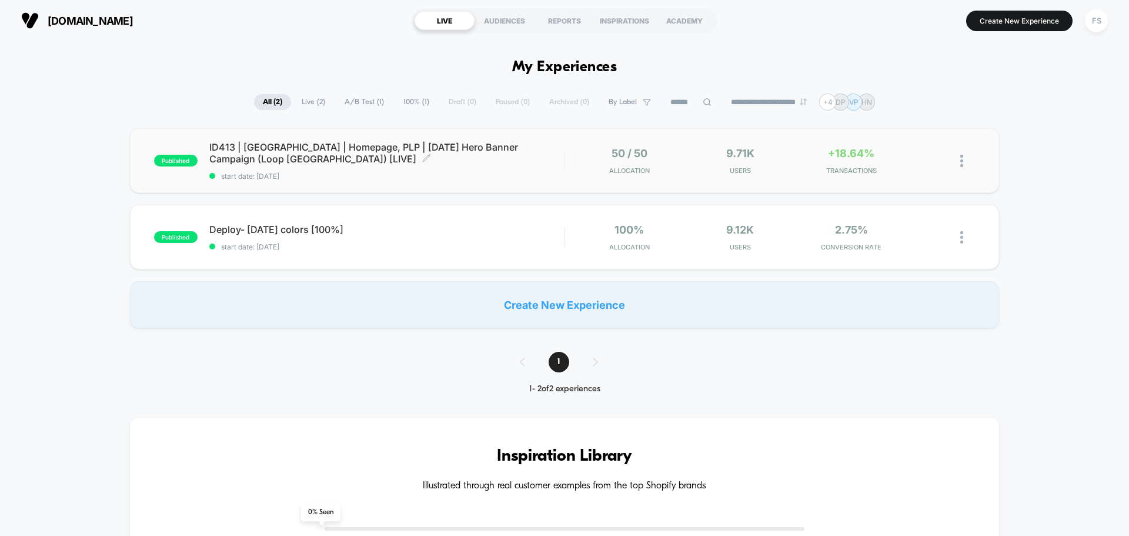
click at [434, 163] on span "ID413 | [GEOGRAPHIC_DATA] | Homepage, PLP | [DATE] Hero Banner Campaign (Loop […" at bounding box center [386, 153] width 355 height 24
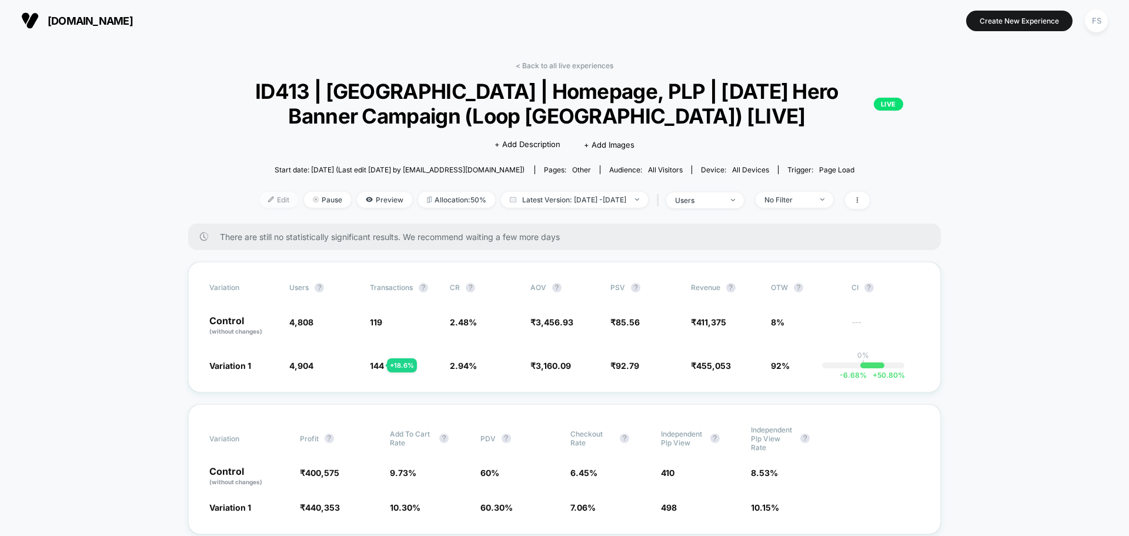
click at [268, 200] on span "Edit" at bounding box center [278, 200] width 39 height 16
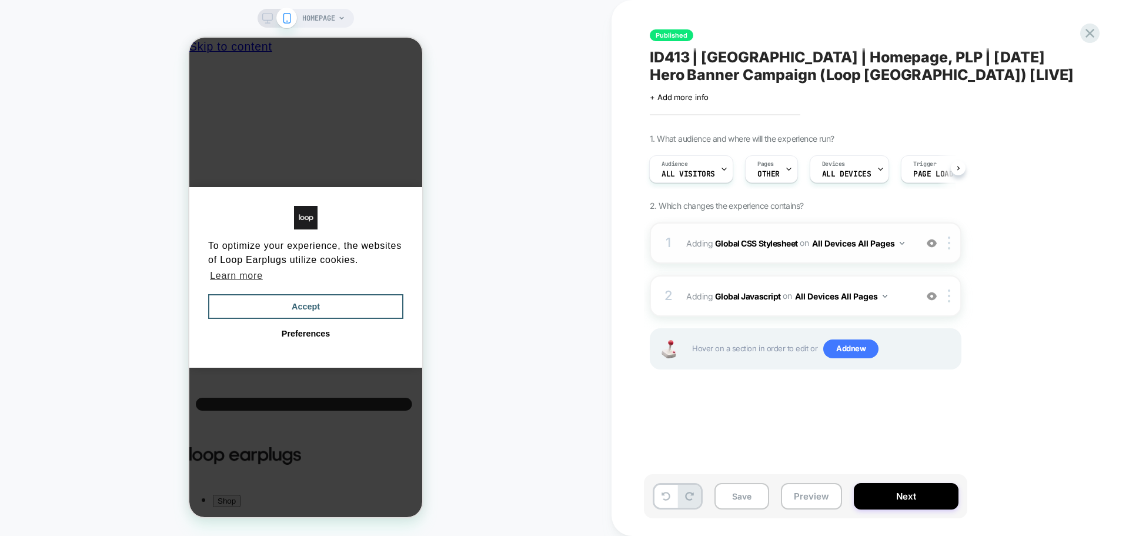
scroll to position [0, 9]
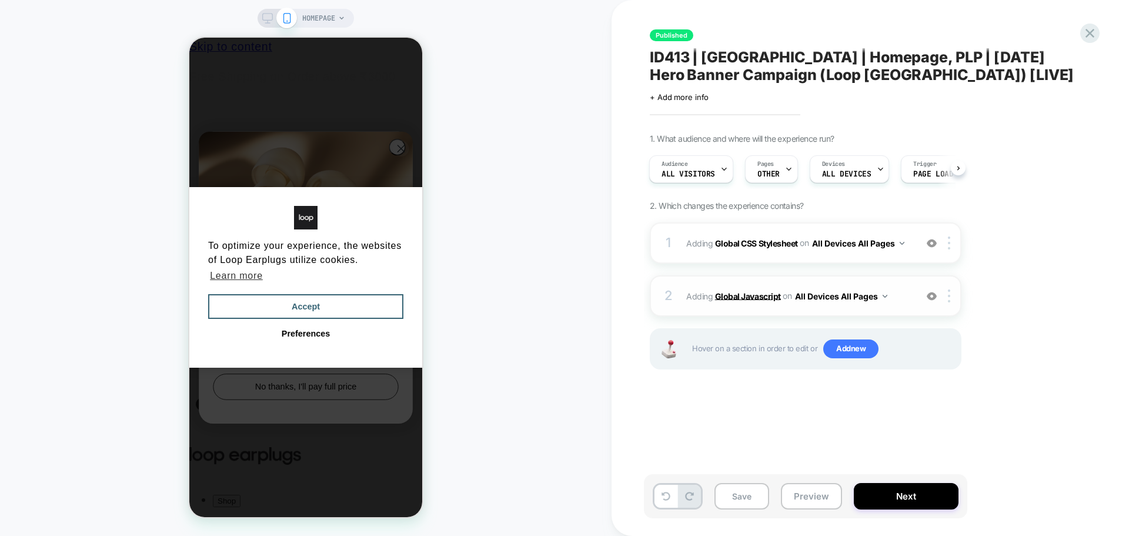
click at [750, 293] on b "Global Javascript" at bounding box center [748, 295] width 66 height 10
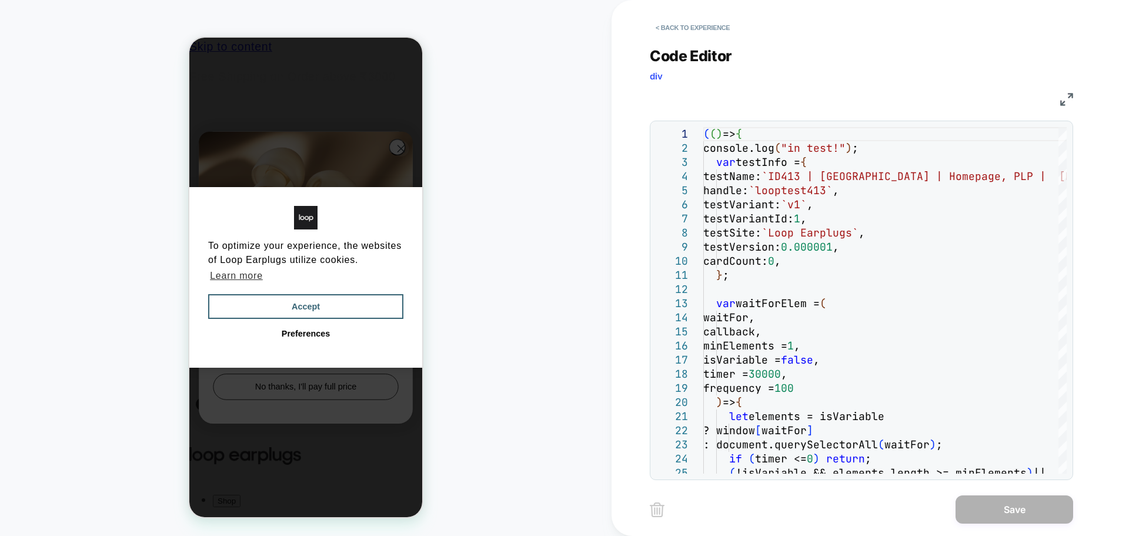
click at [1062, 103] on img at bounding box center [1066, 99] width 13 height 13
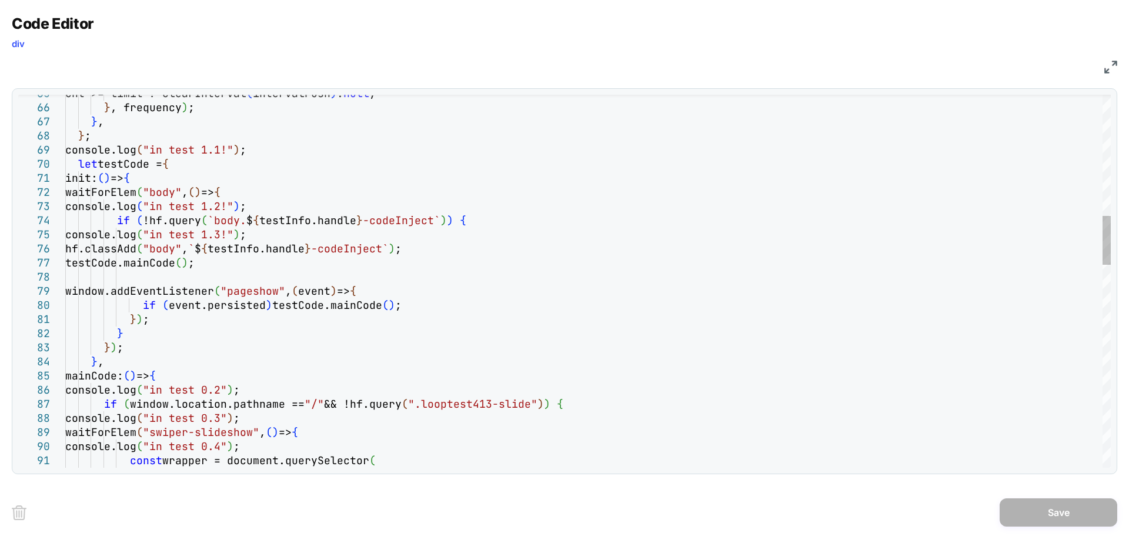
type textarea "**********"
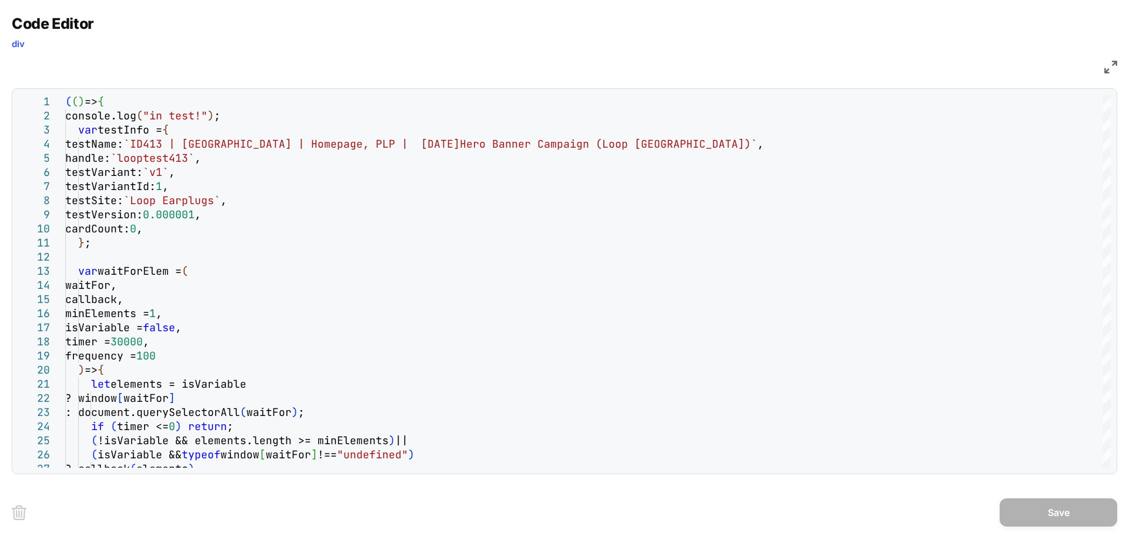
click at [1101, 69] on div "JS" at bounding box center [564, 65] width 1105 height 20
click at [1107, 68] on img at bounding box center [1110, 67] width 13 height 13
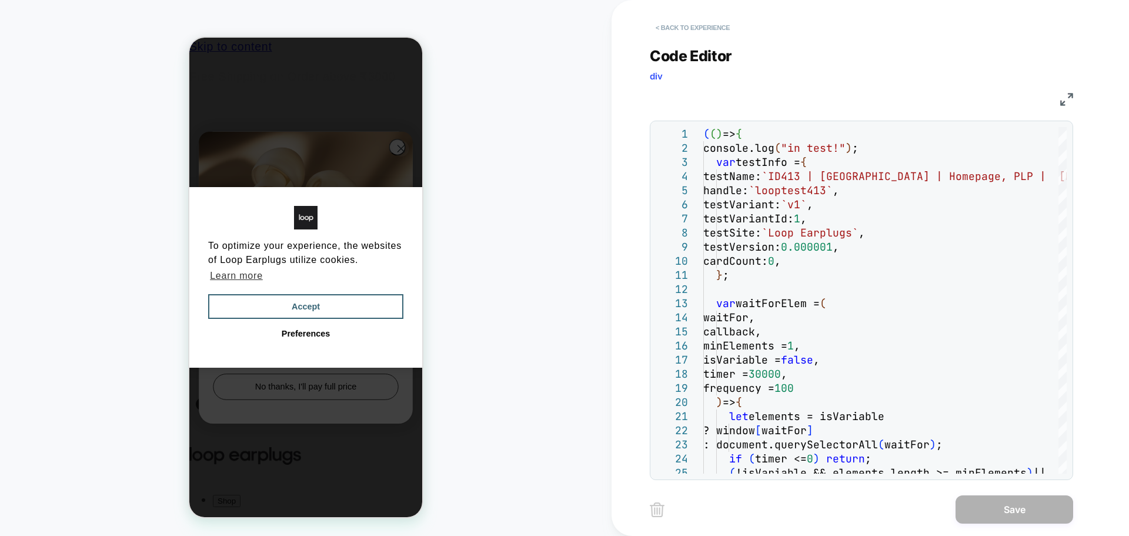
click at [680, 33] on button "< Back to experience" at bounding box center [693, 27] width 86 height 19
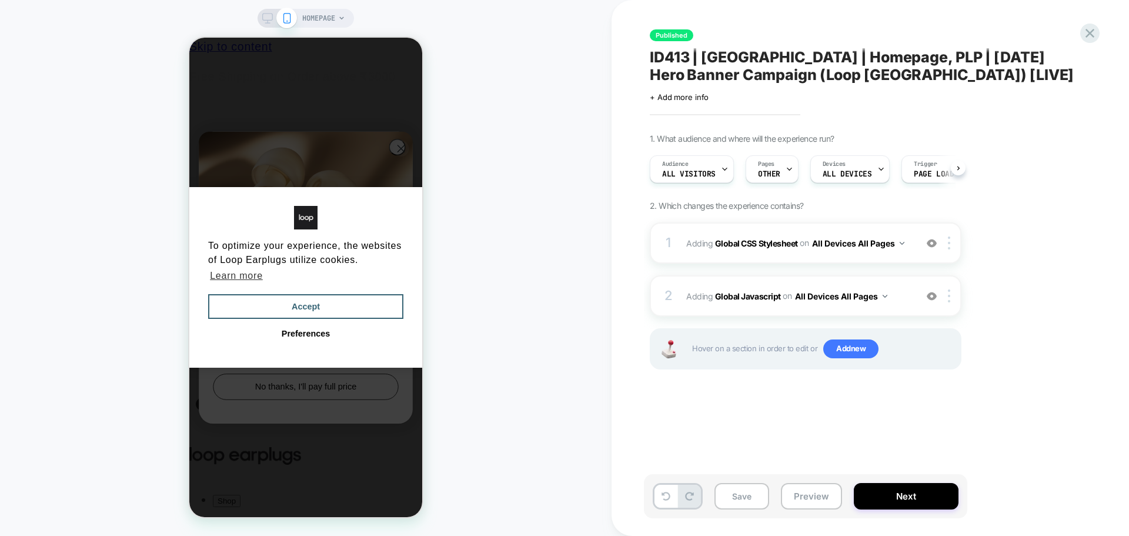
scroll to position [0, 1]
click at [1087, 22] on div "Published ID413 | India | Homepage, PLP | Independence Day Hero Banner Campaign…" at bounding box center [870, 268] width 441 height 536
click at [1089, 25] on icon at bounding box center [1090, 33] width 16 height 16
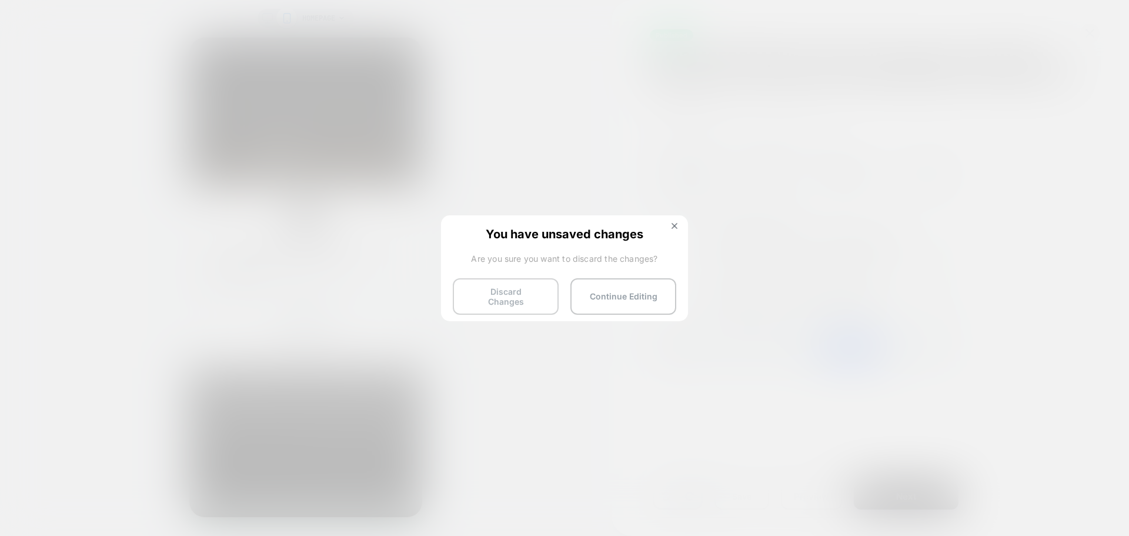
click at [539, 293] on button "Discard Changes" at bounding box center [506, 296] width 106 height 36
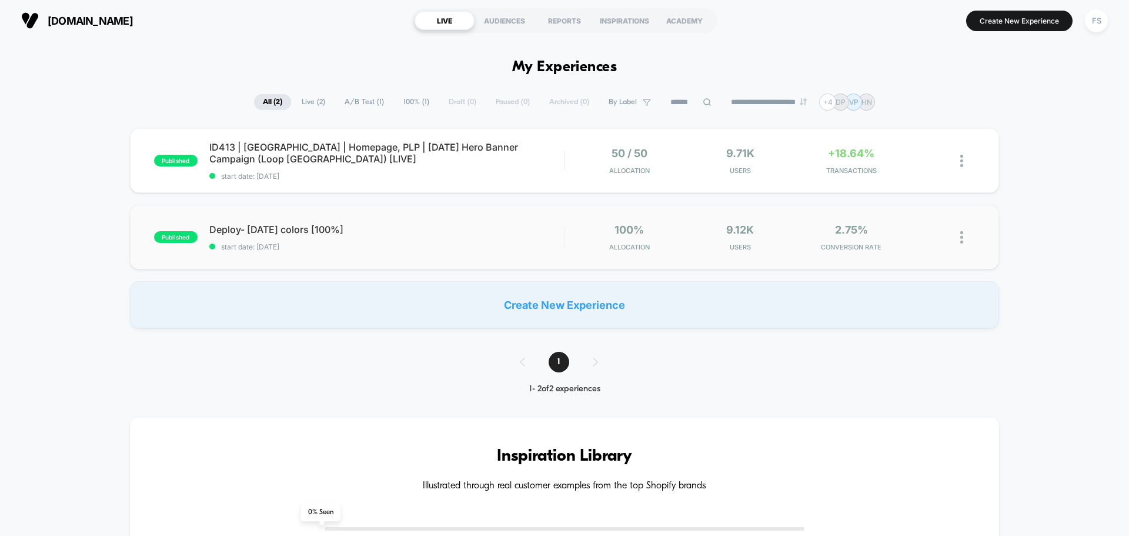
click at [258, 251] on div "published Deploy- Independence day colors [100%] start date: 8/5/2025 100% Allo…" at bounding box center [564, 237] width 869 height 65
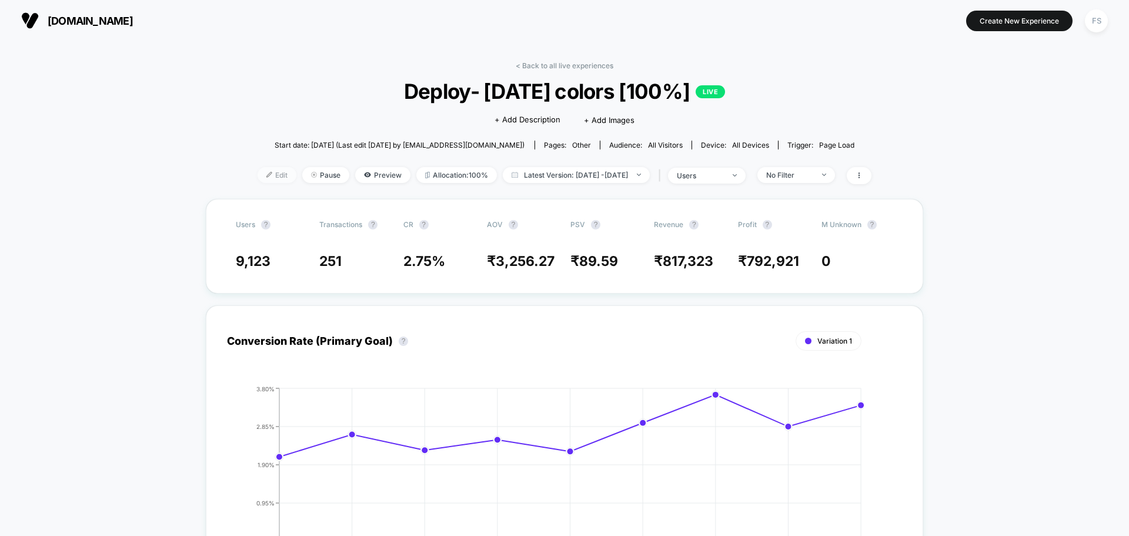
click at [258, 179] on span "Edit" at bounding box center [277, 175] width 39 height 16
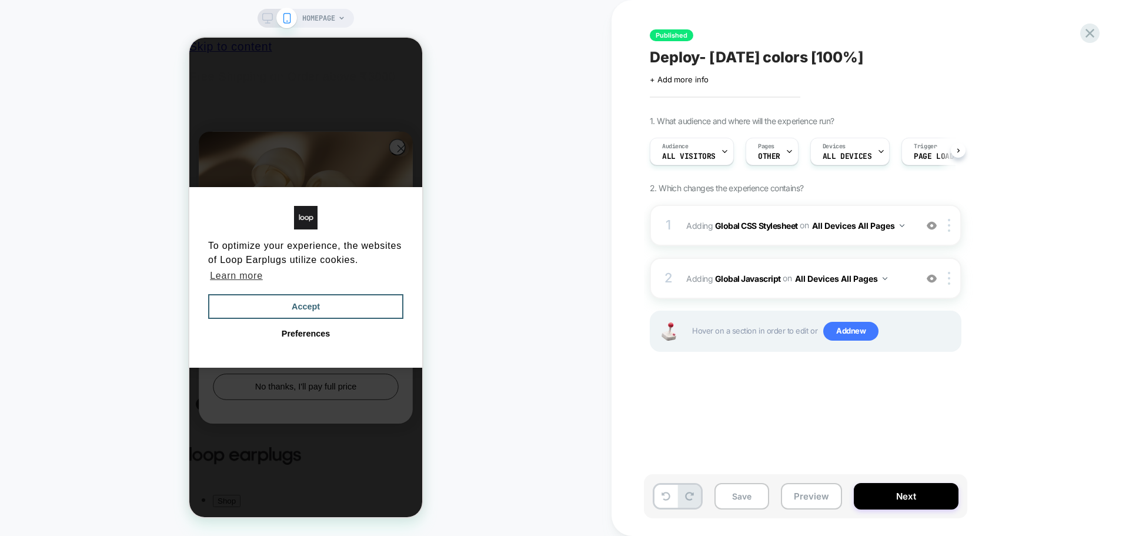
scroll to position [0, 1]
click at [749, 278] on b "Global Javascript" at bounding box center [748, 278] width 66 height 10
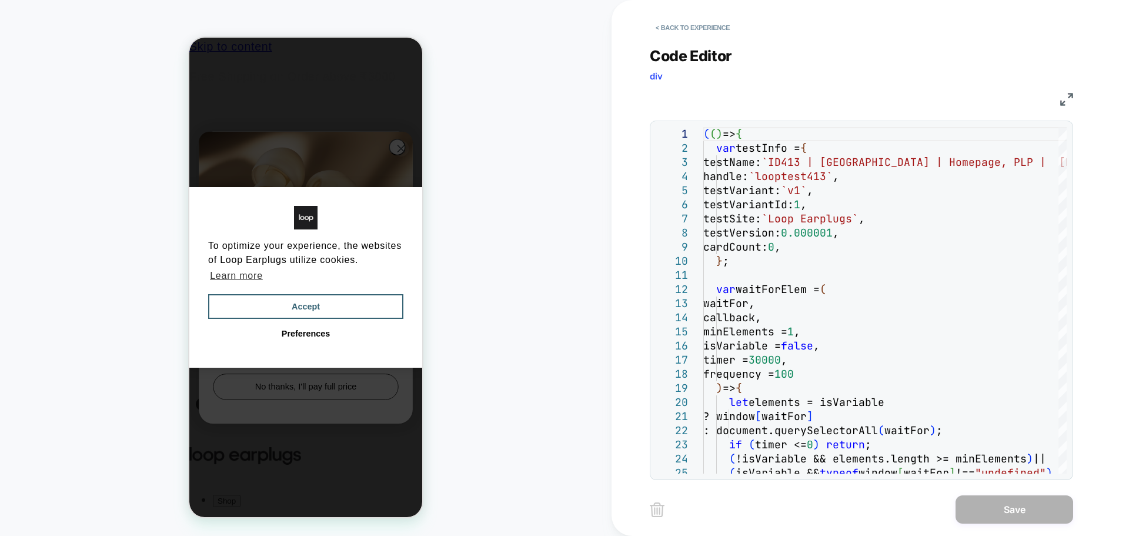
click at [1065, 103] on img at bounding box center [1066, 99] width 13 height 13
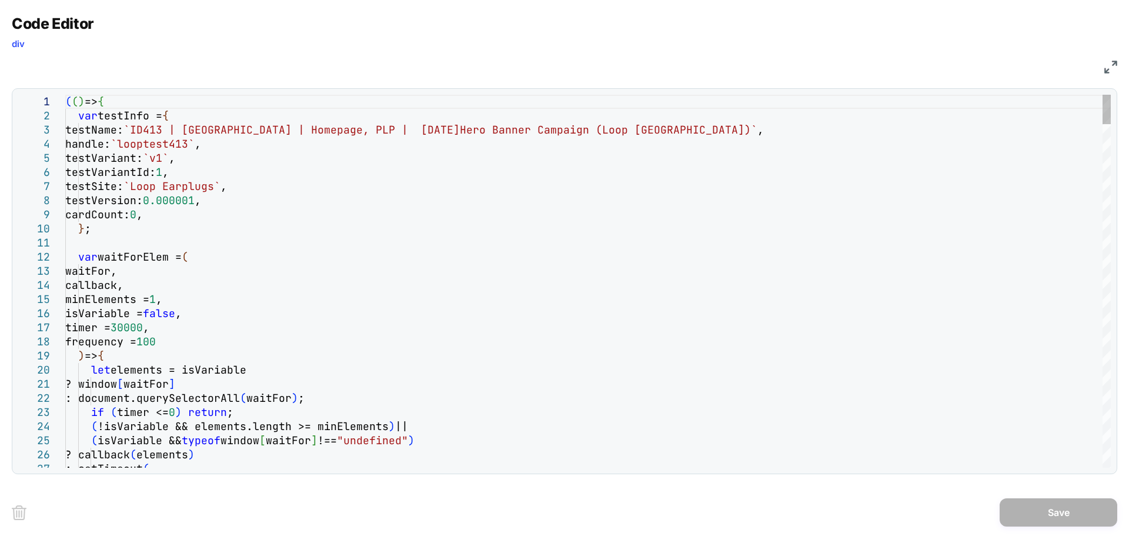
click at [857, 101] on div "Toggle Replace" at bounding box center [855, 104] width 11 height 19
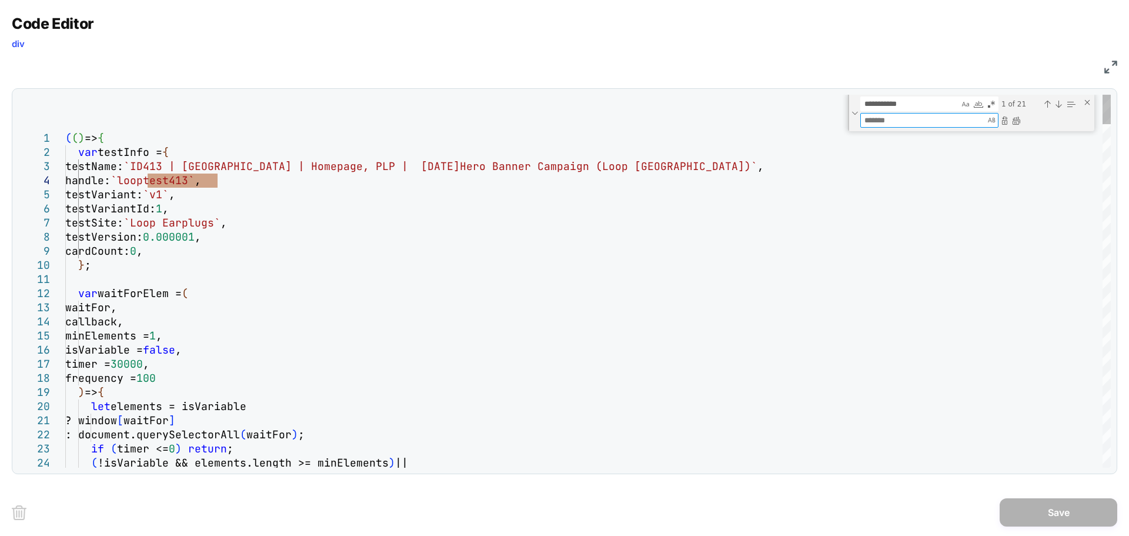
click at [895, 121] on textarea "Replace" at bounding box center [923, 120] width 124 height 14
paste textarea "**********"
type textarea "**********"
click at [1015, 116] on div "Replace All (Ctrl+Alt+Enter)" at bounding box center [1015, 120] width 9 height 9
type textarea "**********"
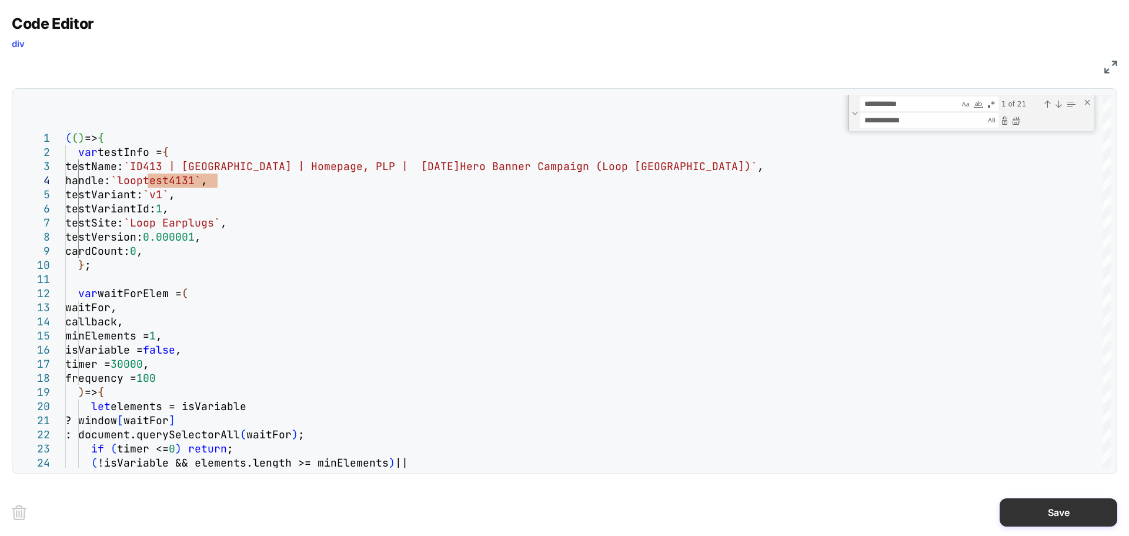
click at [1036, 512] on button "Save" at bounding box center [1059, 512] width 118 height 28
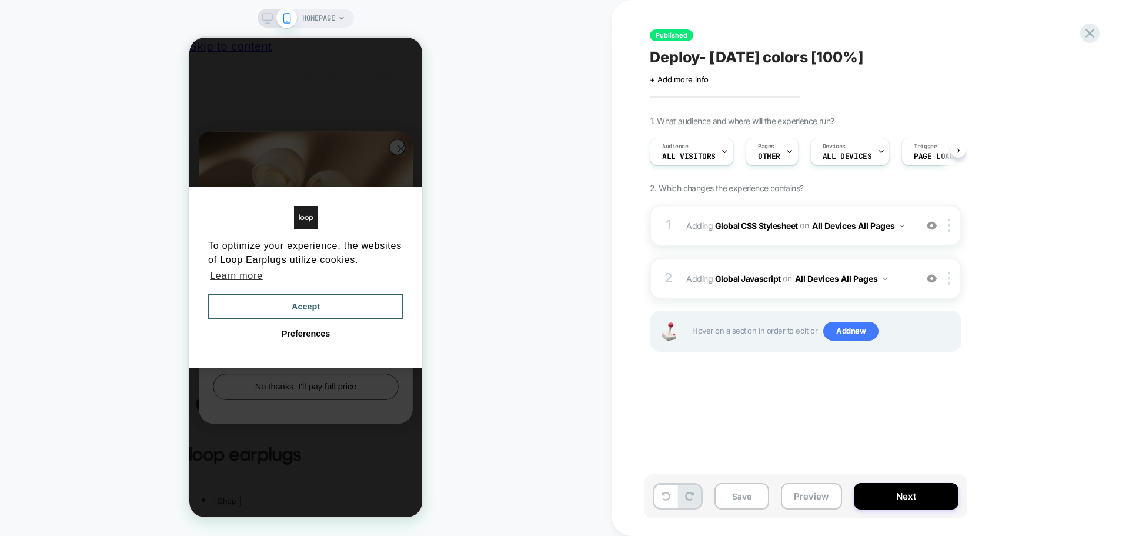
scroll to position [0, 1]
click at [748, 225] on b "Global CSS Stylesheet" at bounding box center [756, 225] width 83 height 10
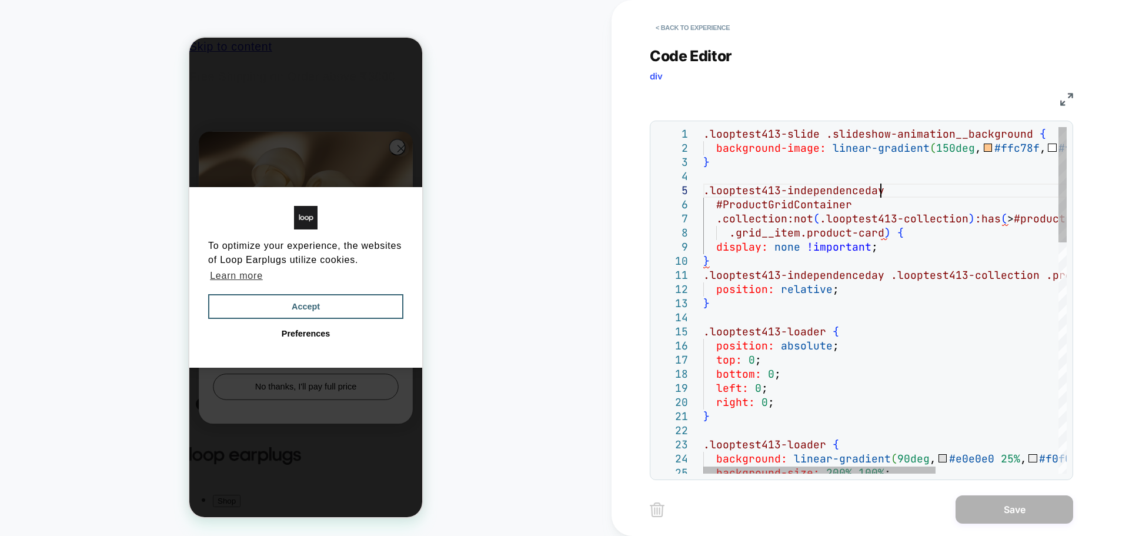
scroll to position [0, 0]
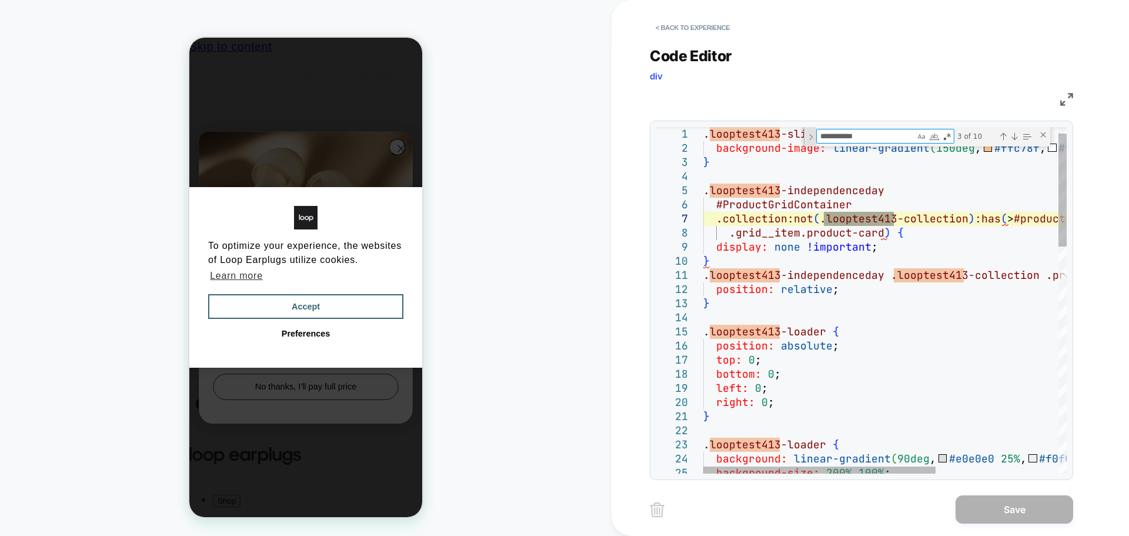
type textarea "**********"
click at [811, 136] on div "Toggle Replace" at bounding box center [811, 136] width 11 height 19
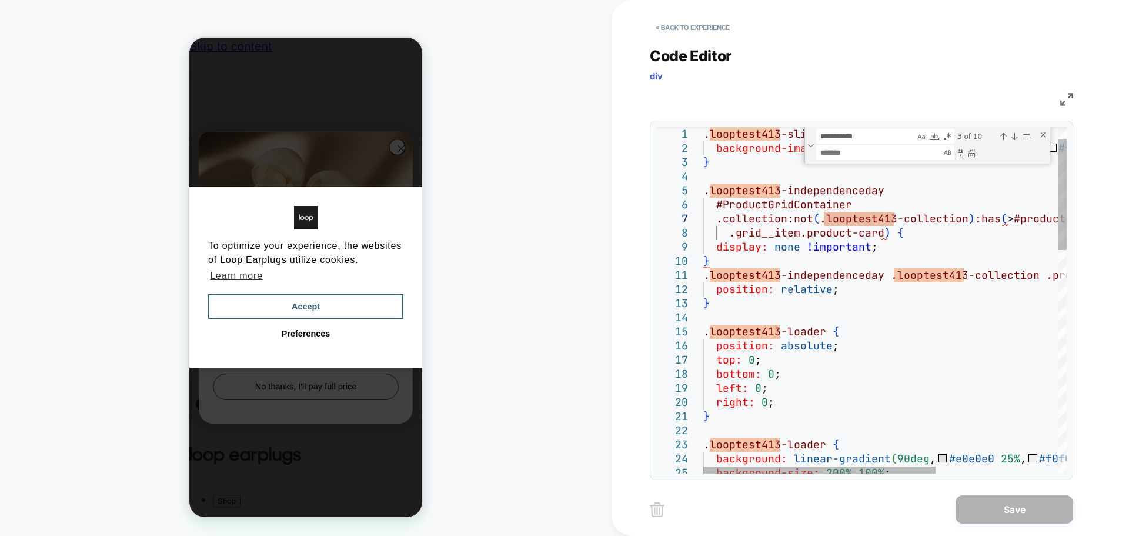
click at [850, 154] on textarea "Replace" at bounding box center [879, 153] width 124 height 14
paste textarea "**********"
type textarea "**********"
click at [976, 153] on div "Replace All (Ctrl+Alt+Enter)" at bounding box center [971, 152] width 9 height 9
type textarea "**********"
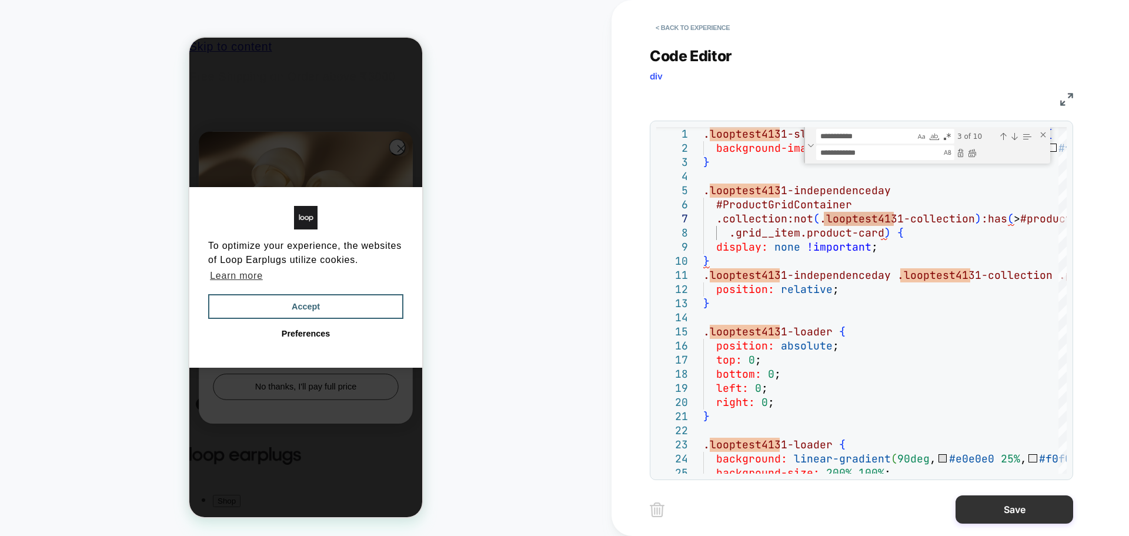
click at [1010, 510] on button "Save" at bounding box center [1014, 509] width 118 height 28
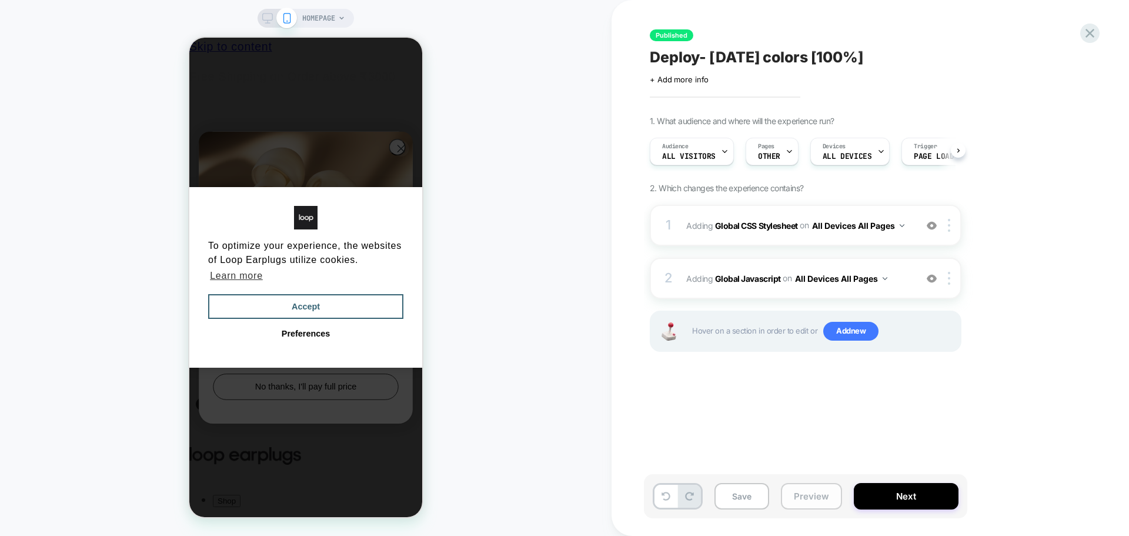
scroll to position [0, 1]
click at [758, 500] on button "Save" at bounding box center [741, 496] width 55 height 26
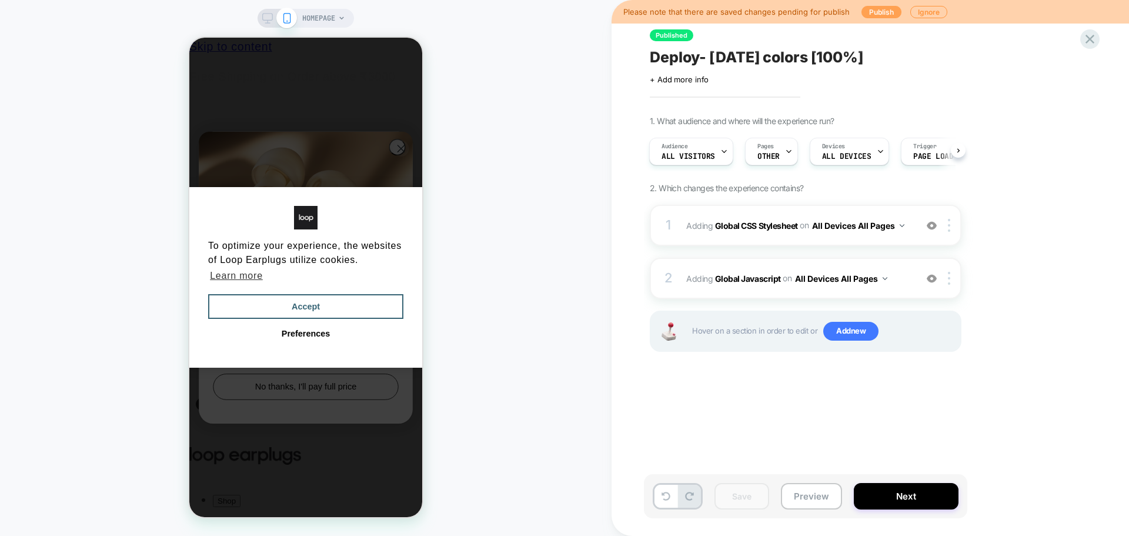
click at [892, 11] on button "Publish" at bounding box center [881, 12] width 40 height 12
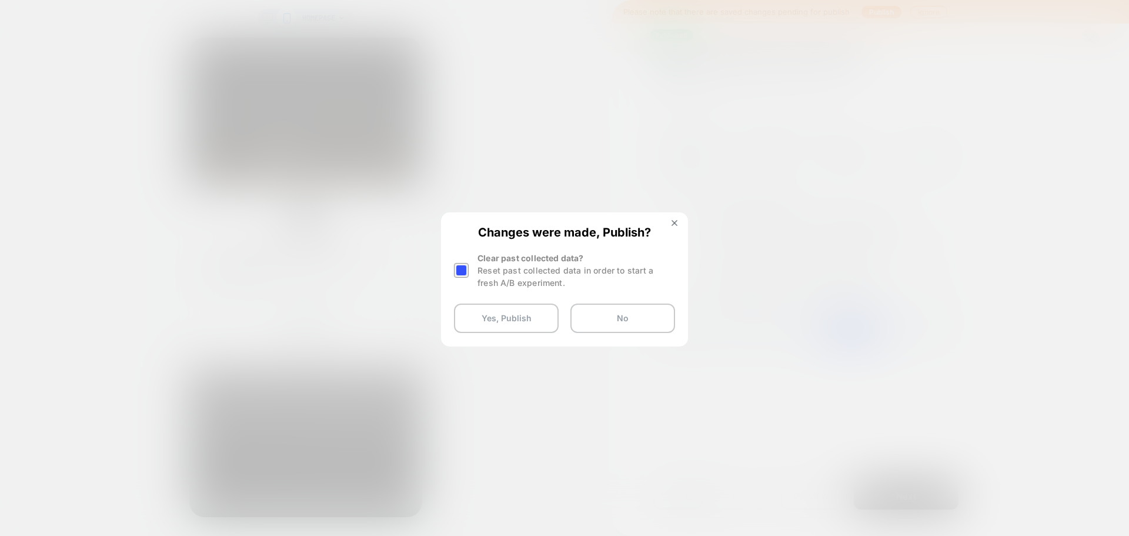
click at [463, 268] on div at bounding box center [461, 270] width 15 height 15
click at [480, 315] on button "Yes, Publish" at bounding box center [506, 317] width 105 height 29
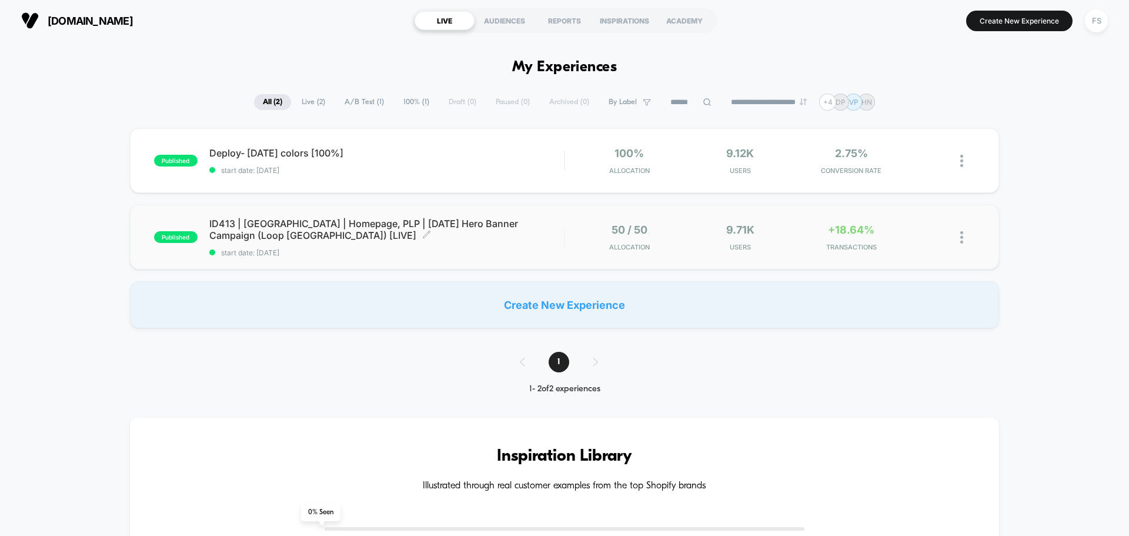
click at [256, 220] on span "ID413 | [GEOGRAPHIC_DATA] | Homepage, PLP | [DATE] Hero Banner Campaign (Loop […" at bounding box center [386, 230] width 355 height 24
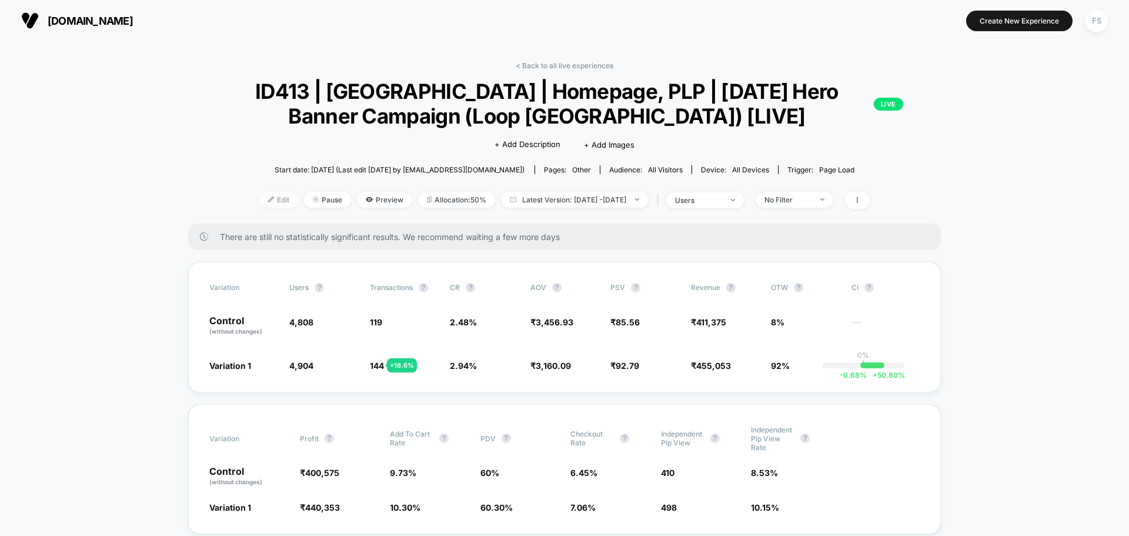
click at [259, 200] on span "Edit" at bounding box center [278, 200] width 39 height 16
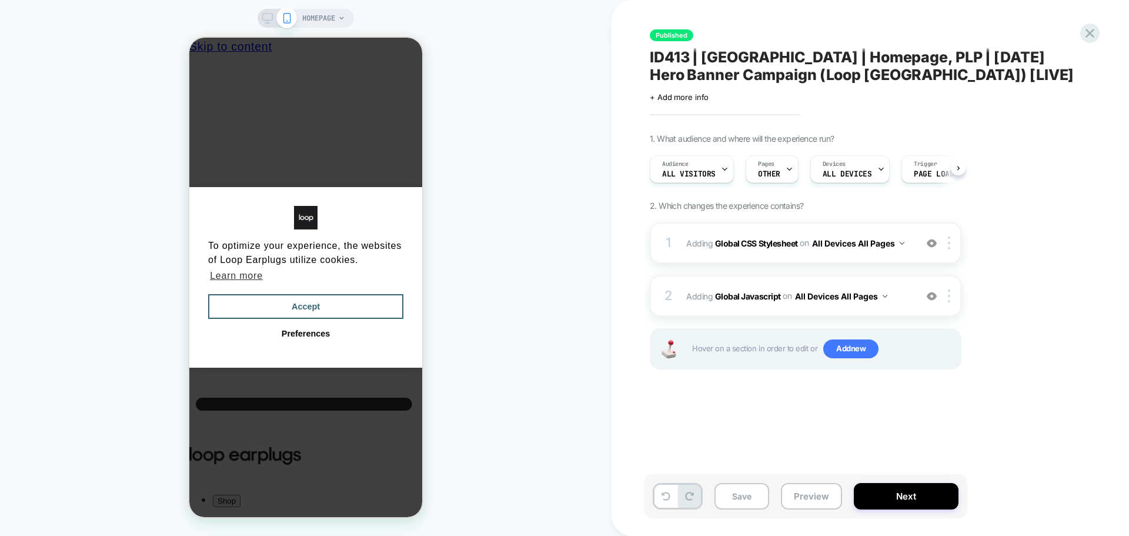
scroll to position [0, 1]
click at [737, 299] on b "Global Javascript" at bounding box center [748, 295] width 66 height 10
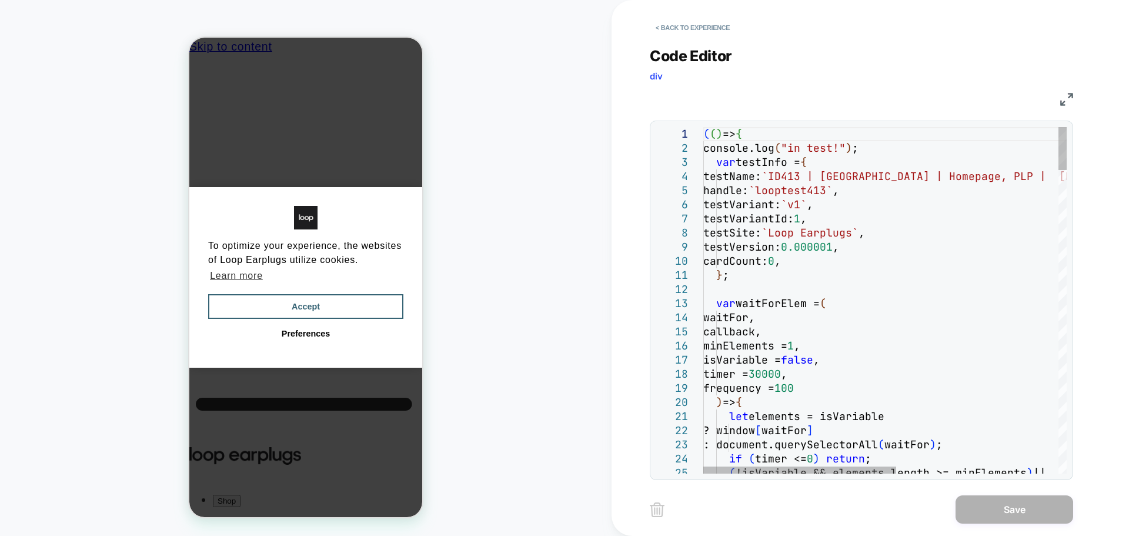
scroll to position [0, 0]
click at [1061, 105] on img at bounding box center [1066, 99] width 13 height 13
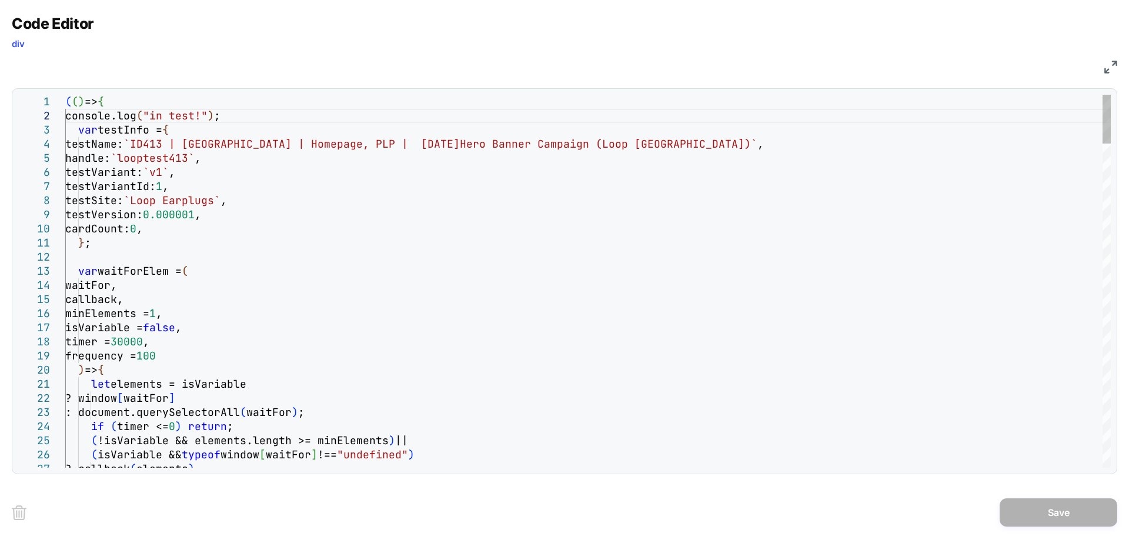
scroll to position [0, 164]
type textarea "**********"
type textarea "*"
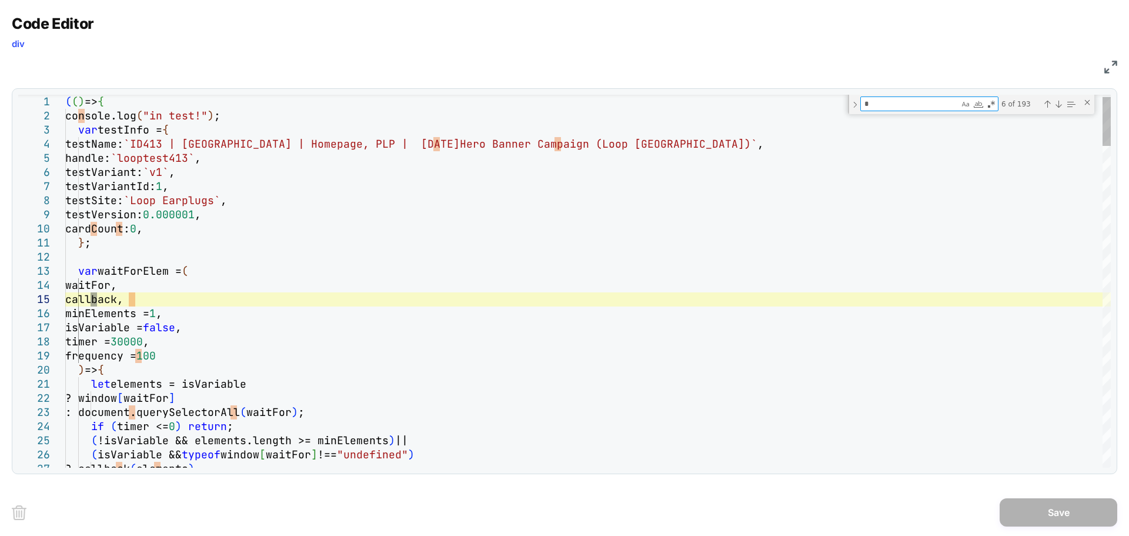
type textarea "**********"
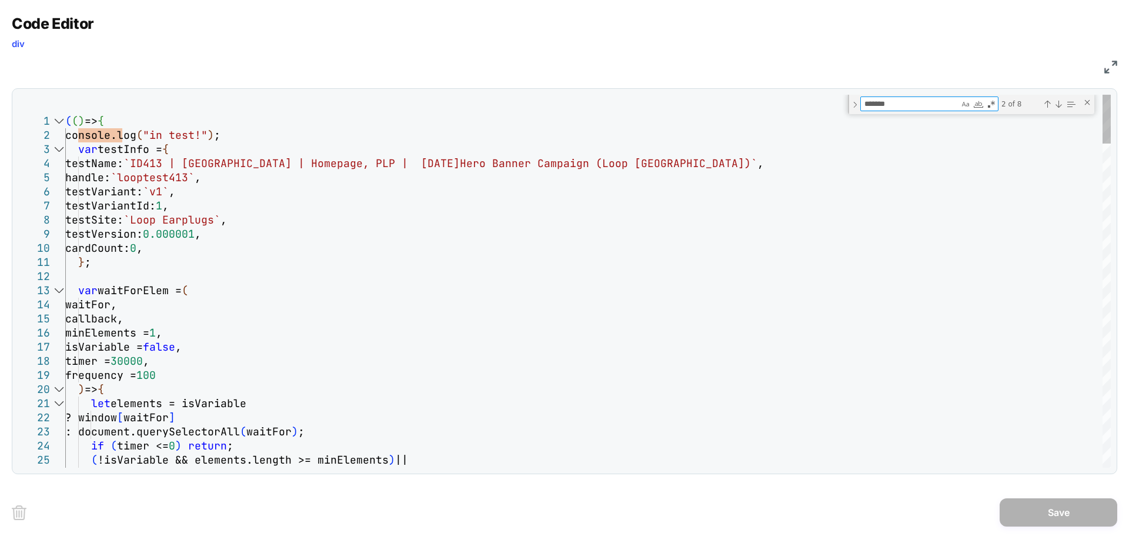
type textarea "*******"
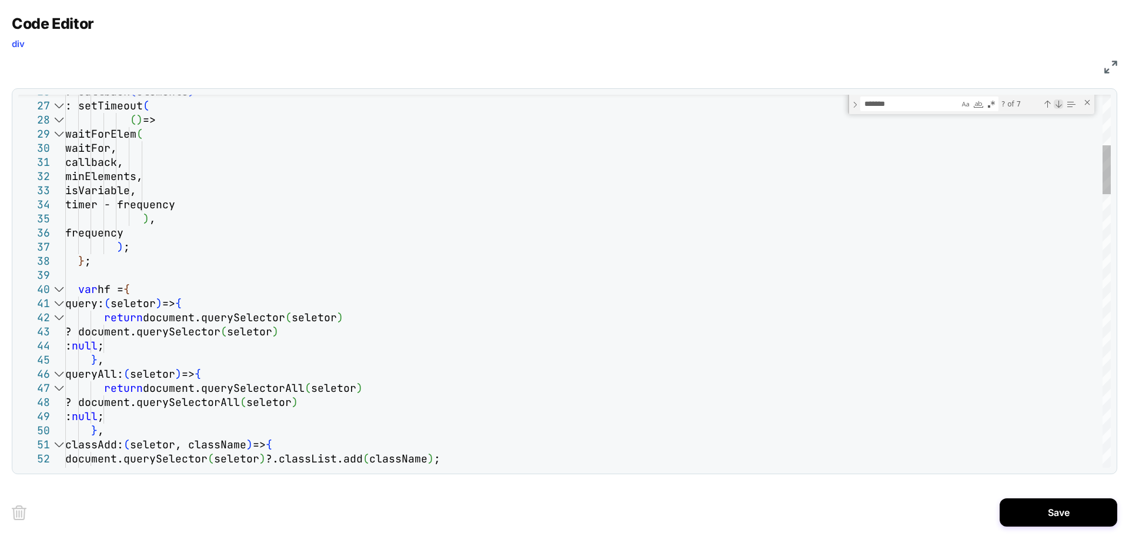
click at [1059, 105] on div "Next Match (Enter)" at bounding box center [1058, 103] width 9 height 9
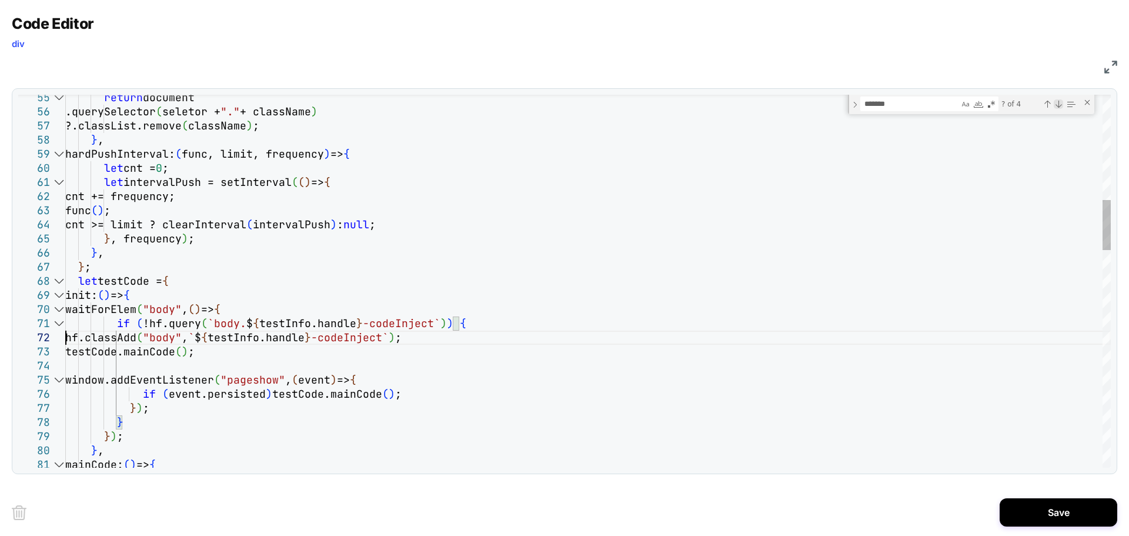
click at [1057, 103] on div "Next Match (Enter)" at bounding box center [1058, 103] width 9 height 9
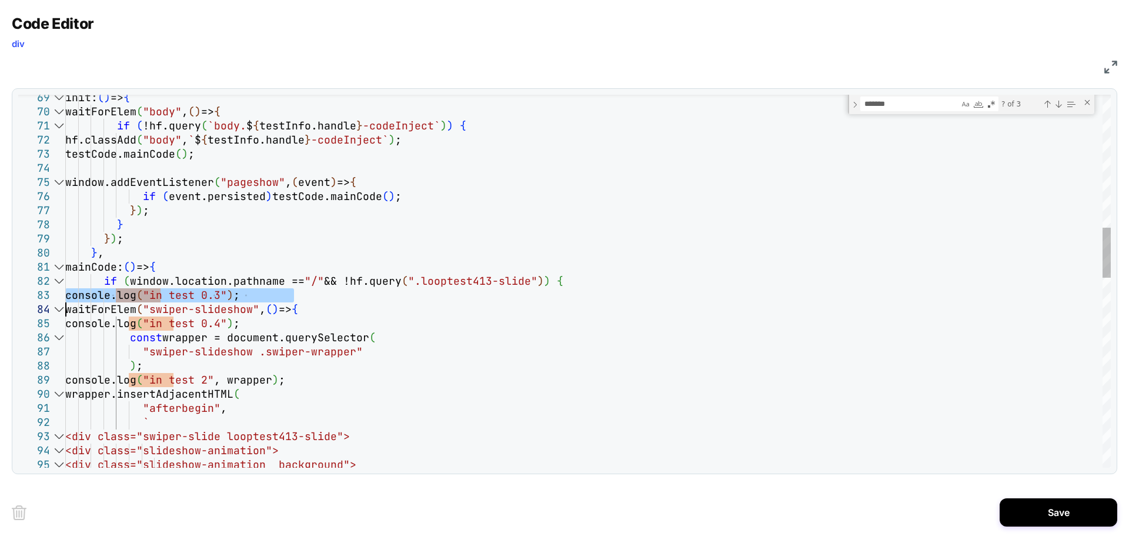
click at [65, 292] on div "init: ( ) => { waitForElem ( "body" , ( ) => { if ( !hf.query ( `body. $ { test…" at bounding box center [587, 493] width 1045 height 2763
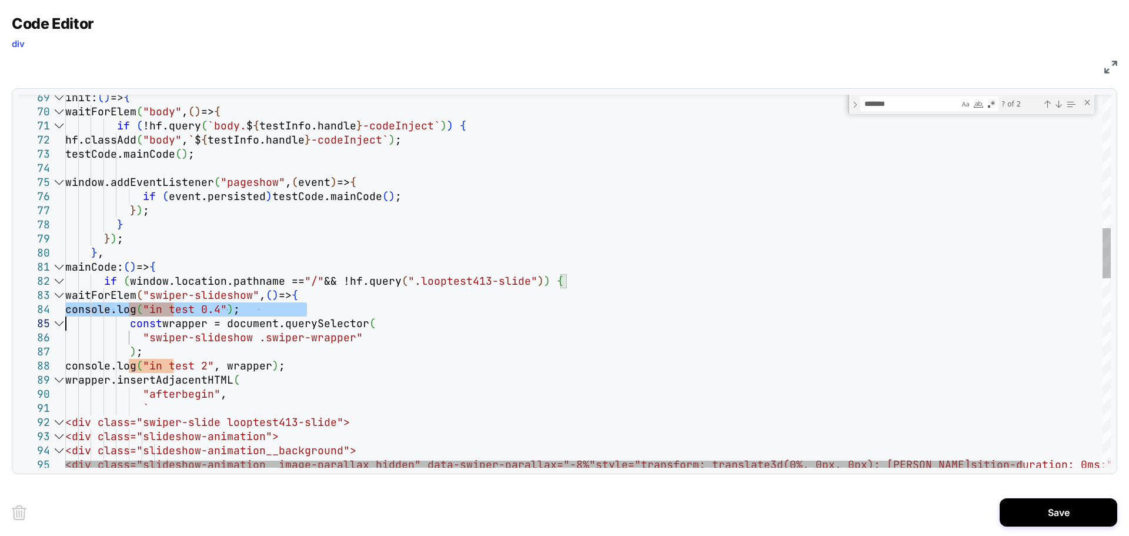
click at [65, 308] on div "init: ( ) => { waitForElem ( "body" , ( ) => { if ( !hf.query ( `body. $ { test…" at bounding box center [631, 486] width 1132 height 2749
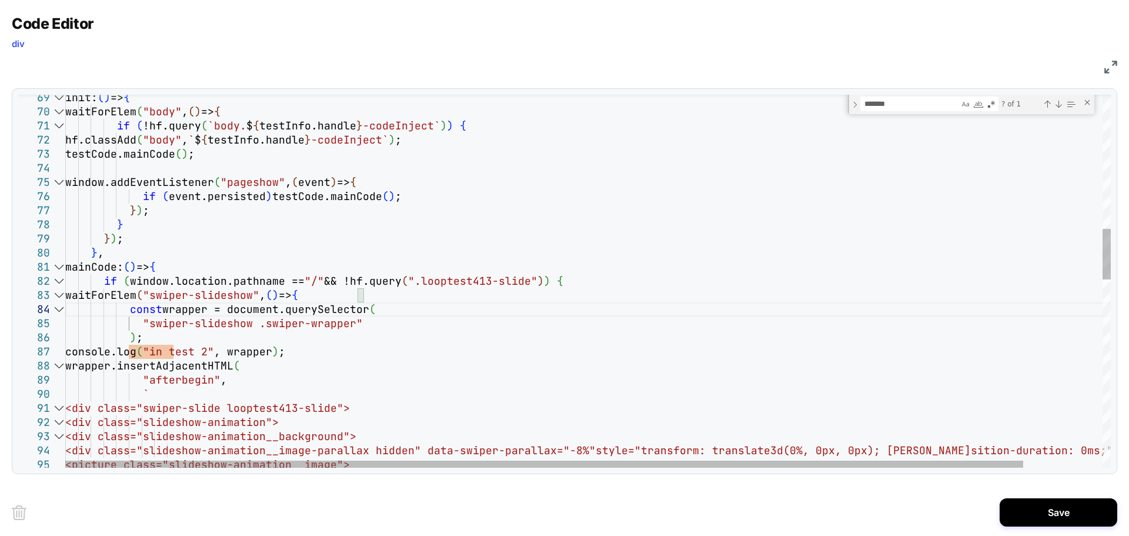
click at [65, 350] on div "init: ( ) => { waitForElem ( "body" , ( ) => { if ( !hf.query ( `body. $ { test…" at bounding box center [631, 479] width 1132 height 2735
type textarea "**********"
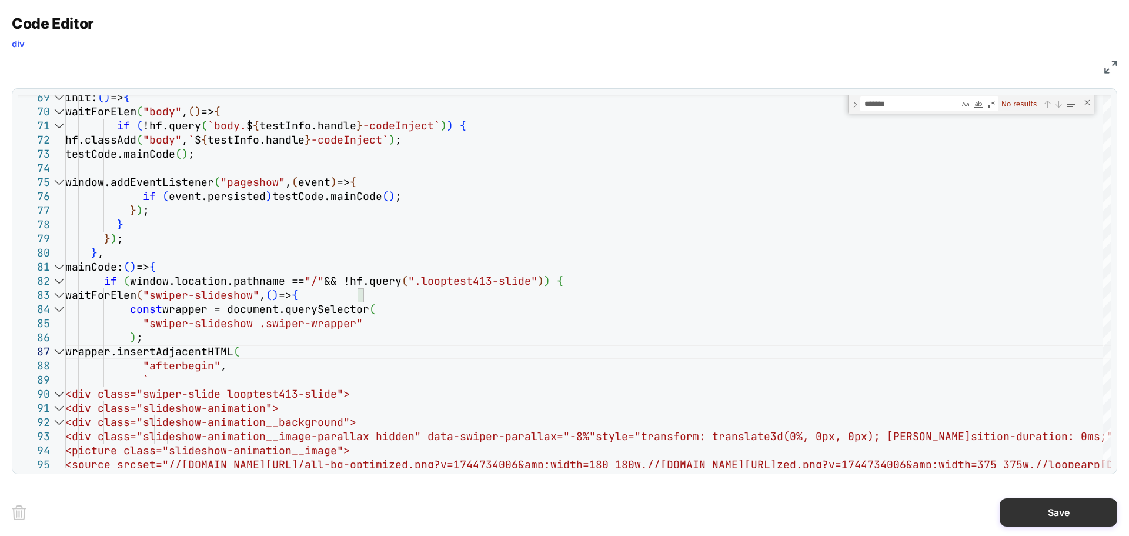
click at [1069, 518] on button "Save" at bounding box center [1059, 512] width 118 height 28
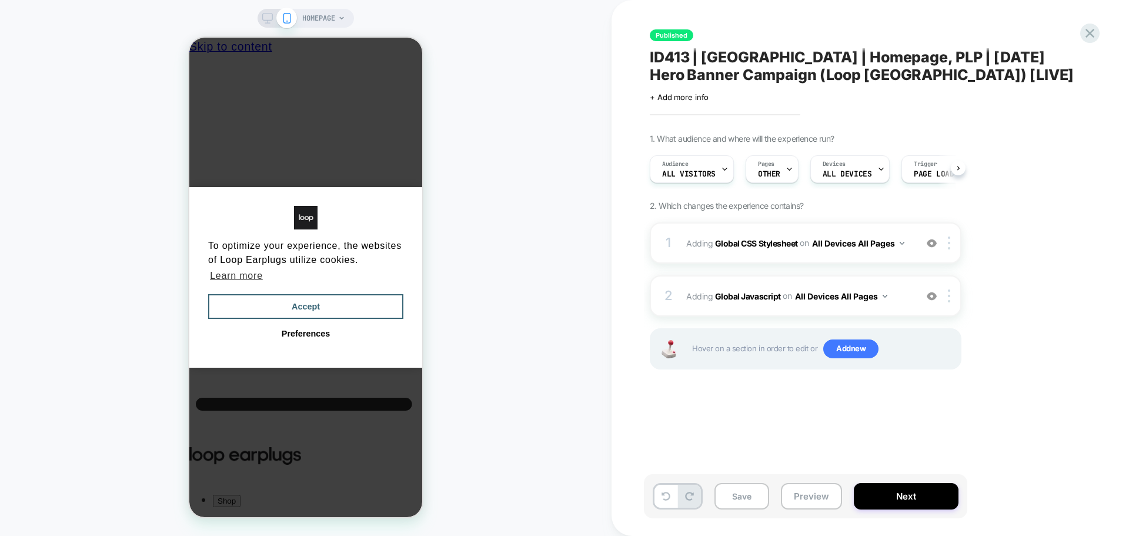
scroll to position [0, 1]
click at [745, 497] on button "Save" at bounding box center [741, 496] width 55 height 26
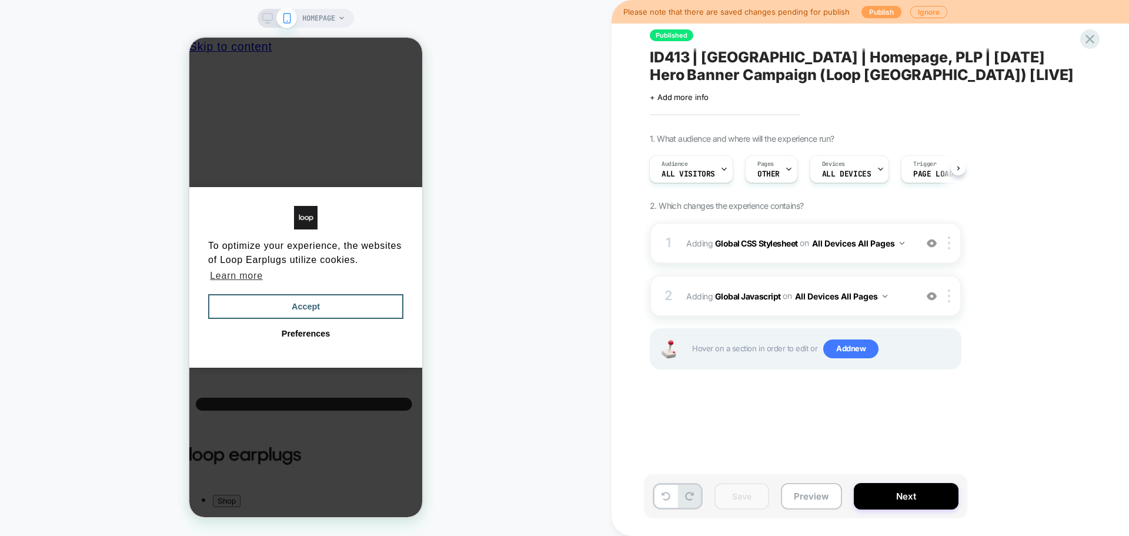
click at [869, 12] on button "Publish" at bounding box center [881, 12] width 40 height 12
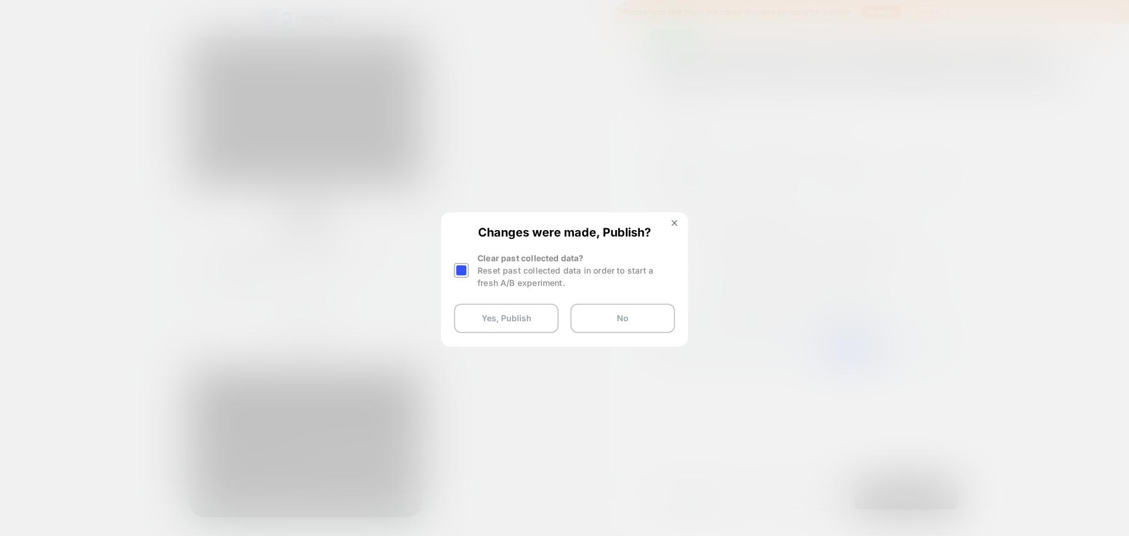
click at [455, 267] on div at bounding box center [461, 270] width 15 height 15
click at [492, 325] on button "Yes, Publish" at bounding box center [506, 317] width 105 height 29
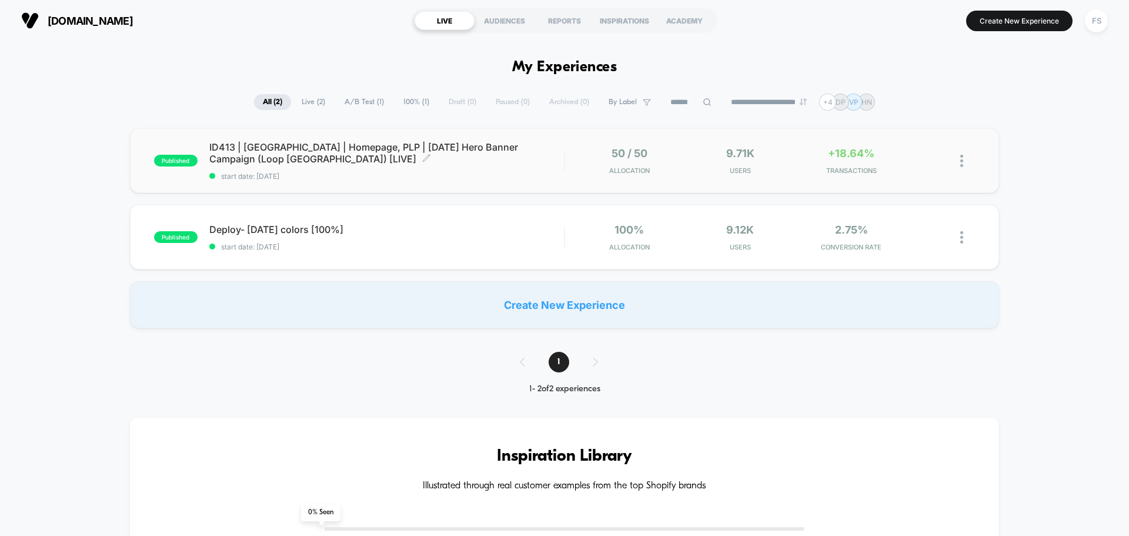
click at [243, 152] on span "ID413 | India | Homepage, PLP | Independence Day Hero Banner Campaign (Loop Ind…" at bounding box center [386, 153] width 355 height 24
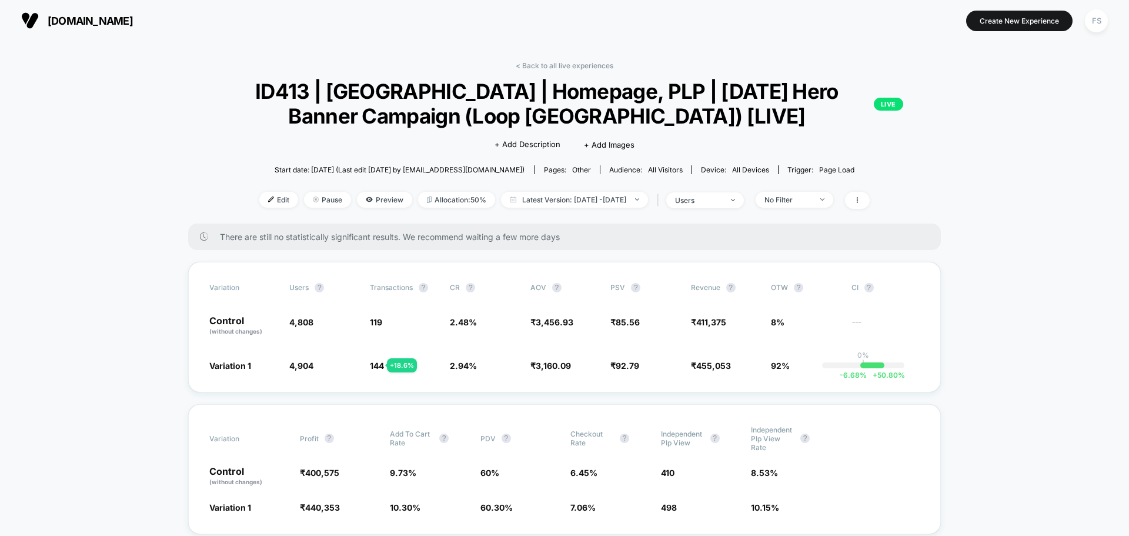
click at [578, 62] on link "< Back to all live experiences" at bounding box center [565, 65] width 98 height 9
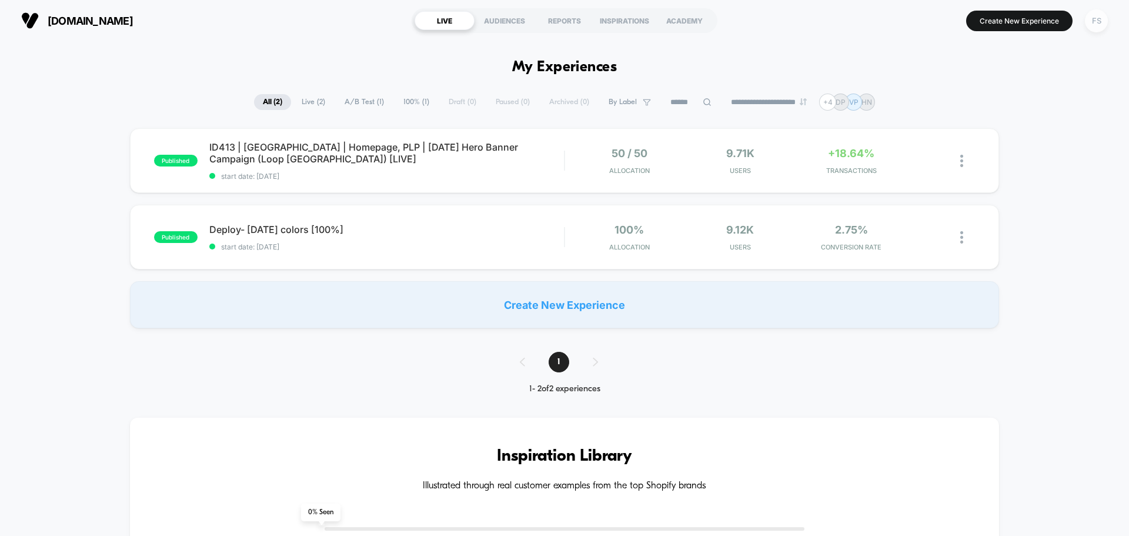
click at [1103, 22] on div "FS" at bounding box center [1096, 20] width 23 height 23
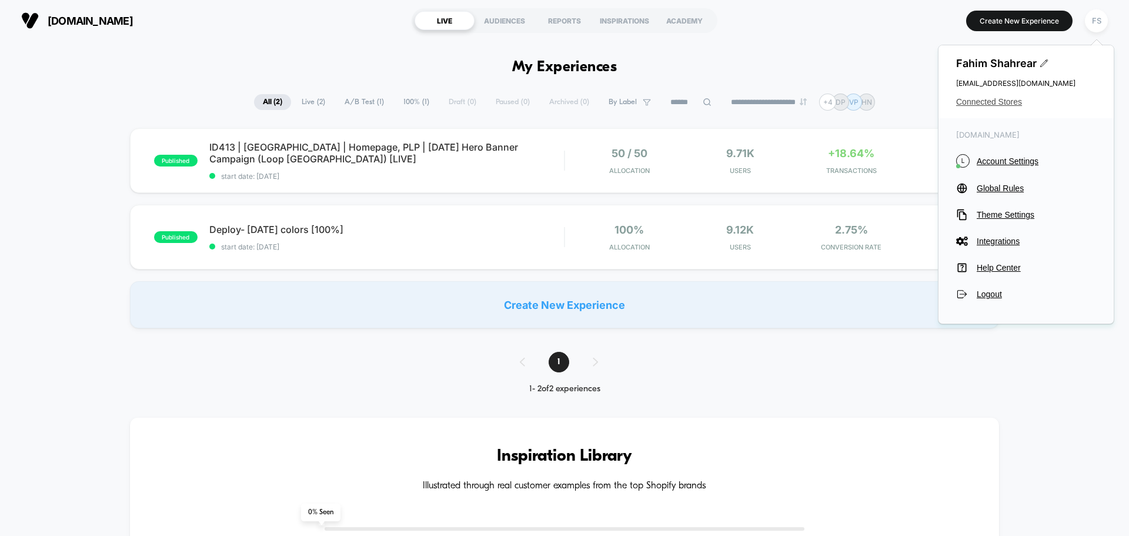
click at [984, 103] on span "Connected Stores" at bounding box center [1026, 101] width 140 height 9
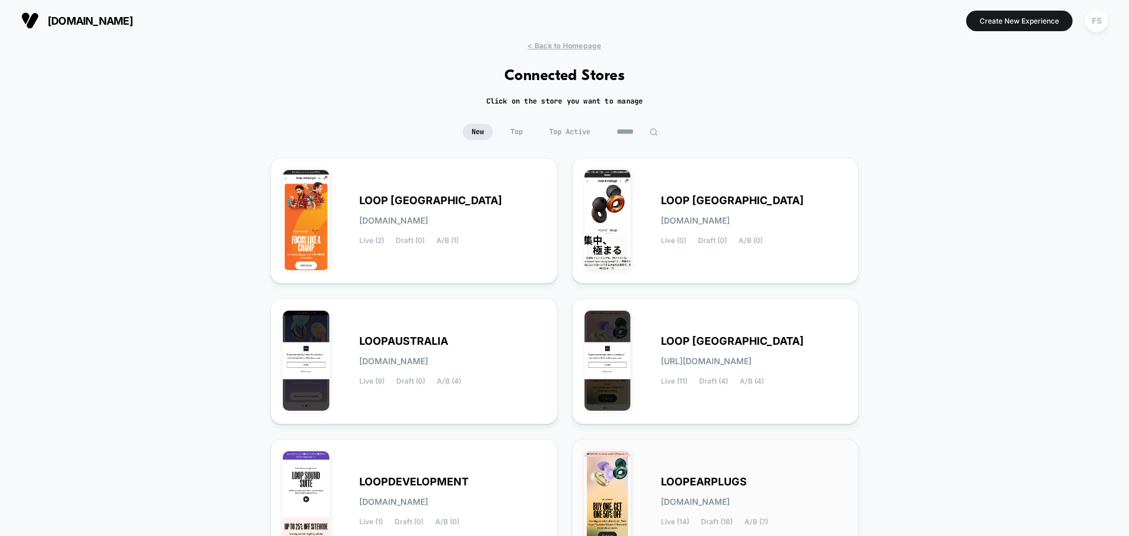
click at [726, 464] on div "LOOPEARPLUGS loopearplugs.myshopify.com Live (14) Draft (18) A/B (7)" at bounding box center [715, 501] width 262 height 101
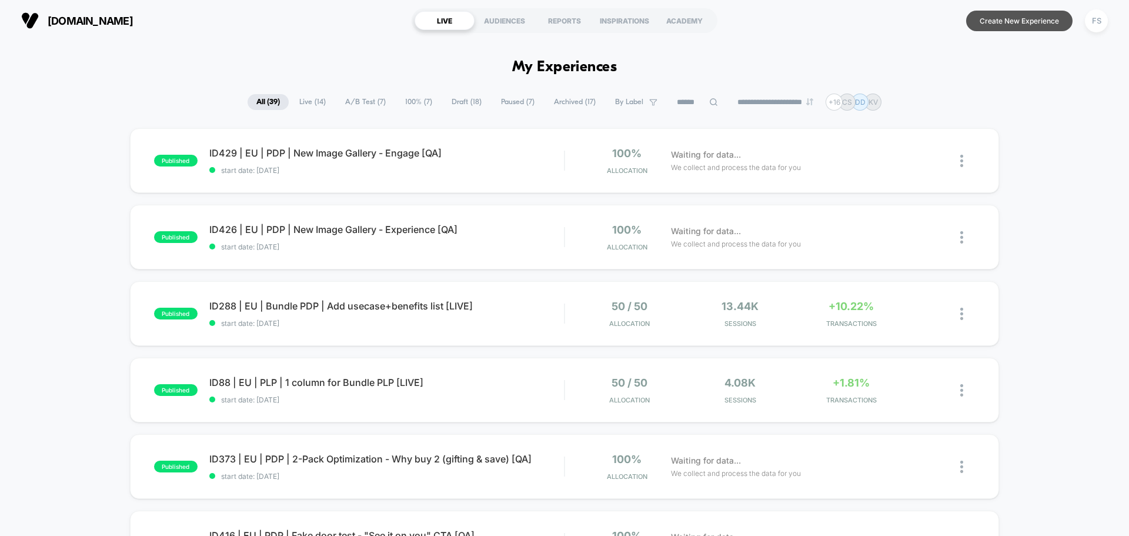
click at [1039, 14] on button "Create New Experience" at bounding box center [1019, 21] width 106 height 21
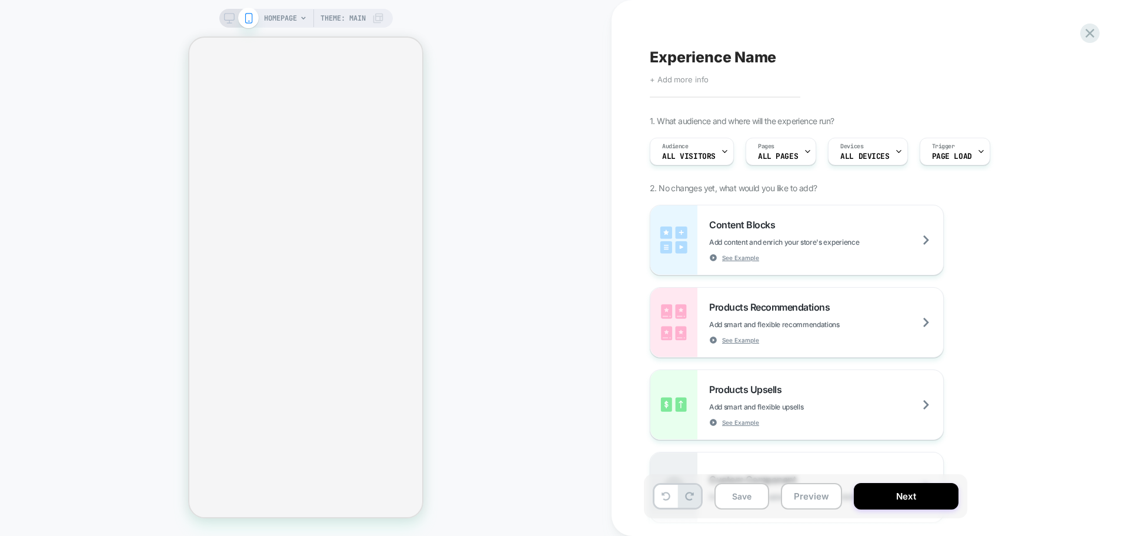
click at [693, 77] on span "+ Add more info" at bounding box center [679, 79] width 59 height 9
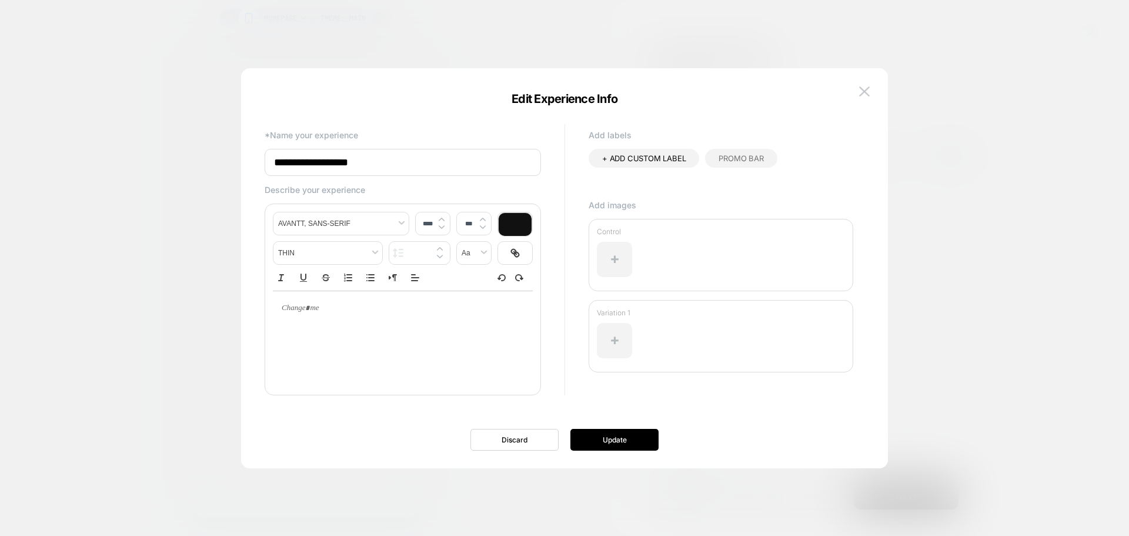
drag, startPoint x: 403, startPoint y: 159, endPoint x: 158, endPoint y: 159, distance: 245.2
click at [158, 159] on body "HOMEPAGE Theme: MAIN Experience Name Click to edit experience details + Add mor…" at bounding box center [564, 268] width 1129 height 536
paste input "**********"
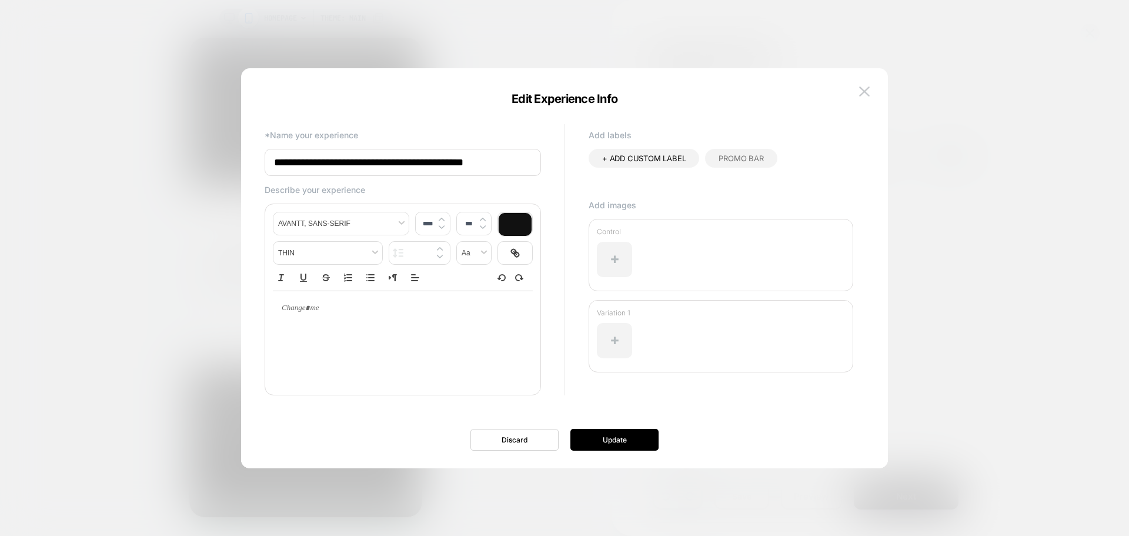
click at [510, 163] on input "**********" at bounding box center [403, 162] width 276 height 27
type input "**********"
click at [637, 445] on button "Update" at bounding box center [614, 440] width 88 height 22
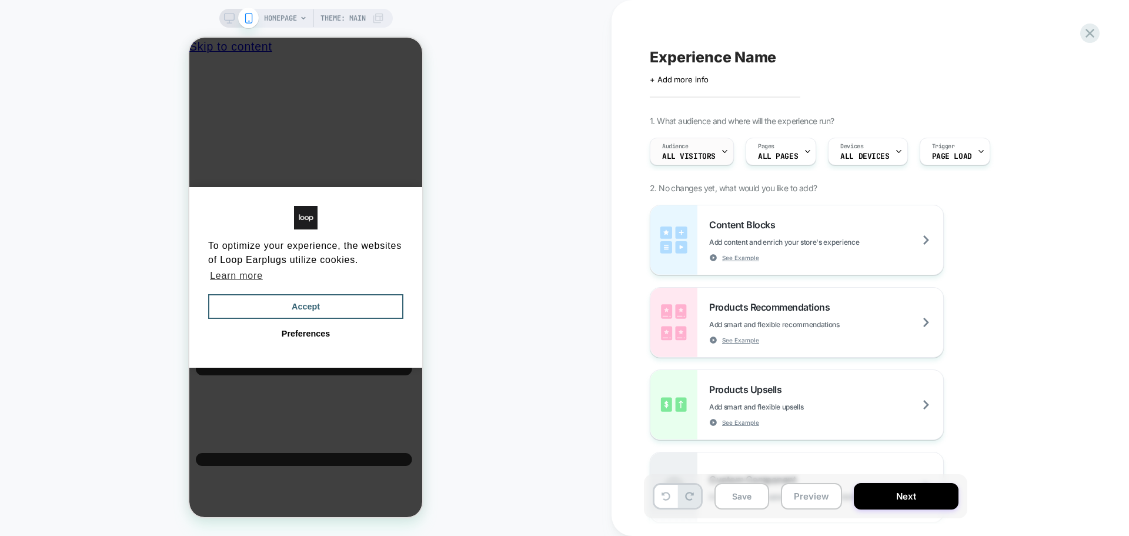
click at [700, 140] on div "Audience All Visitors" at bounding box center [688, 151] width 77 height 26
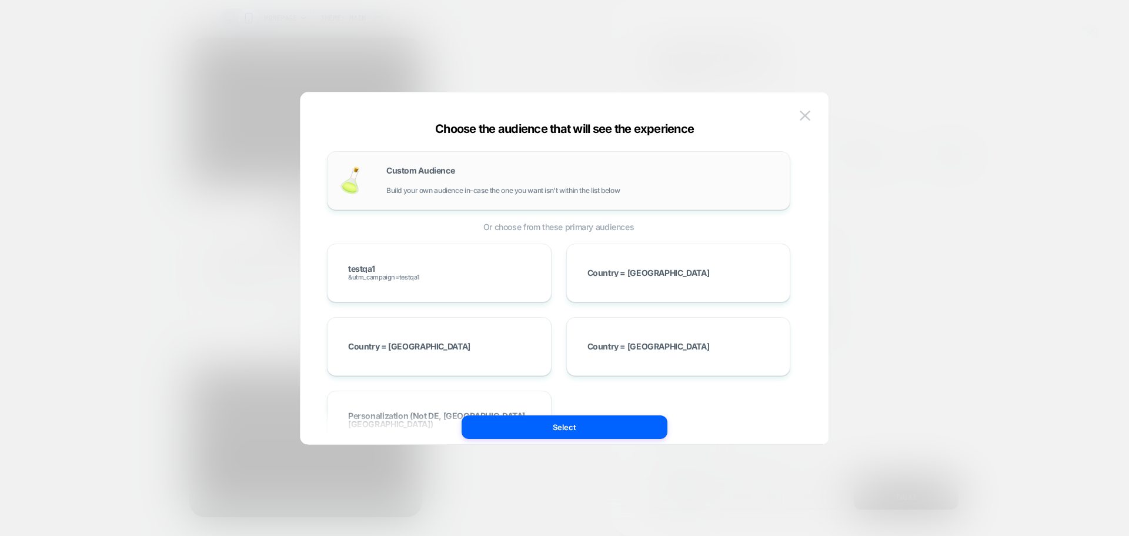
click at [386, 172] on div "Custom Audience Build your own audience in-case the one you want isn't within t…" at bounding box center [558, 180] width 439 height 34
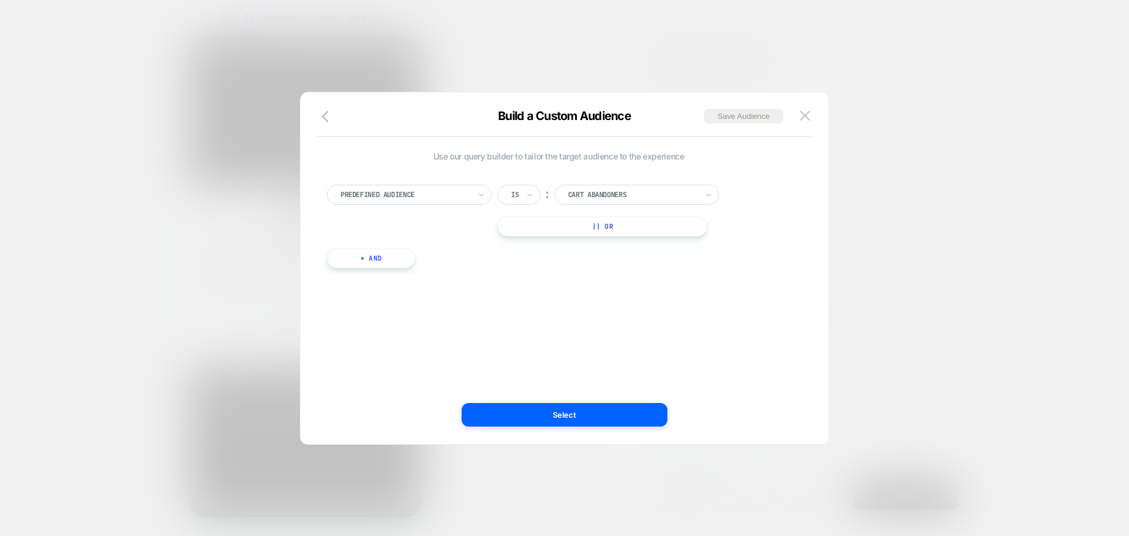
click at [457, 200] on div "Predefined Audience" at bounding box center [405, 194] width 132 height 13
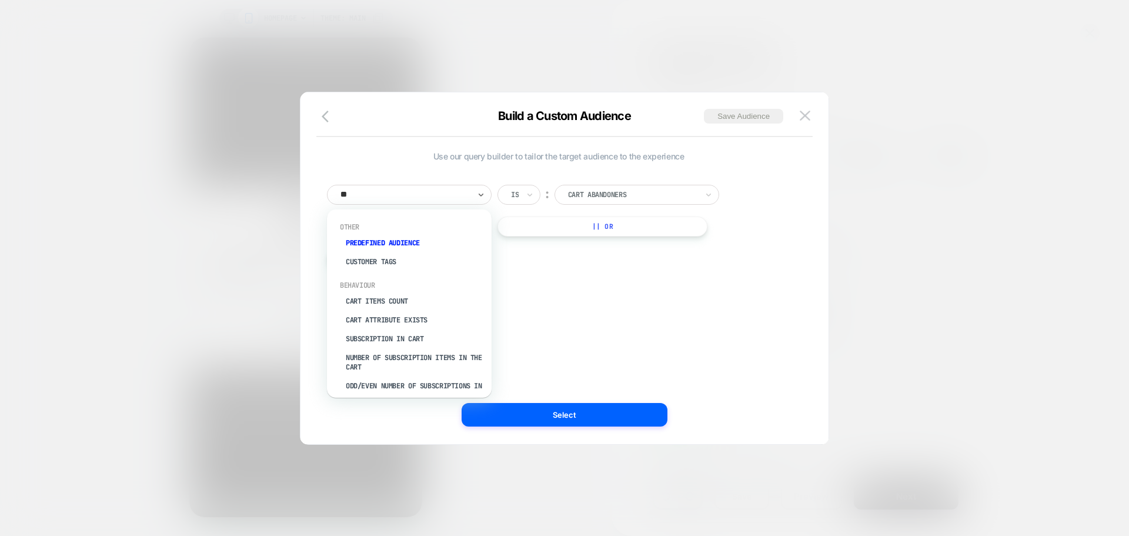
type input "***"
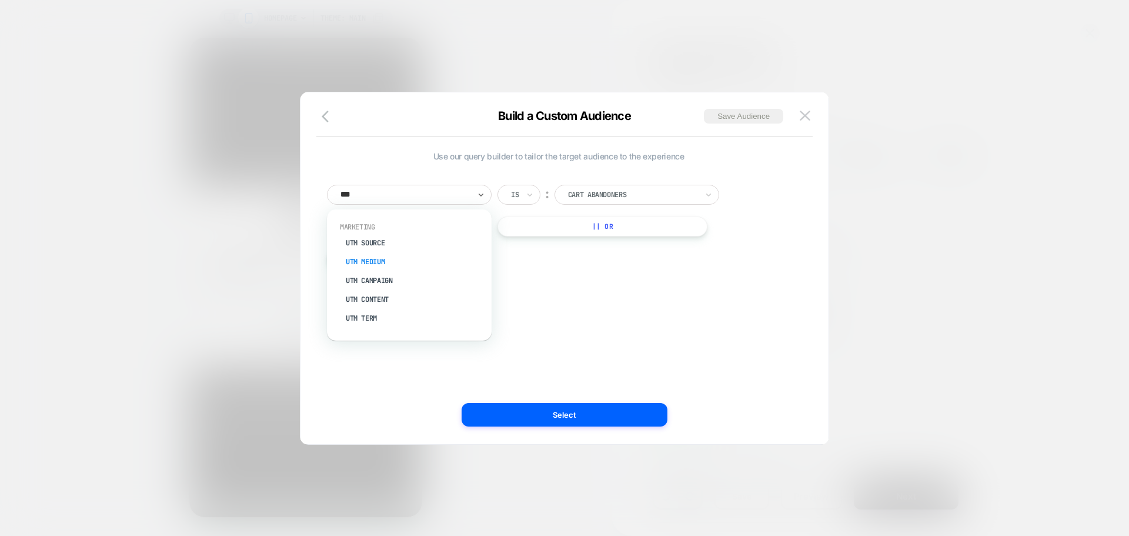
click at [382, 268] on div "UTM Medium" at bounding box center [415, 261] width 153 height 19
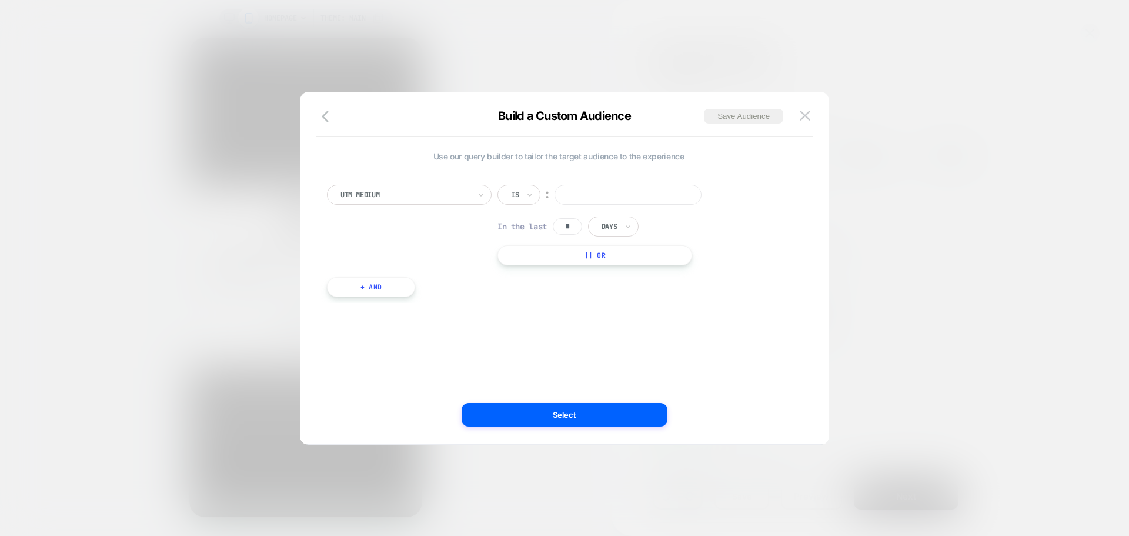
click at [383, 198] on div at bounding box center [404, 194] width 129 height 11
click at [389, 191] on div at bounding box center [404, 194] width 129 height 11
type input "***"
click at [403, 283] on div "UTM Campaign" at bounding box center [415, 280] width 153 height 19
click at [641, 196] on input at bounding box center [627, 195] width 147 height 20
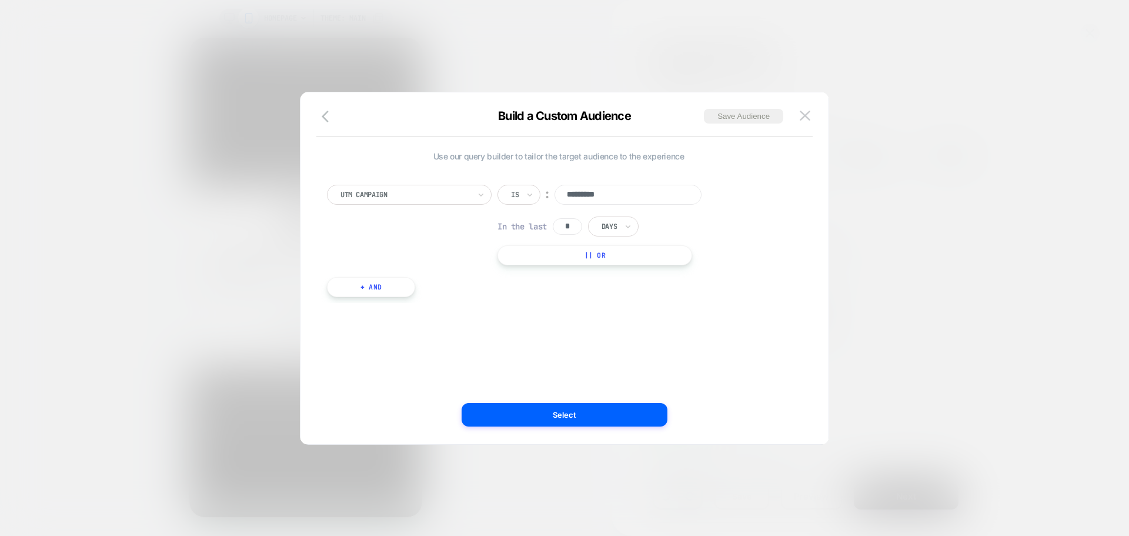
type input "*********"
click at [597, 401] on div "Use our query builder to tailor the target audience to the experience UTM Campa…" at bounding box center [558, 268] width 493 height 305
click at [593, 418] on button "Select" at bounding box center [565, 415] width 206 height 24
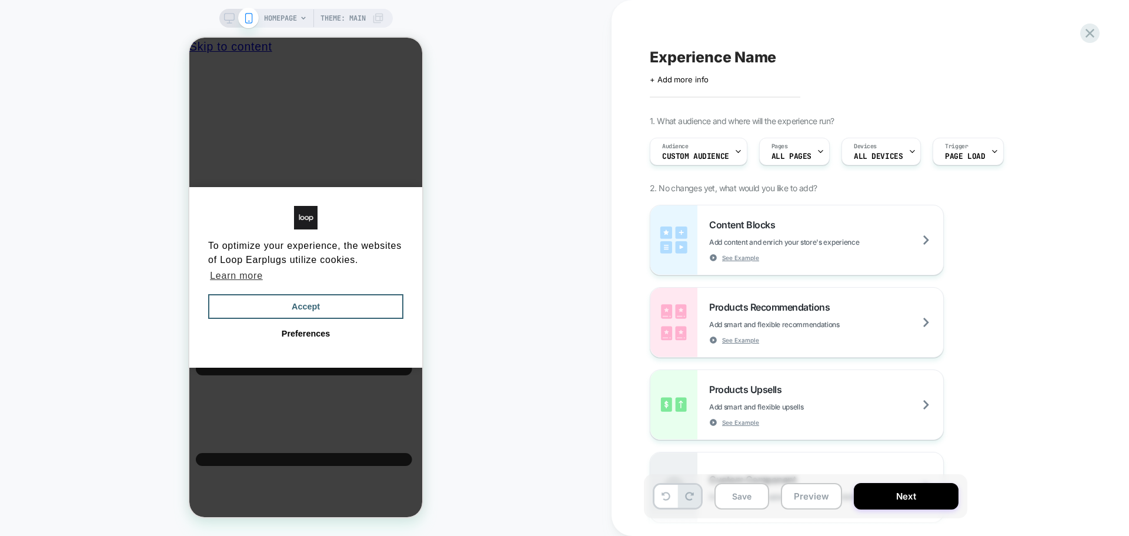
drag, startPoint x: 803, startPoint y: 144, endPoint x: 1002, endPoint y: 94, distance: 206.1
click at [1002, 94] on div "Experience Name Click to edit experience details + Add more info 1. What audien…" at bounding box center [864, 268] width 441 height 512
click at [806, 160] on span "ALL PAGES" at bounding box center [791, 156] width 40 height 8
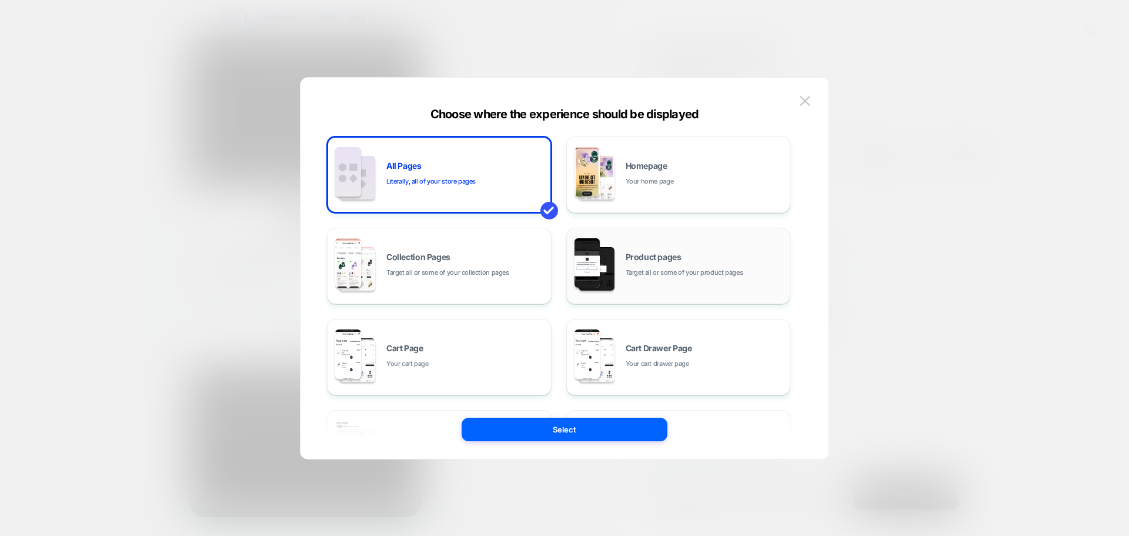
click at [636, 257] on span "Product pages" at bounding box center [654, 257] width 56 height 8
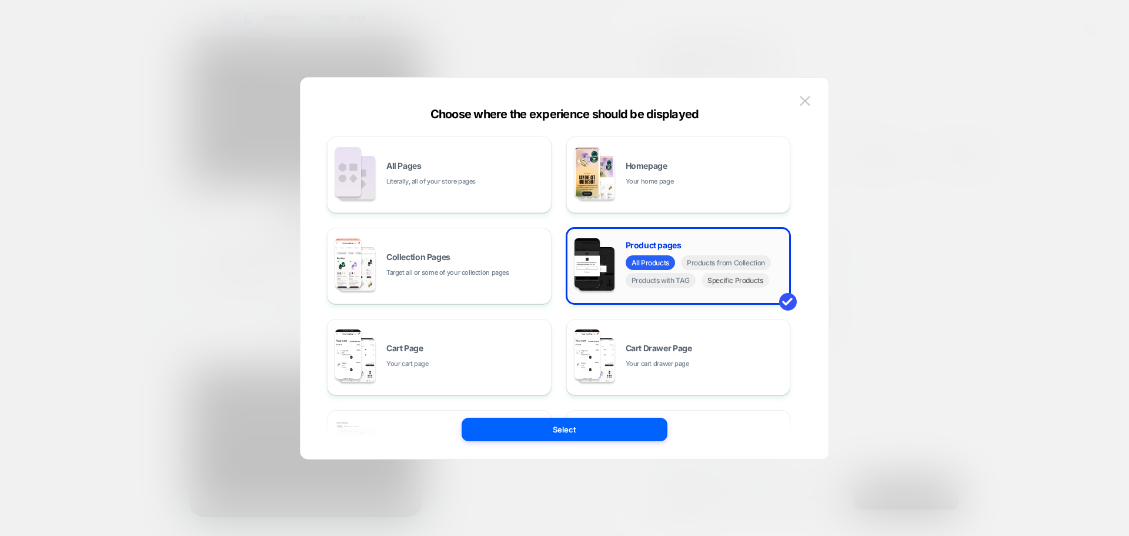
click at [741, 281] on span "Specific Products" at bounding box center [735, 280] width 68 height 15
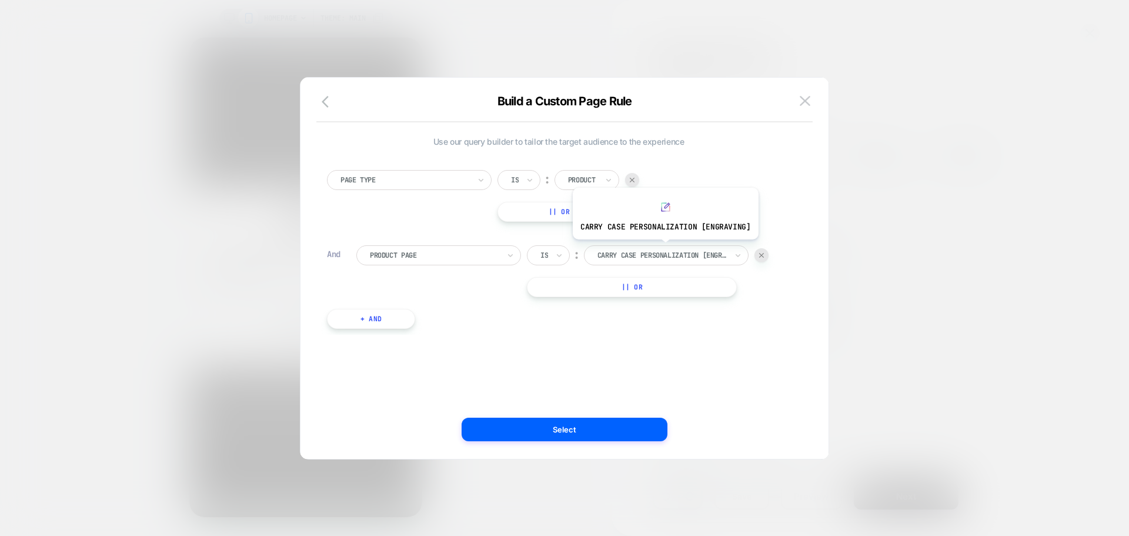
click at [663, 249] on div "Carry Case Personalization [engraving]" at bounding box center [662, 255] width 132 height 13
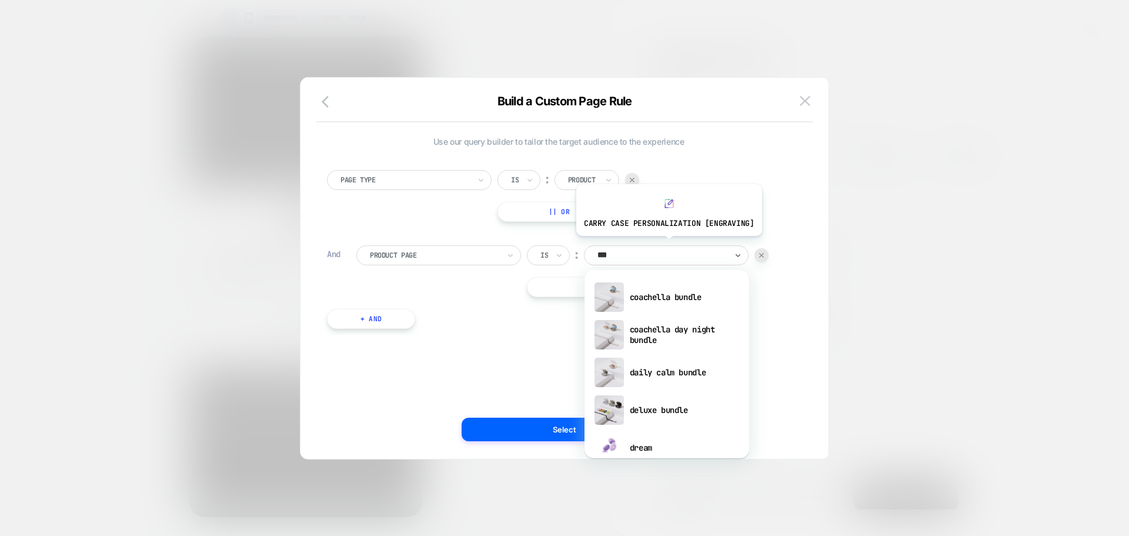
type input "****"
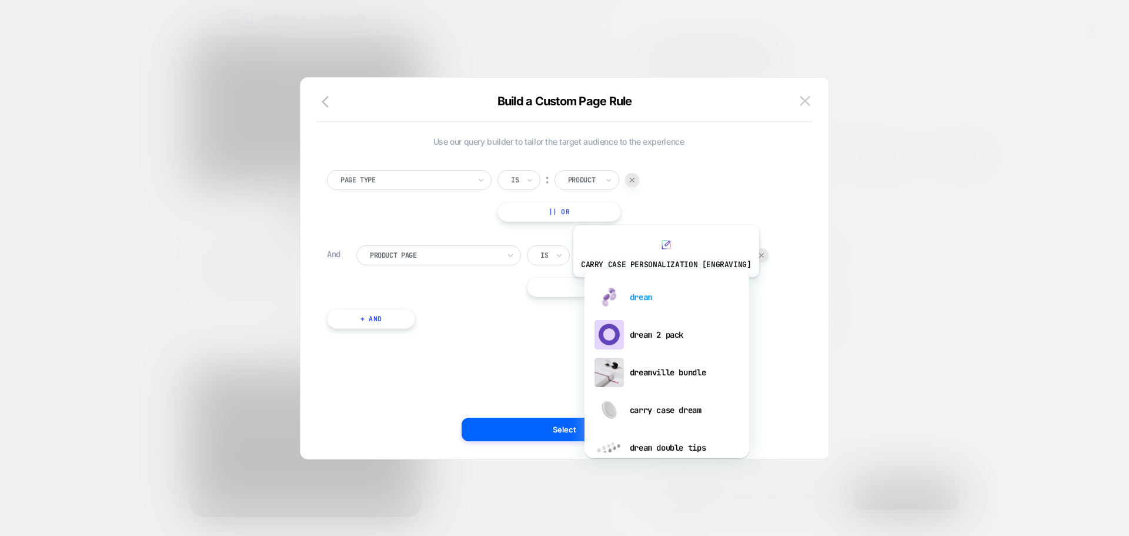
click at [664, 286] on div "dream" at bounding box center [666, 297] width 153 height 38
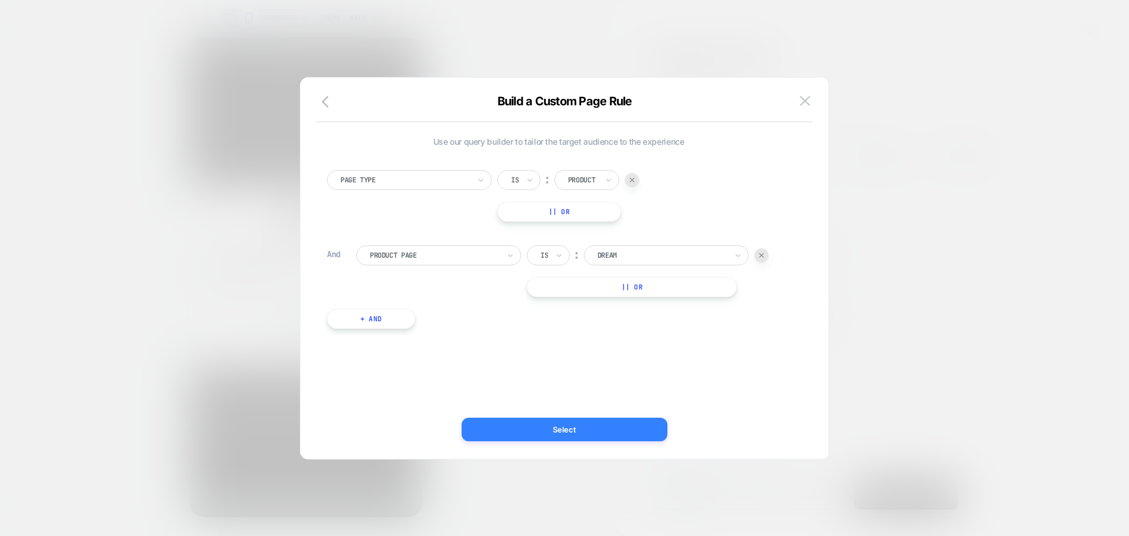
click at [542, 425] on button "Select" at bounding box center [565, 429] width 206 height 24
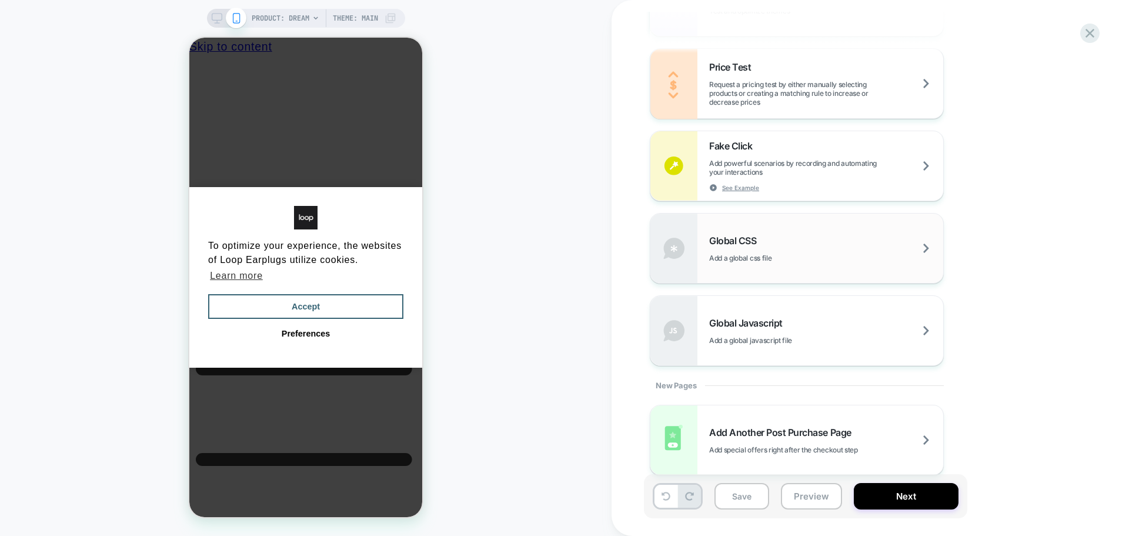
scroll to position [693, 0]
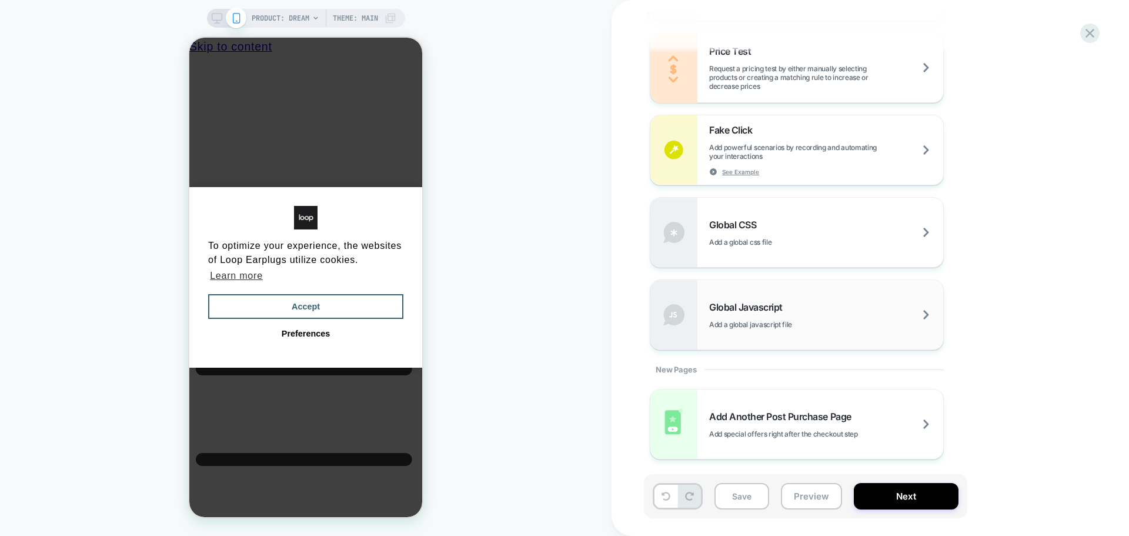
click at [743, 323] on span "Add a global javascript file" at bounding box center [780, 324] width 142 height 9
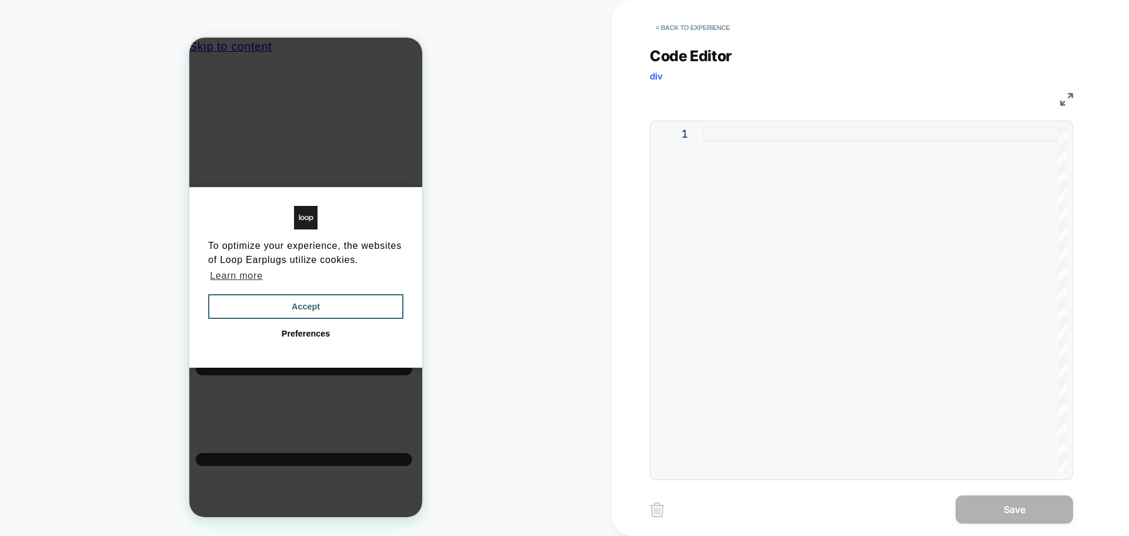
click at [846, 265] on div at bounding box center [884, 300] width 363 height 346
type textarea "**********"
click at [893, 312] on div at bounding box center [884, 300] width 363 height 346
type textarea "*****"
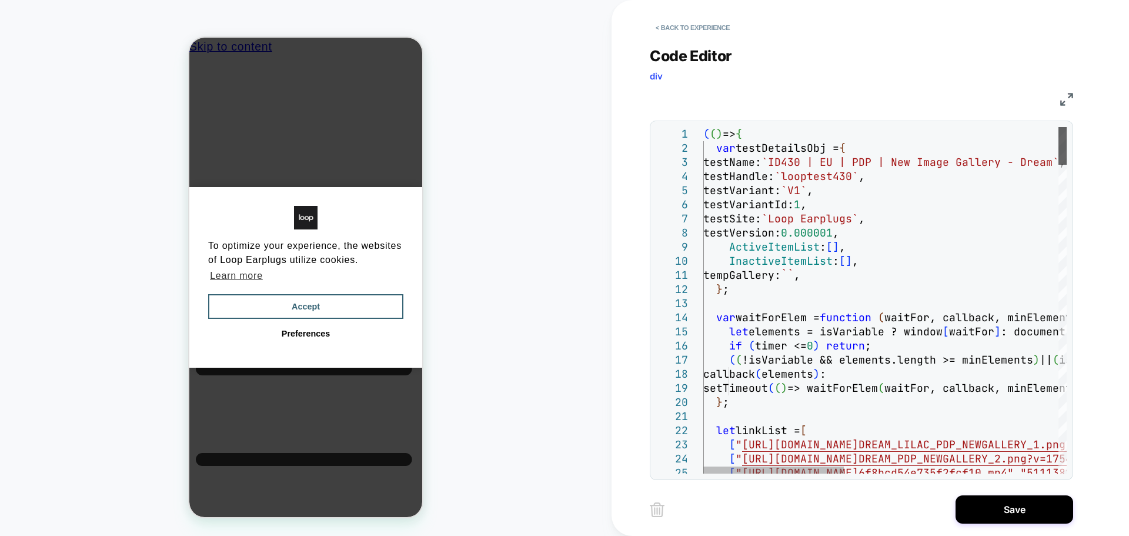
click at [1067, 127] on div at bounding box center [1062, 146] width 8 height 38
click at [1016, 507] on button "Save" at bounding box center [1014, 509] width 118 height 28
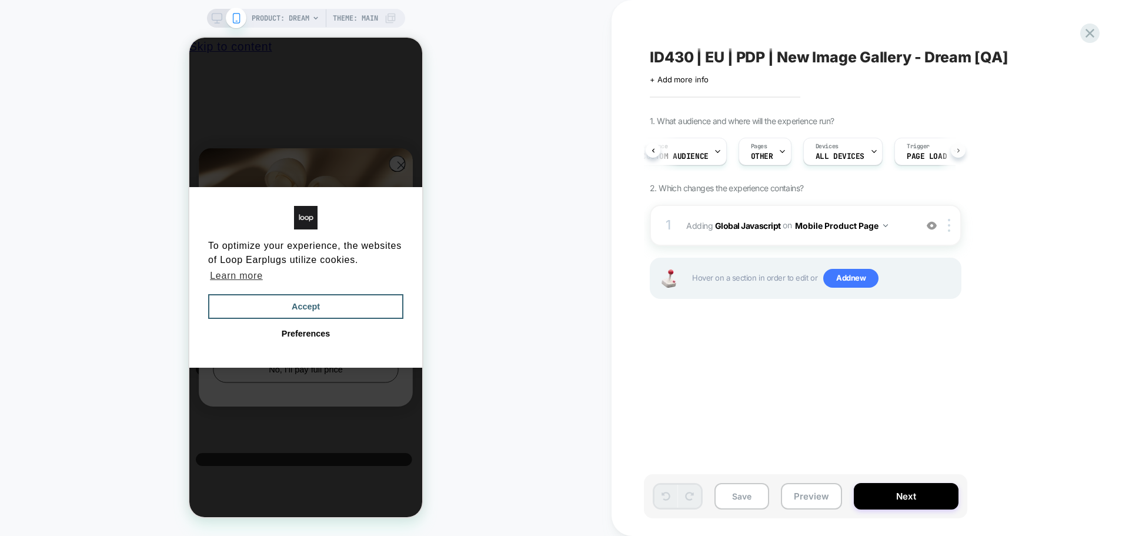
scroll to position [0, 57]
click at [828, 279] on span "Add new" at bounding box center [850, 278] width 55 height 19
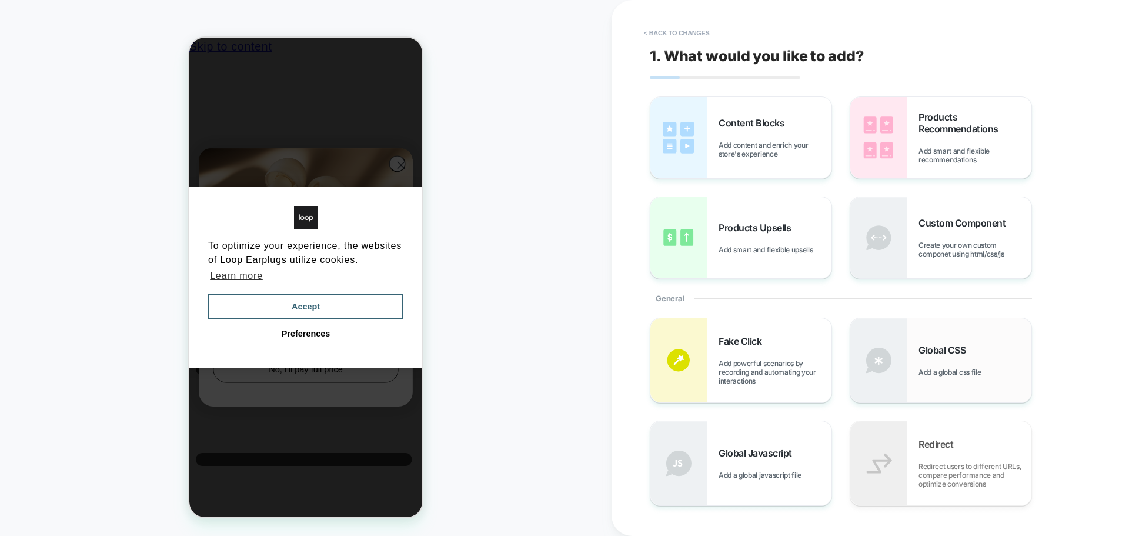
click at [978, 377] on div "Global CSS Add a global css file" at bounding box center [940, 360] width 181 height 84
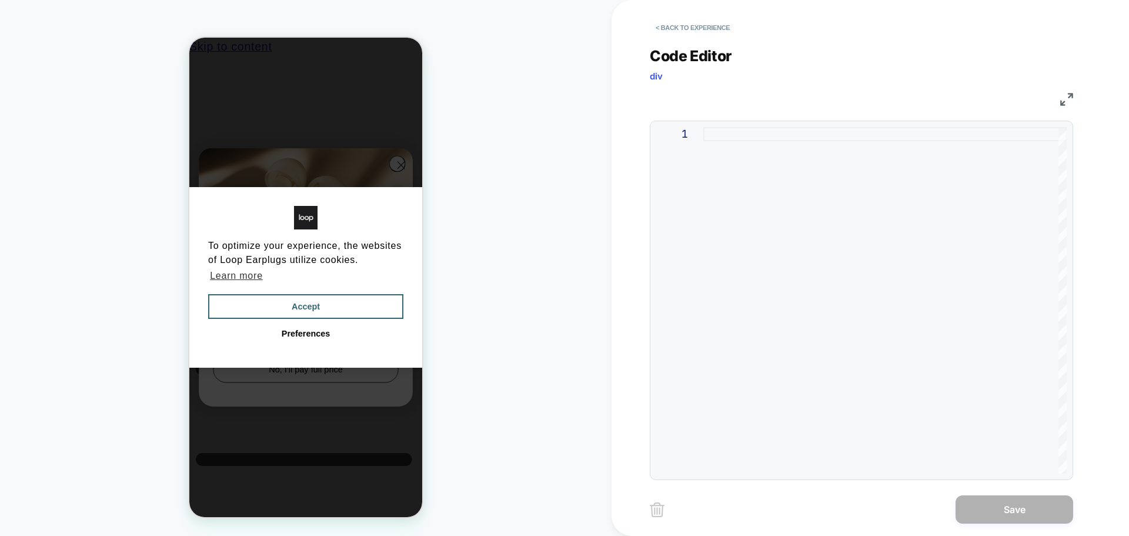
click at [797, 249] on div at bounding box center [884, 300] width 363 height 346
type textarea "**********"
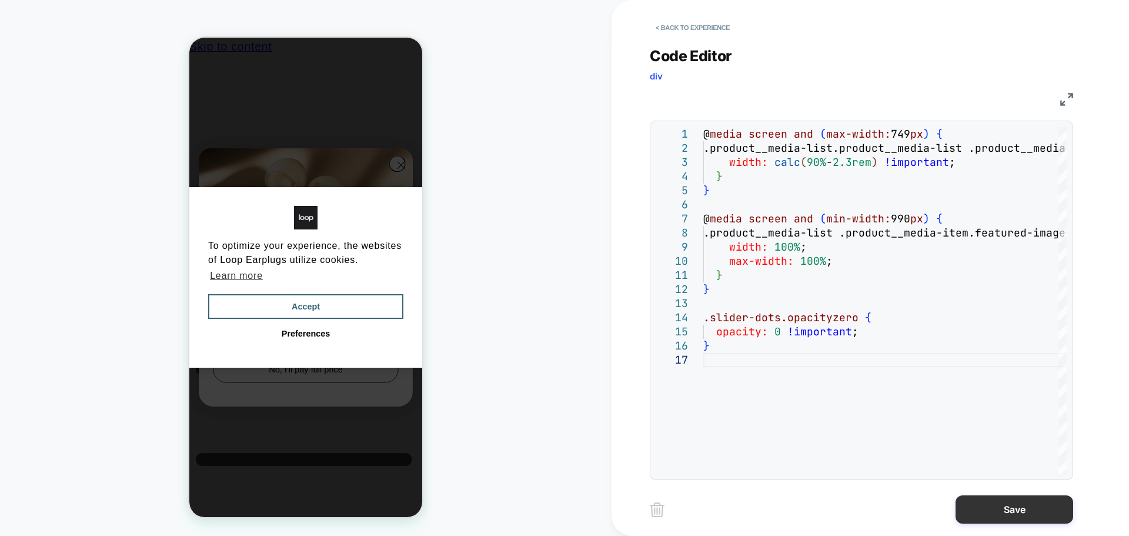
click at [1058, 519] on button "Save" at bounding box center [1014, 509] width 118 height 28
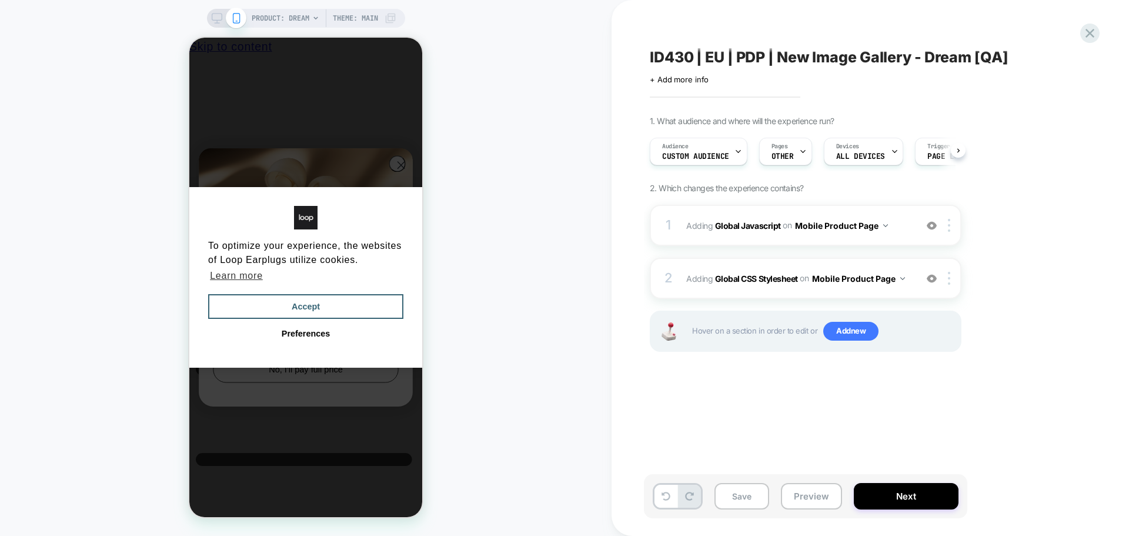
scroll to position [0, 1]
click at [885, 493] on button "Next" at bounding box center [906, 496] width 105 height 26
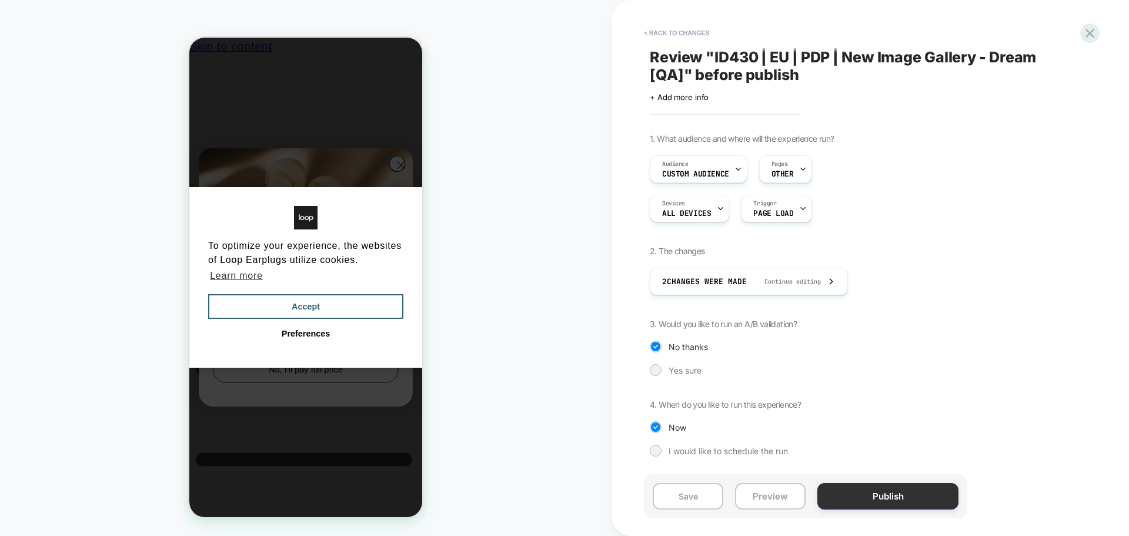
click at [940, 500] on button "Publish" at bounding box center [887, 496] width 141 height 26
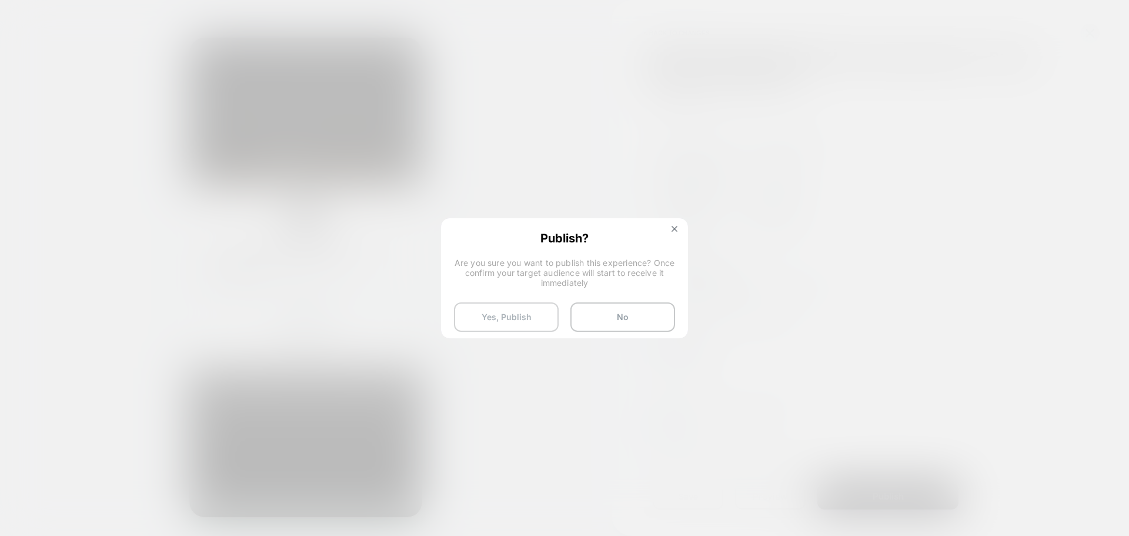
click at [500, 313] on button "Yes, Publish" at bounding box center [506, 316] width 105 height 29
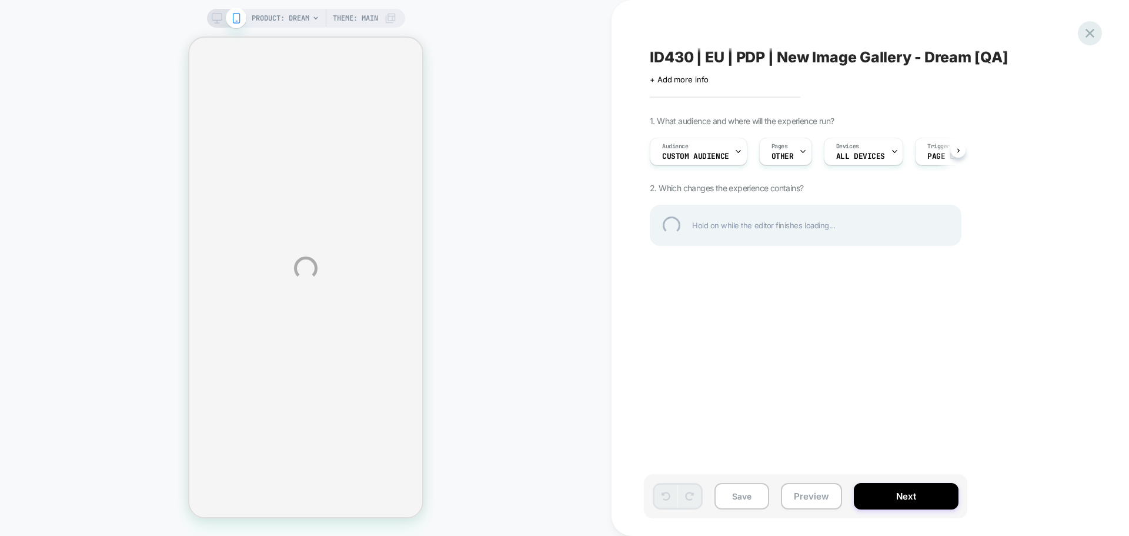
click at [1098, 30] on div at bounding box center [1090, 33] width 24 height 24
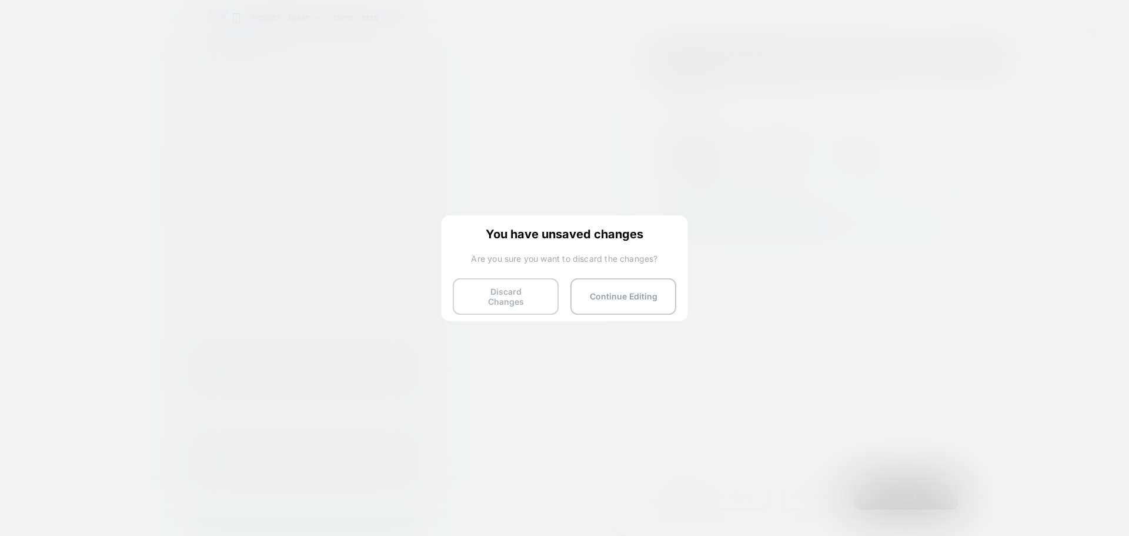
click at [514, 294] on button "Discard Changes" at bounding box center [506, 296] width 106 height 36
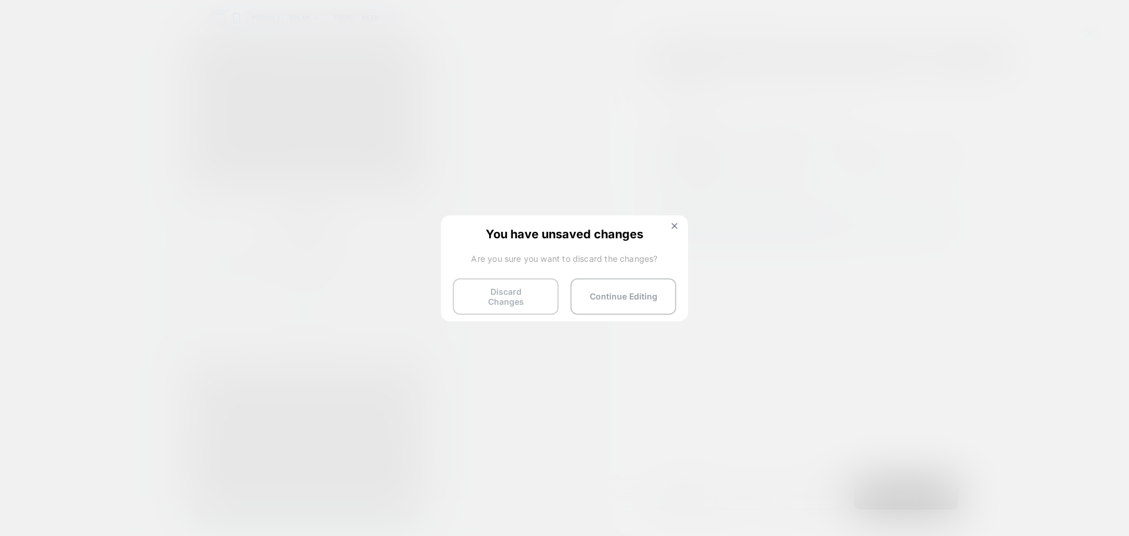
click at [490, 297] on button "Discard Changes" at bounding box center [506, 296] width 106 height 36
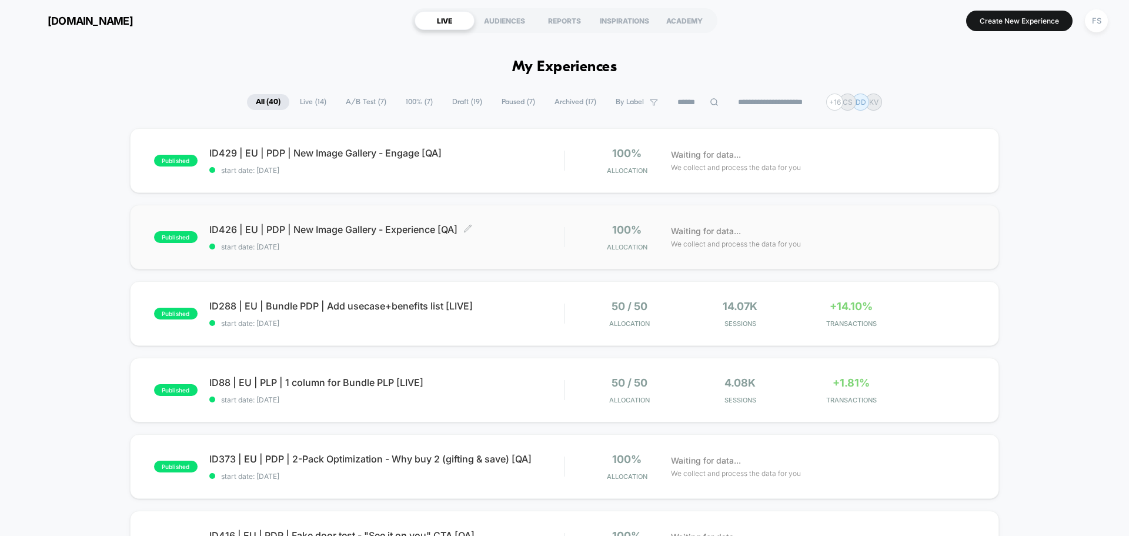
click at [383, 233] on span "ID426 | EU | PDP | New Image Gallery - Experience [QA] Click to edit experience…" at bounding box center [386, 229] width 355 height 12
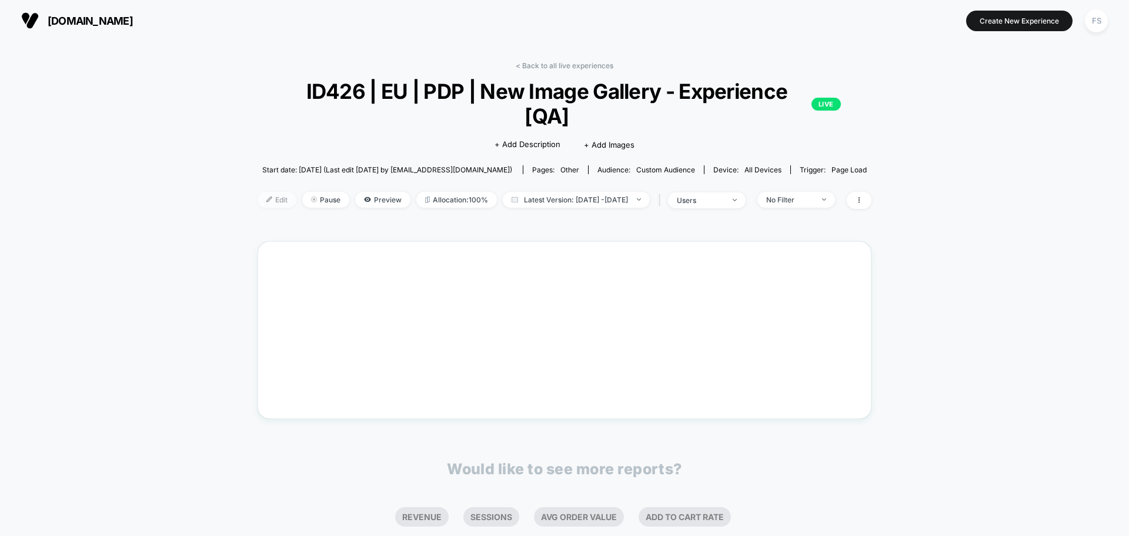
click at [266, 196] on img at bounding box center [269, 199] width 6 height 6
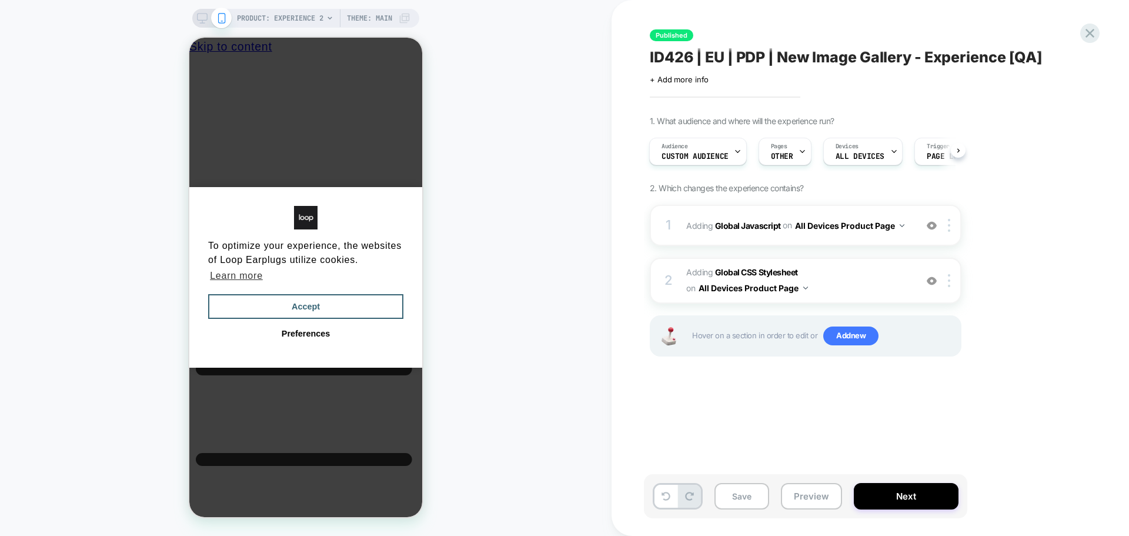
scroll to position [0, 9]
click at [754, 268] on b "Global CSS Stylesheet" at bounding box center [756, 272] width 83 height 10
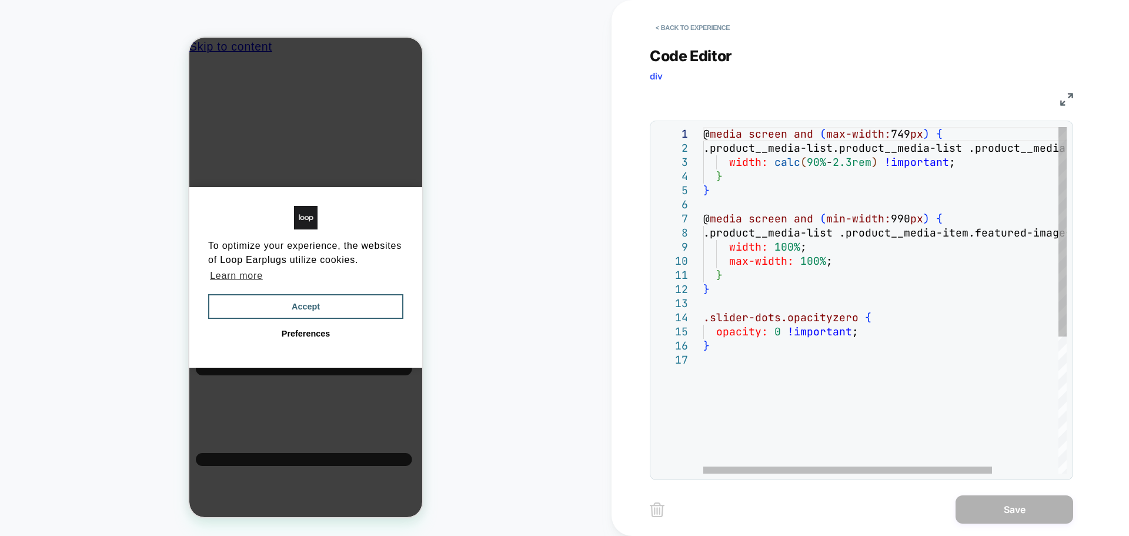
click at [936, 289] on div "@ media screen and ( max-width: 749 px ) { .product__media-list.product__media-…" at bounding box center [926, 413] width 446 height 572
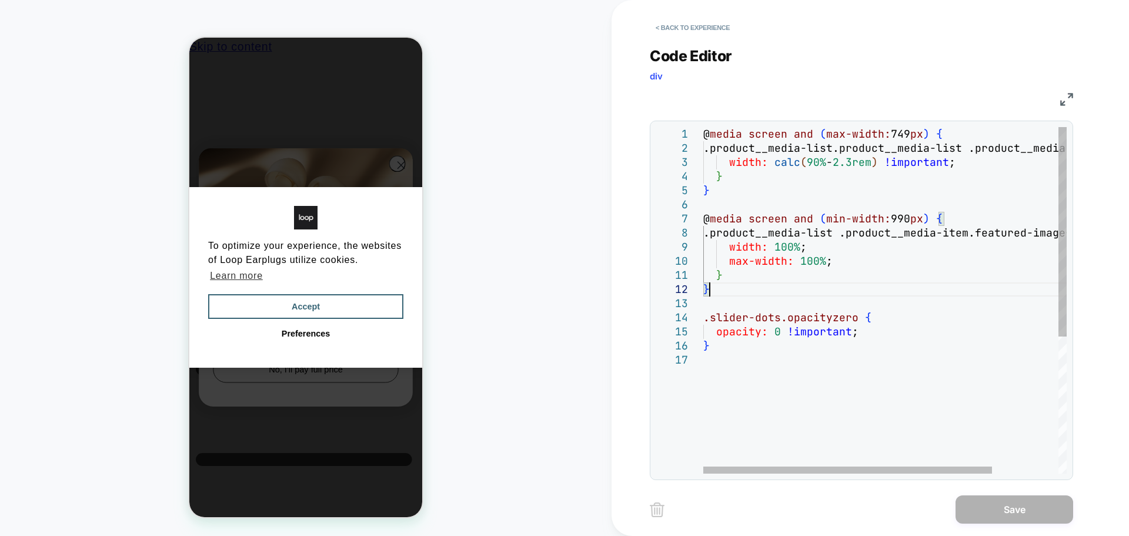
type textarea "**********"
